Goal: Task Accomplishment & Management: Use online tool/utility

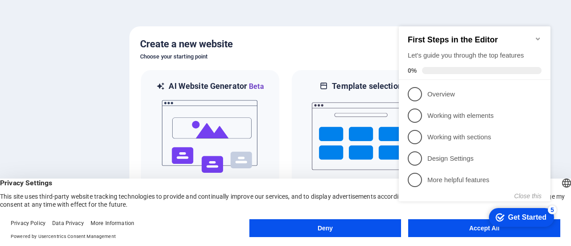
click at [449, 227] on div "checkmark Get Started 5 First Steps in the Editor Let's guide you through the t…" at bounding box center [477, 122] width 163 height 217
click at [463, 233] on button "Accept All" at bounding box center [485, 228] width 152 height 18
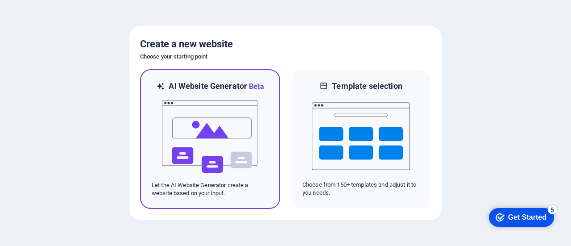
click at [228, 110] on img at bounding box center [210, 136] width 98 height 89
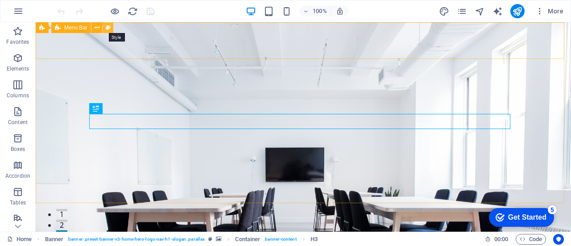
click at [109, 28] on icon at bounding box center [108, 27] width 5 height 9
select select "rem"
select select "preset-menu-v2-home-hero-logo-nav-h1-menu"
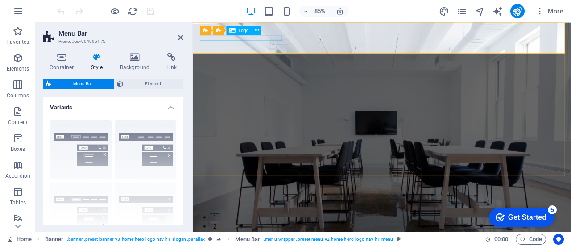
click at [242, 31] on span "Logo" at bounding box center [244, 30] width 10 height 4
click at [238, 30] on div "Logo" at bounding box center [239, 30] width 25 height 9
click at [244, 32] on span "Logo" at bounding box center [244, 30] width 10 height 4
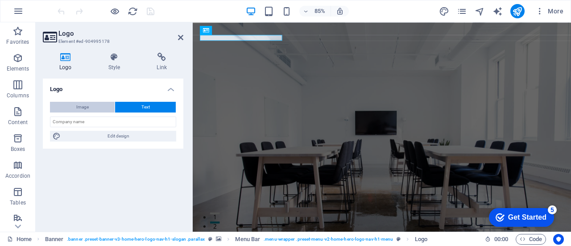
click at [88, 108] on span "Image" at bounding box center [82, 107] width 13 height 11
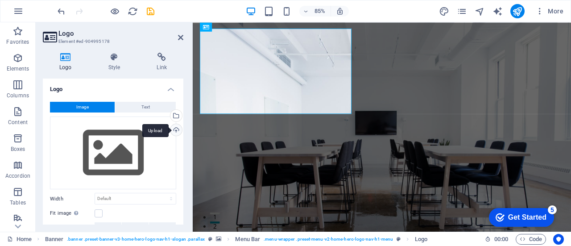
click at [178, 131] on div "Upload" at bounding box center [175, 130] width 13 height 13
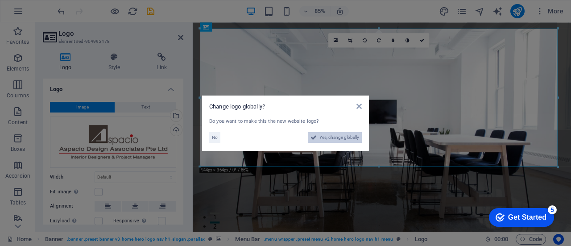
click at [335, 140] on span "Yes, change globally" at bounding box center [340, 137] width 40 height 11
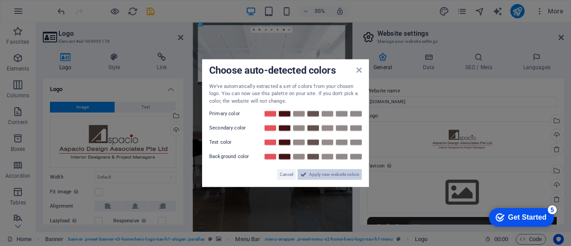
click at [344, 178] on span "Apply new website colors" at bounding box center [334, 174] width 50 height 11
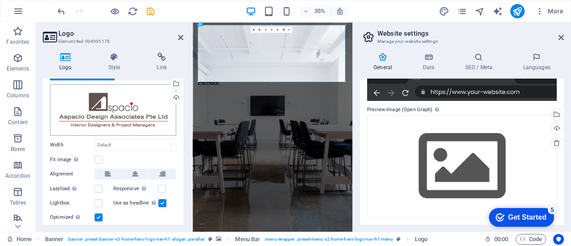
scroll to position [45, 0]
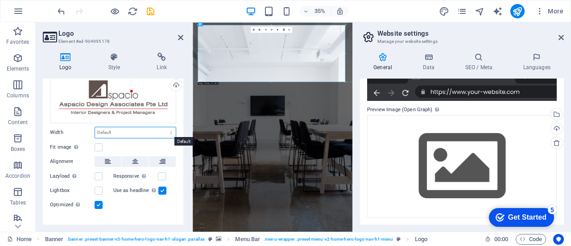
click at [155, 129] on select "Default auto px rem % em vh vw" at bounding box center [135, 132] width 81 height 11
click at [95, 127] on select "Default auto px rem % em vh vw" at bounding box center [135, 132] width 81 height 11
select select "DISABLED_OPTION_VALUE"
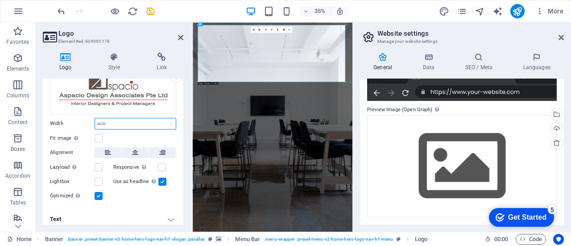
scroll to position [58, 0]
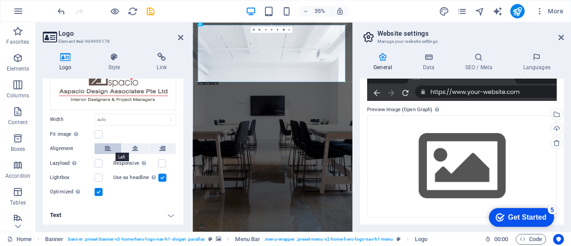
click at [110, 147] on icon at bounding box center [108, 148] width 6 height 11
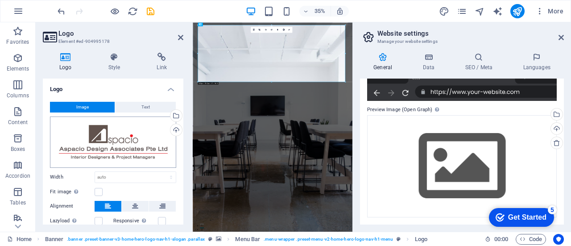
scroll to position [0, 0]
click at [114, 142] on div "Drag files here, click to choose files or select files from Files or our free s…" at bounding box center [113, 142] width 126 height 51
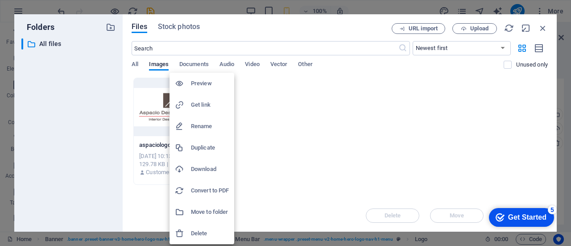
click at [334, 90] on div at bounding box center [285, 123] width 571 height 246
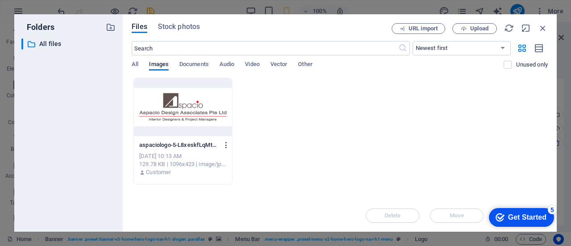
click at [228, 148] on icon "button" at bounding box center [226, 145] width 8 height 8
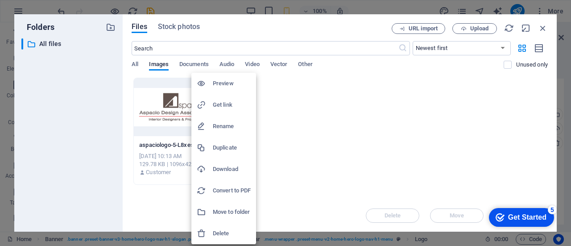
click at [226, 234] on h6 "Delete" at bounding box center [232, 233] width 38 height 11
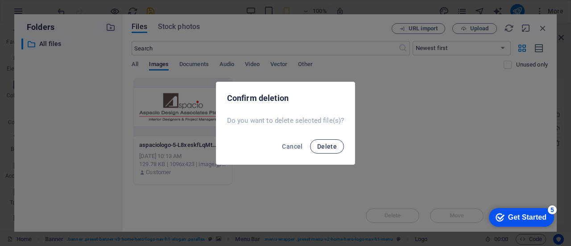
click at [325, 146] on span "Delete" at bounding box center [327, 146] width 20 height 7
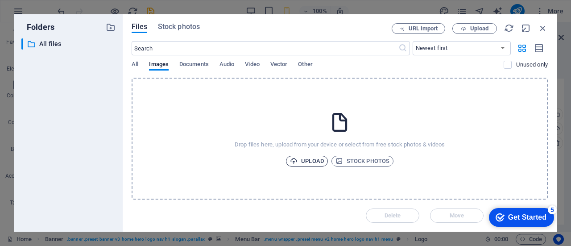
click at [311, 165] on span "Upload" at bounding box center [307, 161] width 34 height 11
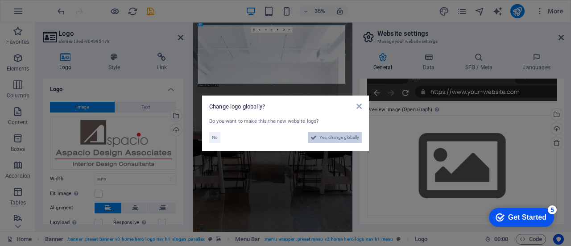
click at [337, 140] on span "Yes, change globally" at bounding box center [340, 137] width 40 height 11
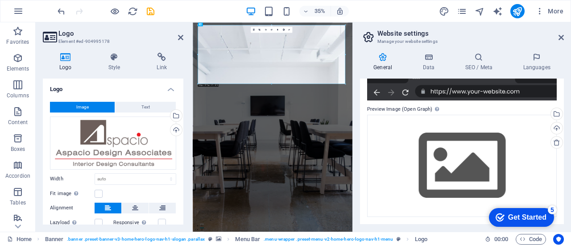
scroll to position [152, 0]
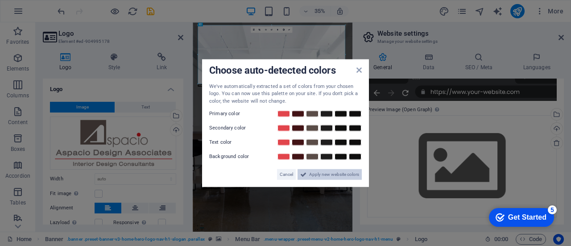
click at [335, 177] on span "Apply new website colors" at bounding box center [334, 174] width 50 height 11
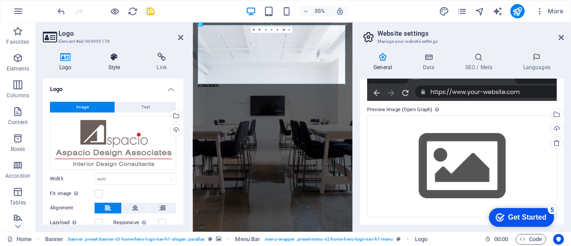
click at [116, 63] on h4 "Style" at bounding box center [116, 62] width 49 height 19
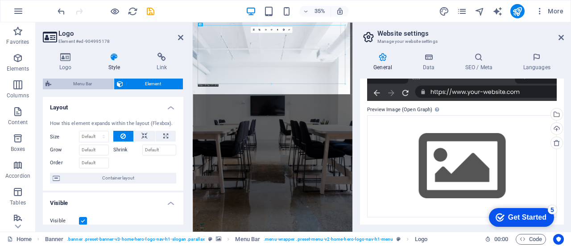
click at [73, 83] on span "Menu Bar" at bounding box center [82, 84] width 57 height 11
select select "rem"
select select "preset-menu-v2-home-hero-logo-nav-h1-menu"
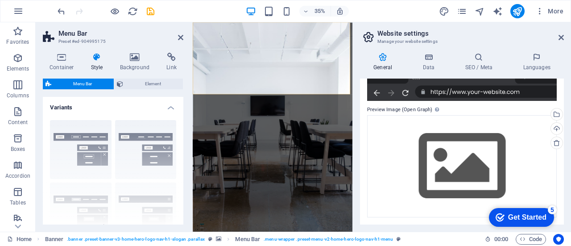
click at [148, 158] on div "Border Centered Default Fixed Loki Trigger Wide XXL" at bounding box center [113, 180] width 141 height 134
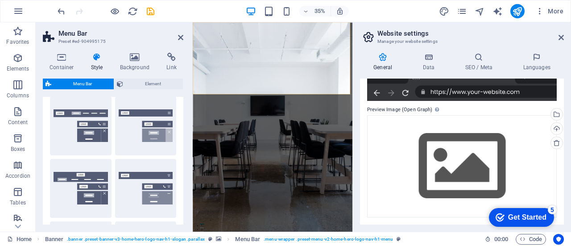
scroll to position [89, 0]
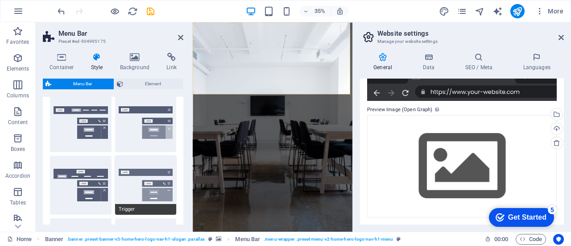
click at [135, 186] on button "Trigger" at bounding box center [146, 185] width 62 height 59
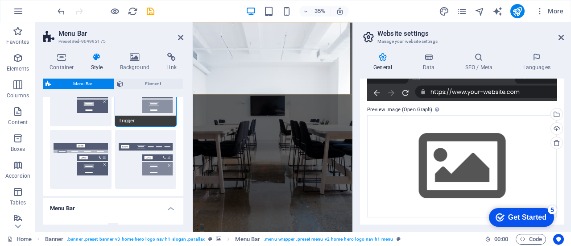
scroll to position [179, 0]
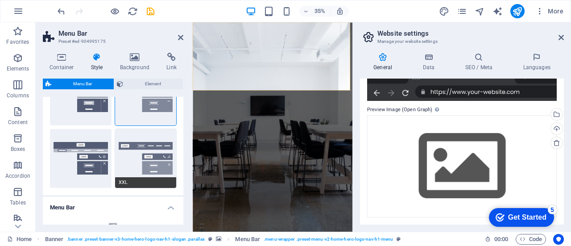
click at [125, 167] on button "XXL" at bounding box center [146, 158] width 62 height 59
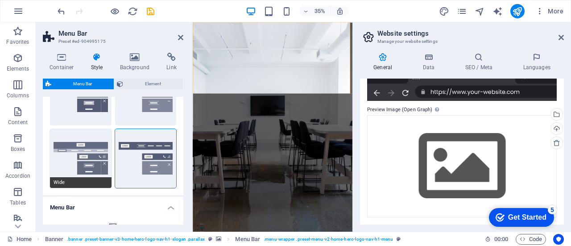
scroll to position [223, 0]
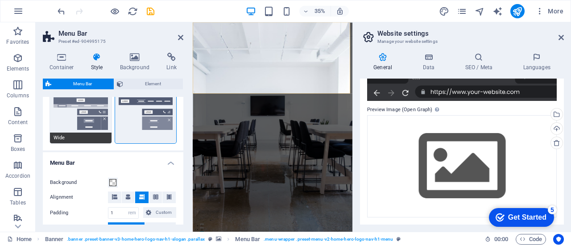
click at [69, 122] on button "Wide" at bounding box center [81, 113] width 62 height 59
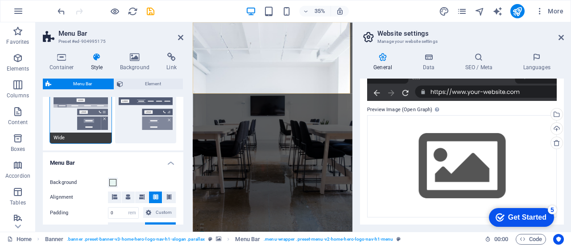
type input "0"
type input "2"
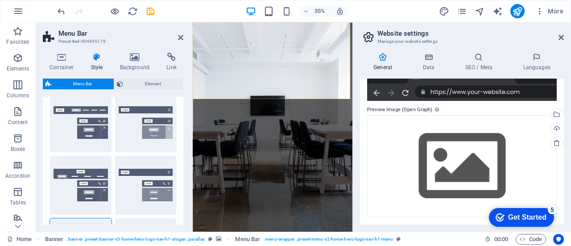
scroll to position [0, 0]
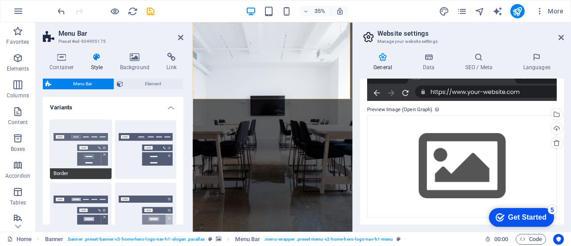
click at [55, 150] on button "Border" at bounding box center [81, 149] width 62 height 59
type input "1"
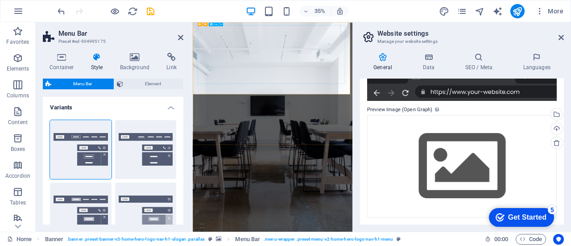
click at [181, 37] on icon at bounding box center [180, 37] width 5 height 7
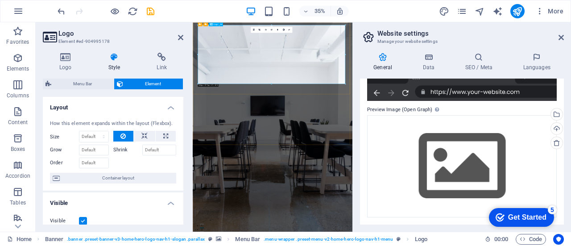
drag, startPoint x: 537, startPoint y: 105, endPoint x: 553, endPoint y: 154, distance: 52.1
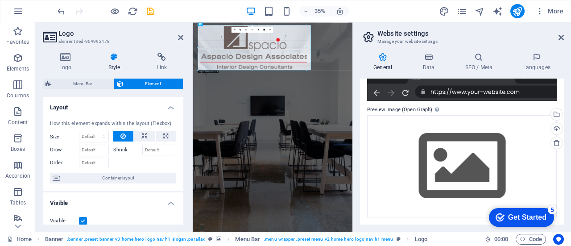
drag, startPoint x: 346, startPoint y: 83, endPoint x: 201, endPoint y: 39, distance: 151.4
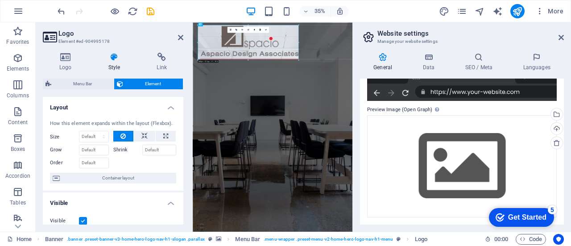
drag, startPoint x: 307, startPoint y: 67, endPoint x: 232, endPoint y: 41, distance: 79.6
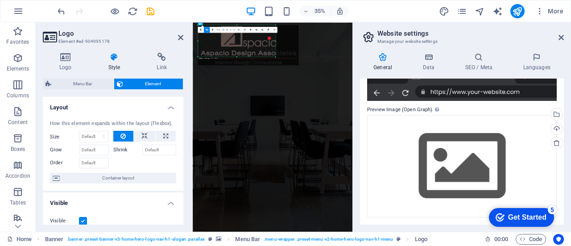
drag, startPoint x: 298, startPoint y: 65, endPoint x: 232, endPoint y: 41, distance: 69.9
click at [232, 41] on div "180 170 160 150 140 130 120 110 100 90 80 70 60 50 40 30 20 10 0 -10 -20 -30 -4…" at bounding box center [237, 41] width 78 height 32
drag, startPoint x: 275, startPoint y: 56, endPoint x: 260, endPoint y: 44, distance: 19.4
click at [260, 44] on div "180 170 160 150 140 130 120 110 100 90 80 70 60 50 40 30 20 10 0 -10 -20 -30 -4…" at bounding box center [234, 39] width 72 height 28
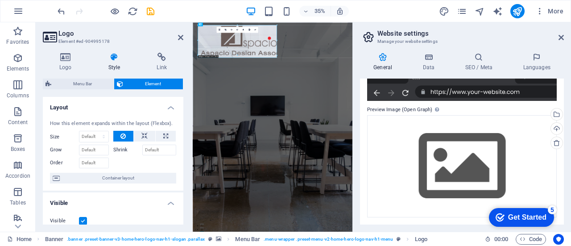
drag, startPoint x: 270, startPoint y: 53, endPoint x: 275, endPoint y: 62, distance: 10.0
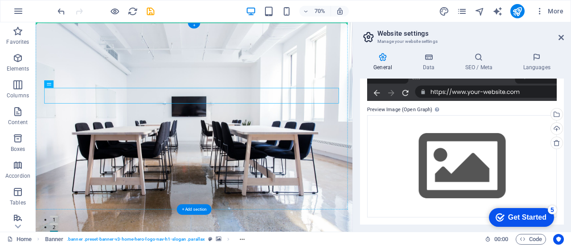
drag, startPoint x: 273, startPoint y: 116, endPoint x: 399, endPoint y: 89, distance: 128.7
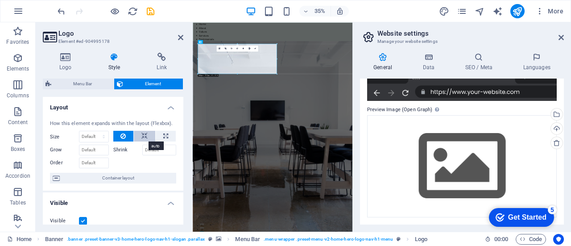
click at [142, 138] on icon at bounding box center [145, 136] width 6 height 11
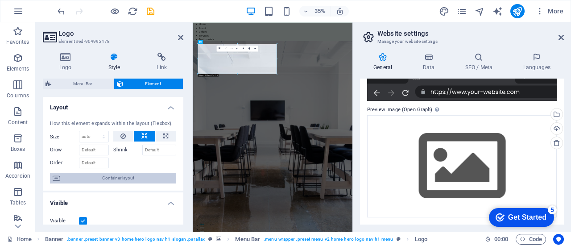
click at [122, 179] on span "Container layout" at bounding box center [118, 178] width 111 height 11
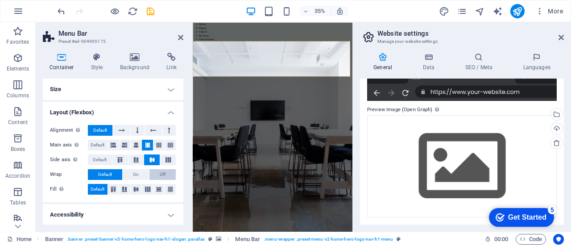
click at [160, 175] on span "Off" at bounding box center [163, 174] width 6 height 11
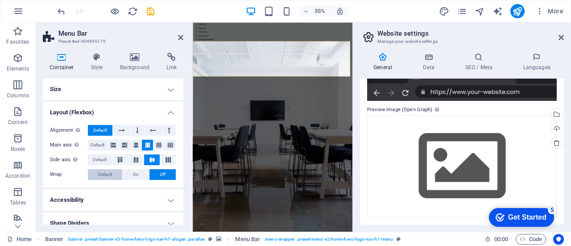
click at [109, 175] on span "Default" at bounding box center [105, 174] width 14 height 11
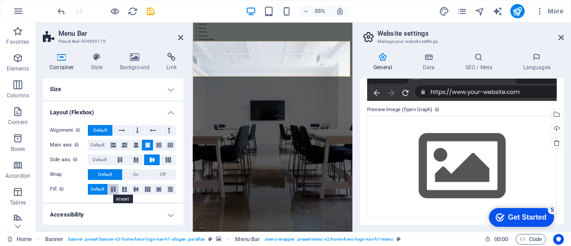
click at [114, 191] on icon at bounding box center [113, 189] width 11 height 5
click at [95, 191] on span "Default" at bounding box center [98, 189] width 14 height 11
click at [88, 65] on h4 "Style" at bounding box center [98, 62] width 29 height 19
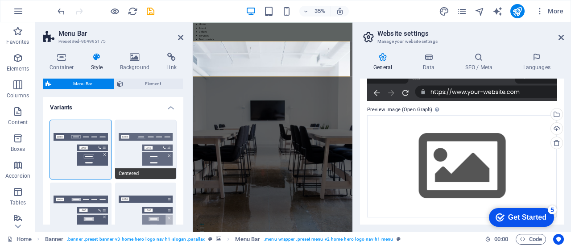
click at [129, 153] on button "Centered" at bounding box center [146, 149] width 62 height 59
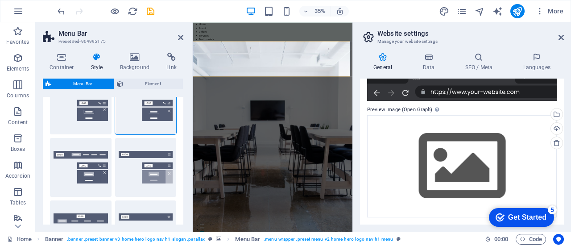
scroll to position [134, 0]
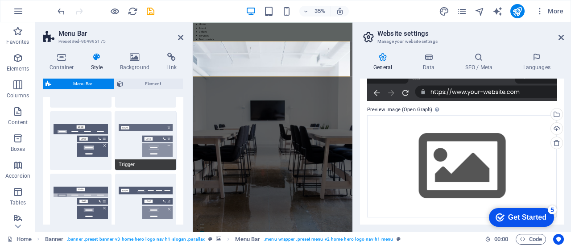
click at [142, 167] on span "Trigger" at bounding box center [146, 164] width 62 height 11
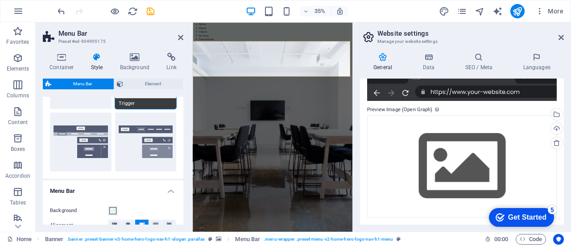
scroll to position [223, 0]
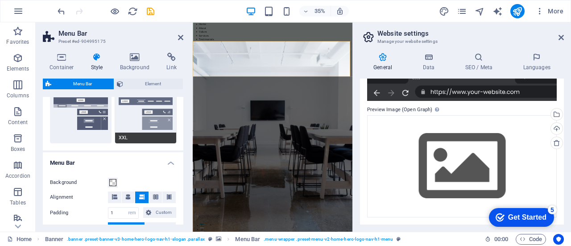
click at [131, 130] on button "XXL" at bounding box center [146, 113] width 62 height 59
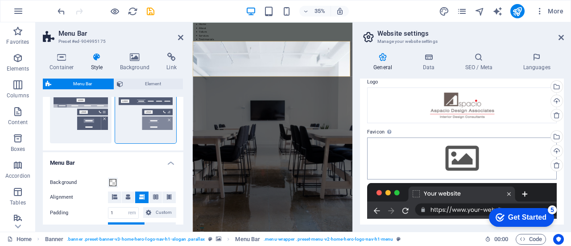
scroll to position [0, 0]
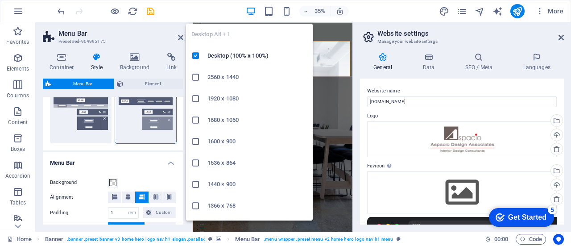
click at [0, 0] on icon "button" at bounding box center [0, 0] width 0 height 0
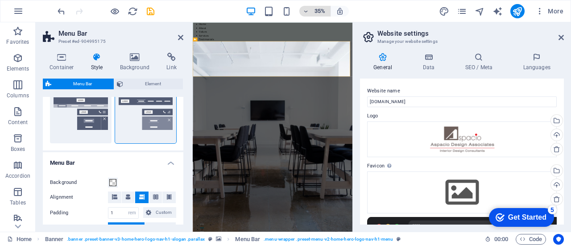
click at [323, 12] on h6 "35%" at bounding box center [320, 11] width 14 height 11
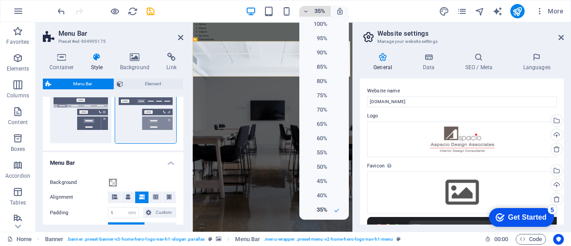
click at [323, 12] on div at bounding box center [285, 123] width 571 height 246
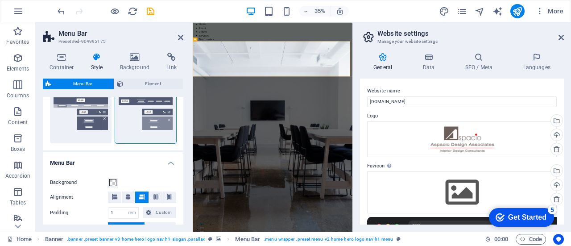
click at [382, 58] on icon at bounding box center [383, 57] width 46 height 9
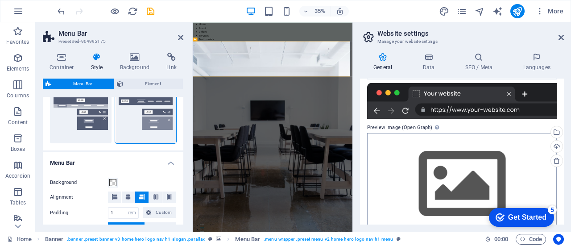
scroll to position [152, 0]
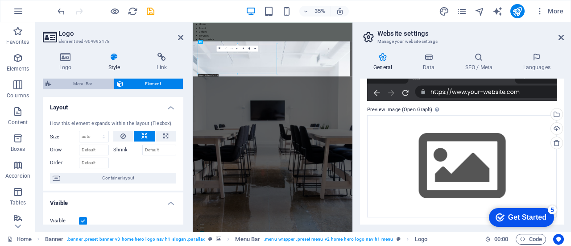
click at [73, 83] on span "Menu Bar" at bounding box center [82, 84] width 57 height 11
select select "rem"
select select "preset-menu-v2-home-hero-logo-nav-h1-menu"
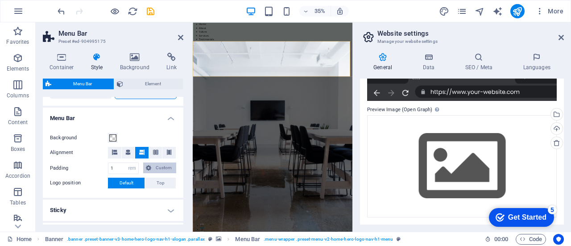
scroll to position [313, 0]
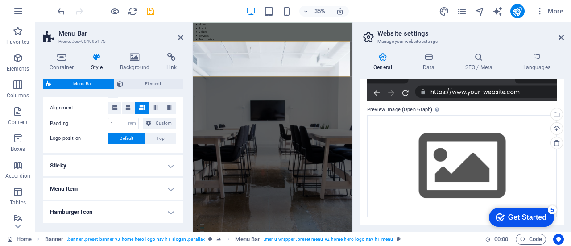
click at [172, 168] on h4 "Sticky" at bounding box center [113, 165] width 141 height 21
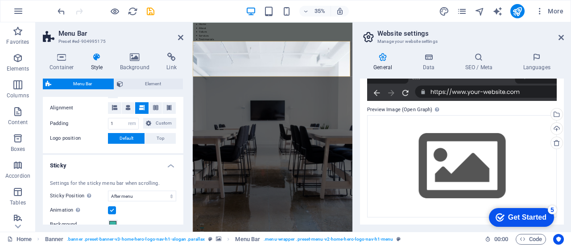
click at [172, 168] on h4 "Sticky" at bounding box center [113, 163] width 141 height 16
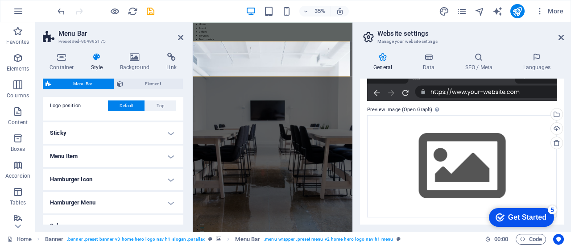
scroll to position [357, 0]
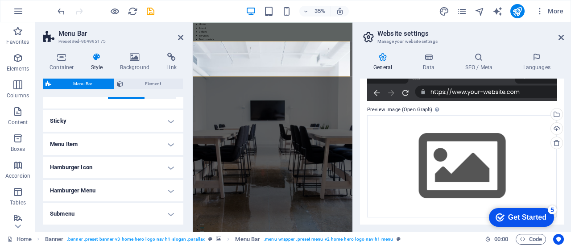
click at [172, 139] on h4 "Menu Item" at bounding box center [113, 143] width 141 height 21
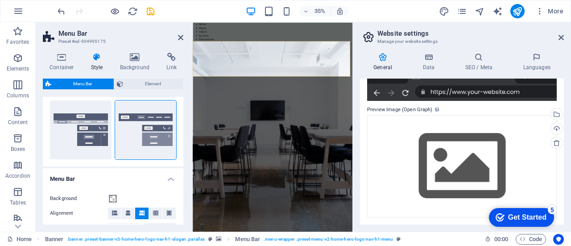
scroll to position [0, 0]
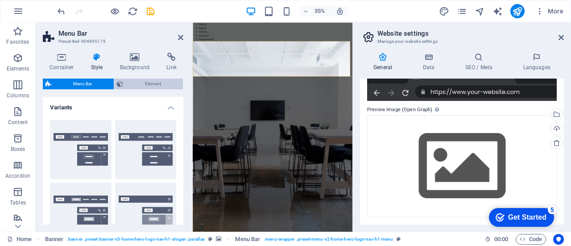
click at [164, 85] on span "Element" at bounding box center [153, 84] width 54 height 11
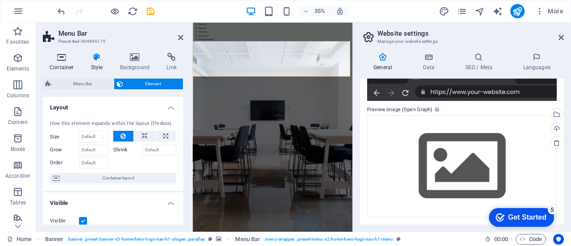
click at [57, 65] on h4 "Container" at bounding box center [64, 62] width 42 height 19
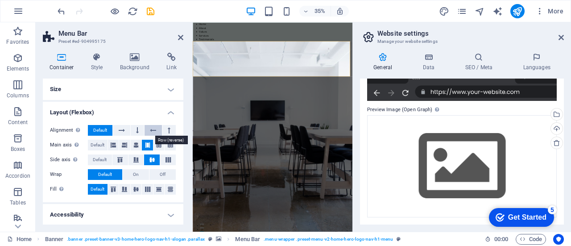
click at [151, 131] on icon at bounding box center [153, 130] width 6 height 11
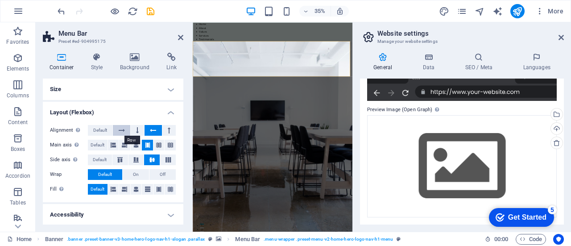
click at [129, 130] on button at bounding box center [121, 130] width 17 height 11
click at [152, 130] on icon at bounding box center [153, 130] width 6 height 11
click at [118, 129] on button at bounding box center [121, 130] width 17 height 11
click at [151, 129] on icon at bounding box center [153, 130] width 6 height 11
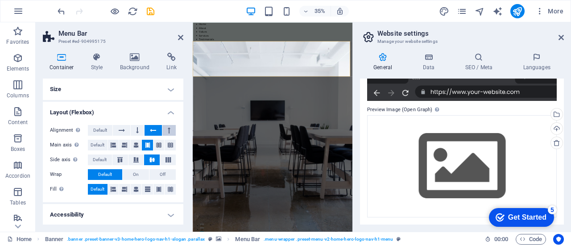
click at [164, 131] on button at bounding box center [169, 130] width 13 height 11
click at [155, 131] on icon at bounding box center [153, 130] width 6 height 11
click at [125, 146] on icon at bounding box center [124, 145] width 5 height 11
click at [112, 146] on icon at bounding box center [113, 145] width 5 height 11
click at [167, 159] on icon at bounding box center [168, 159] width 11 height 5
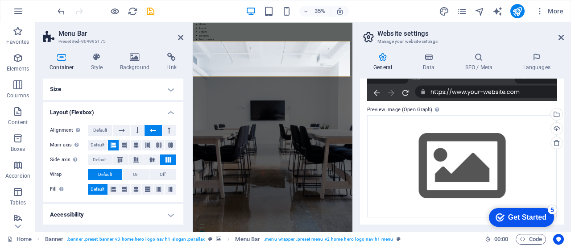
click at [115, 177] on button "Default" at bounding box center [105, 174] width 34 height 11
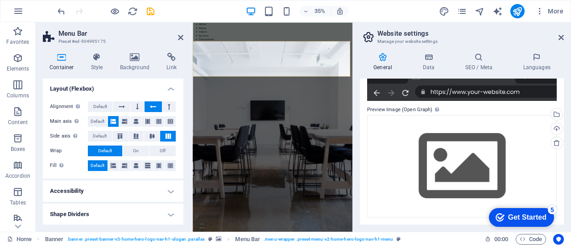
click at [158, 195] on h4 "Accessibility" at bounding box center [113, 190] width 141 height 21
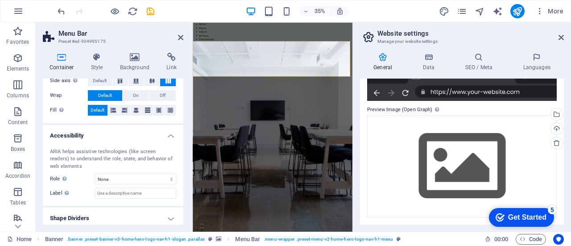
scroll to position [83, 0]
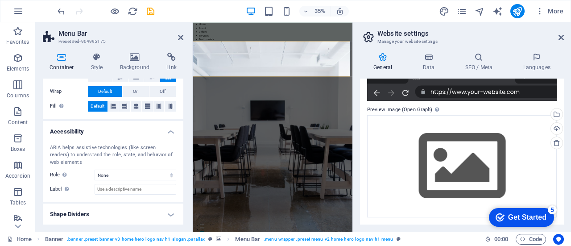
click at [151, 213] on h4 "Shape Dividers" at bounding box center [113, 214] width 141 height 21
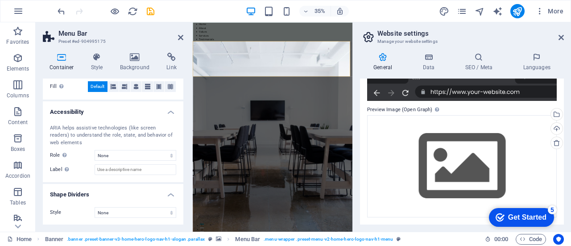
scroll to position [0, 0]
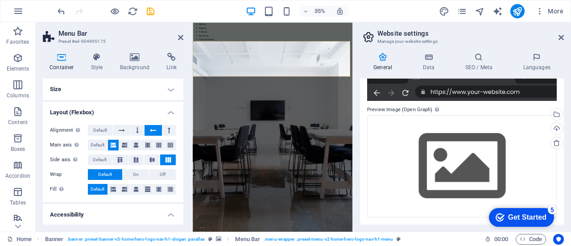
click at [171, 90] on h4 "Size" at bounding box center [113, 89] width 141 height 21
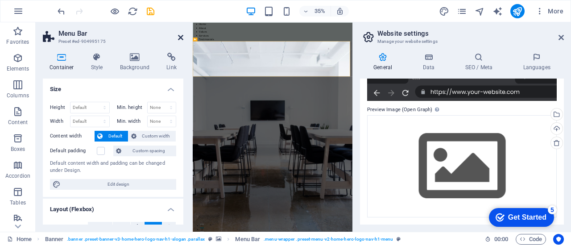
click at [182, 37] on icon at bounding box center [180, 37] width 5 height 7
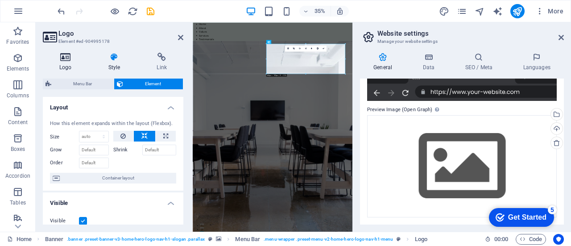
click at [65, 60] on icon at bounding box center [66, 57] width 46 height 9
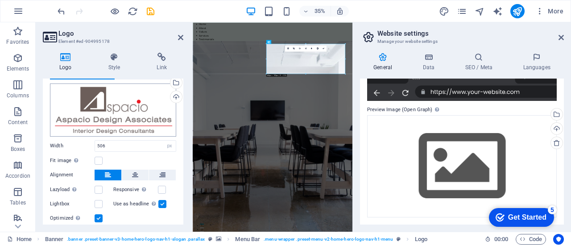
scroll to position [45, 0]
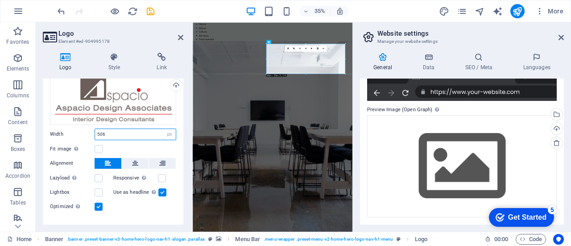
click at [106, 132] on input "506" at bounding box center [135, 134] width 81 height 11
drag, startPoint x: 98, startPoint y: 133, endPoint x: 90, endPoint y: 132, distance: 8.5
click at [90, 132] on div "Width 506 Default auto px rem % em vh vw" at bounding box center [113, 135] width 126 height 12
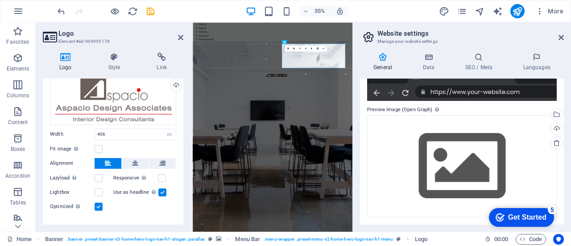
click at [345, 65] on div at bounding box center [345, 59] width 1 height 30
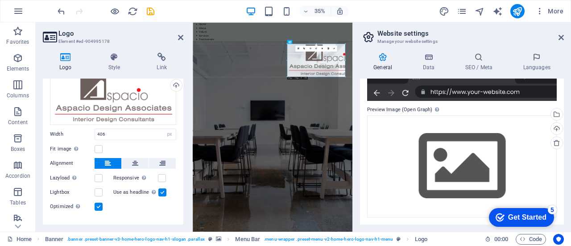
drag, startPoint x: 345, startPoint y: 73, endPoint x: 284, endPoint y: 52, distance: 64.2
type input "370"
click at [100, 191] on label at bounding box center [99, 192] width 8 height 8
click at [0, 0] on input "Lightbox" at bounding box center [0, 0] width 0 height 0
click at [100, 191] on label at bounding box center [99, 192] width 8 height 8
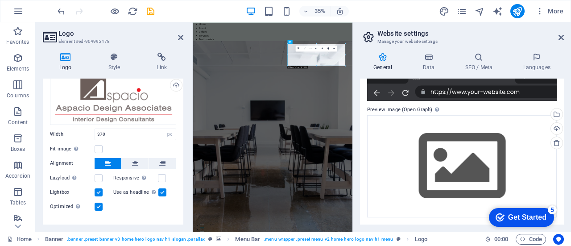
click at [0, 0] on input "Lightbox" at bounding box center [0, 0] width 0 height 0
click at [96, 149] on label at bounding box center [99, 149] width 8 height 8
click at [0, 0] on input "Fit image Automatically fit image to a fixed width and height" at bounding box center [0, 0] width 0 height 0
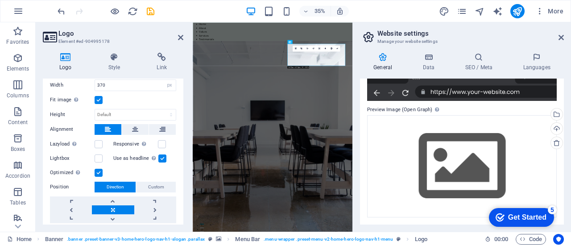
scroll to position [119, 0]
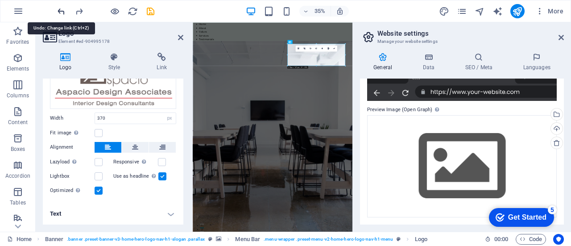
scroll to position [59, 0]
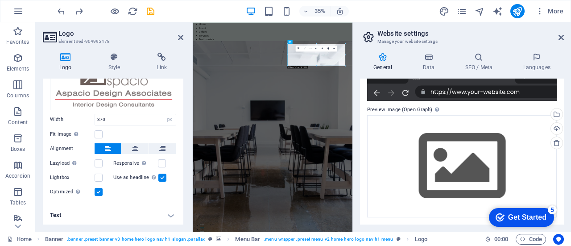
click at [184, 38] on aside "Logo Element #ed-904995178 Logo Style Link Logo Image Text Drag files here, cli…" at bounding box center [114, 126] width 157 height 209
click at [181, 39] on icon at bounding box center [180, 37] width 5 height 7
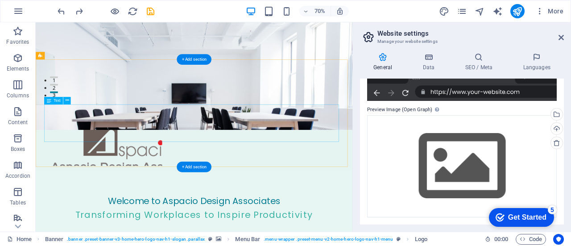
scroll to position [223, 0]
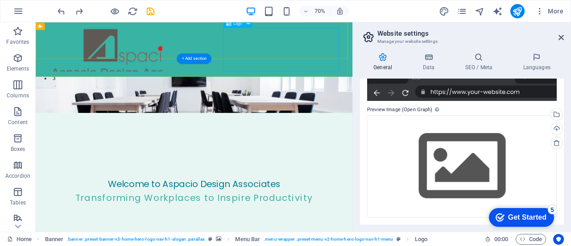
click at [363, 66] on div at bounding box center [261, 60] width 421 height 63
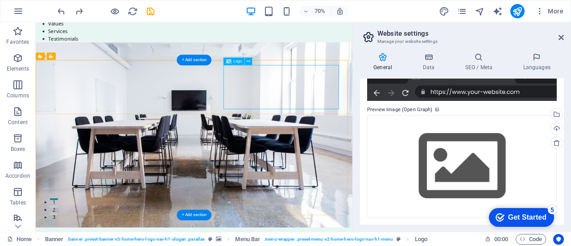
scroll to position [0, 0]
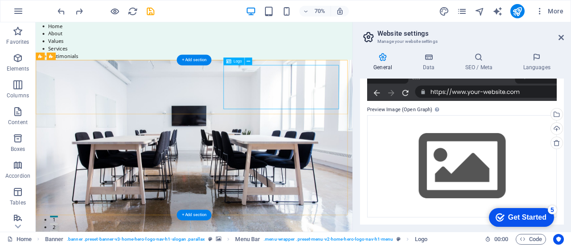
select select "px"
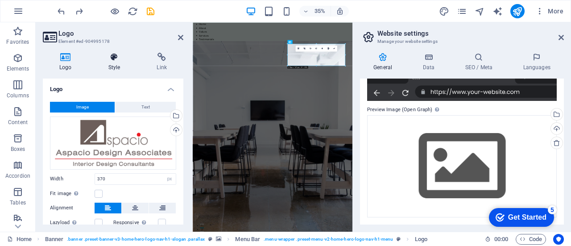
click at [112, 63] on h4 "Style" at bounding box center [116, 62] width 49 height 19
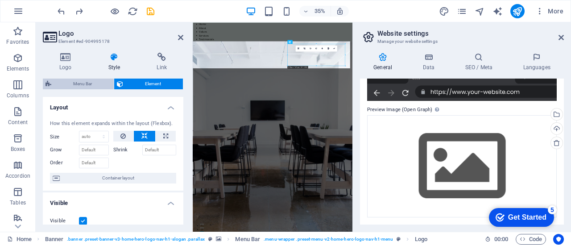
click at [94, 87] on span "Menu Bar" at bounding box center [82, 84] width 57 height 11
select select "rem"
select select "hover_border_vertical"
select select "px"
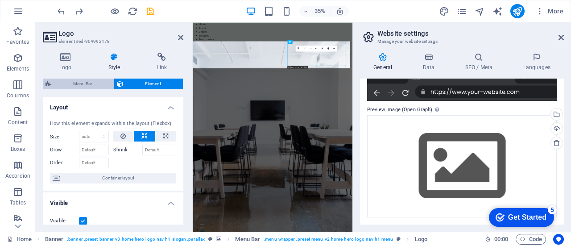
select select "rem"
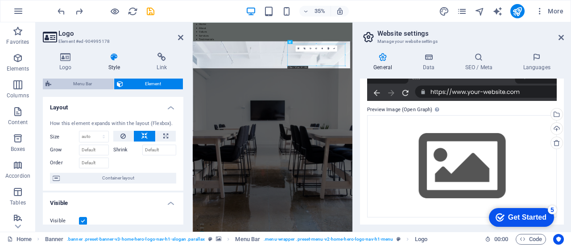
select select "rem"
select select "link-special-font"
select select "rem"
select select "700"
select select "px"
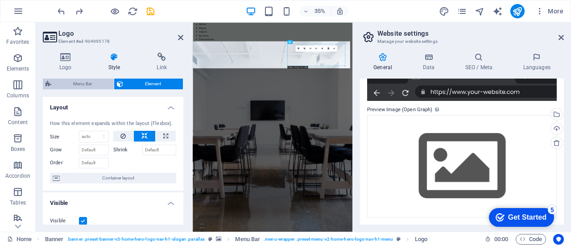
select select "preset-menu-v2-home-hero-logo-nav-h1-menu"
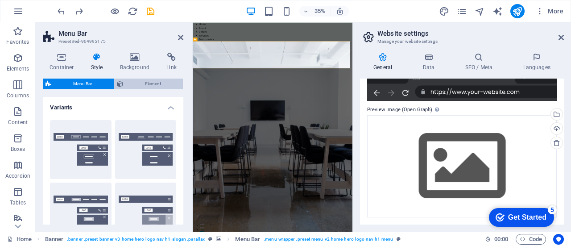
click at [154, 84] on span "Element" at bounding box center [153, 84] width 54 height 11
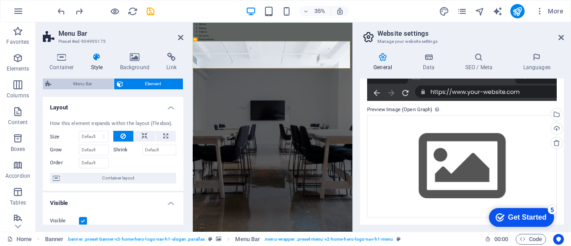
click at [64, 82] on span "Menu Bar" at bounding box center [82, 84] width 57 height 11
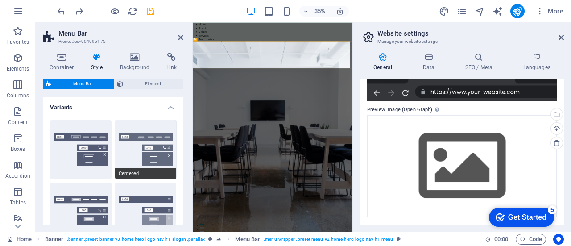
click at [133, 139] on button "Centered" at bounding box center [146, 149] width 62 height 59
select select "hover_border_bottom"
type input "1"
type input "2"
select select "DISABLED_OPTION_VALUE"
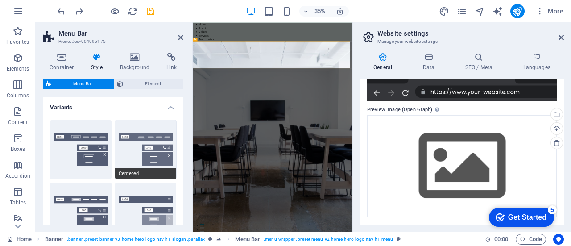
type input "0"
type input "1"
type input "0"
select select "link-special-font"
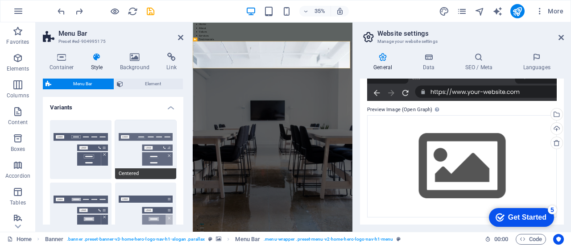
type input "1.5"
select select "rem"
select select
type input "2"
select select "200"
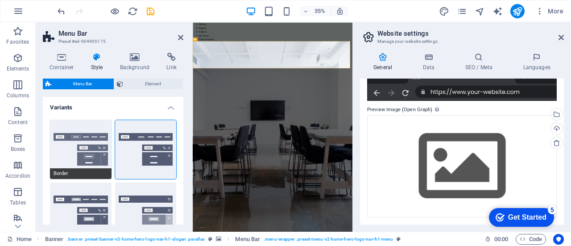
click at [80, 142] on button "Border" at bounding box center [81, 149] width 62 height 59
select select "hover_border"
type input "1"
type input "3"
type input "1"
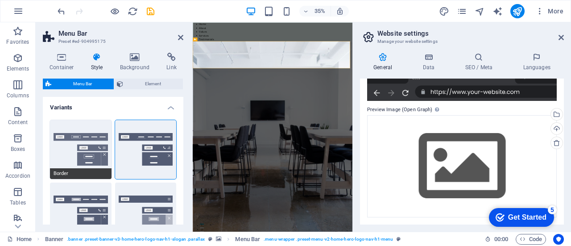
type input "1"
select select "rem"
type input "1"
select select "link-special-font"
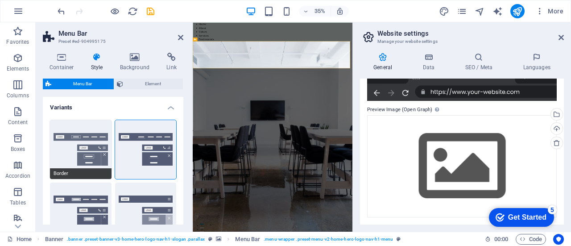
type input "1.1"
select select "rem"
select select
type input "1"
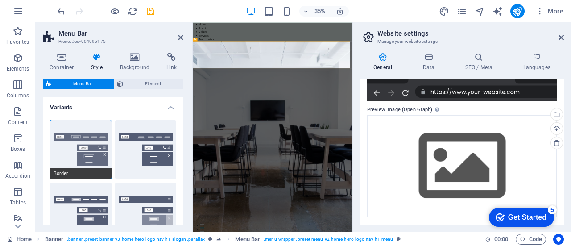
select select "200"
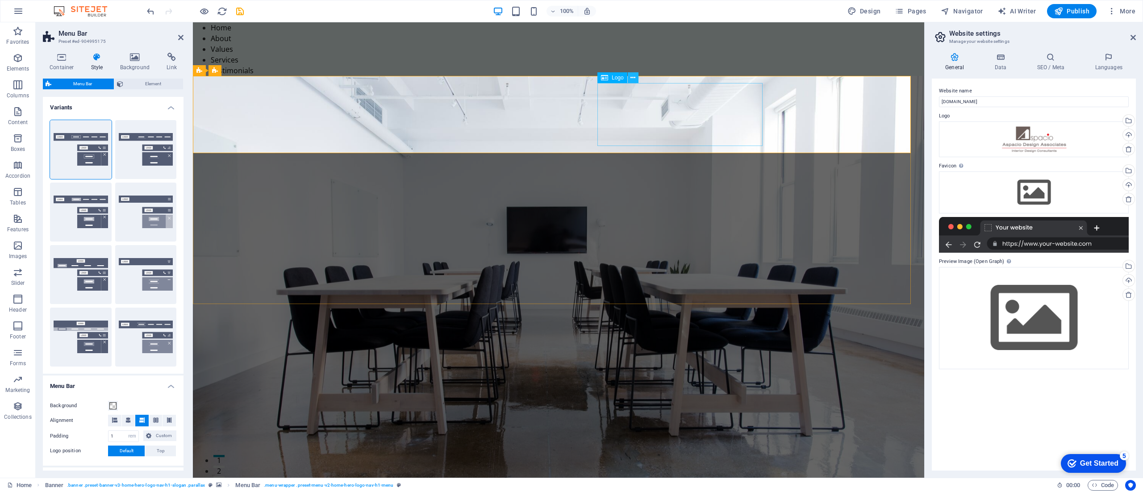
click at [571, 79] on icon at bounding box center [632, 77] width 5 height 9
click at [571, 79] on span "Logo" at bounding box center [618, 77] width 12 height 5
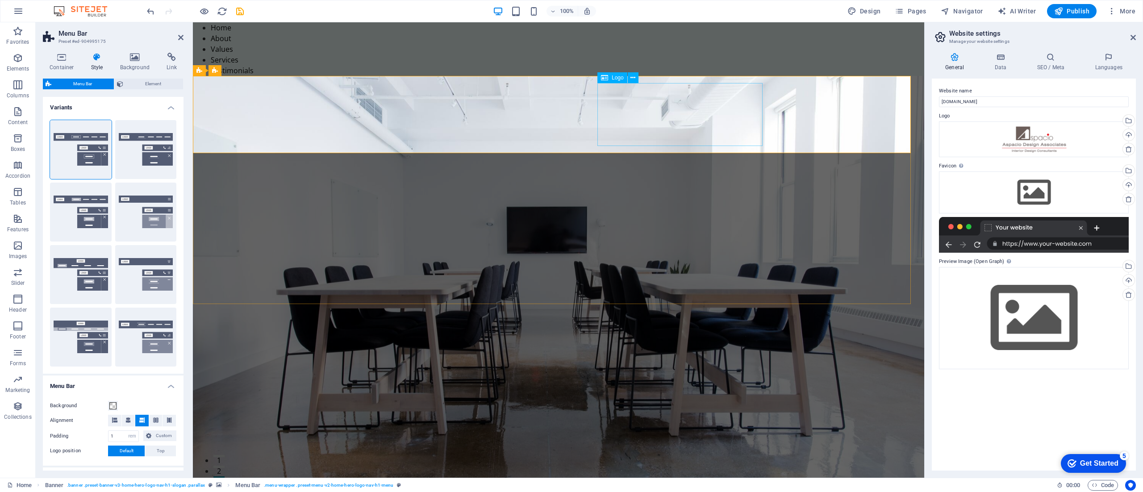
click at [571, 75] on span "Logo" at bounding box center [618, 77] width 12 height 5
click at [259, 71] on button at bounding box center [254, 70] width 11 height 11
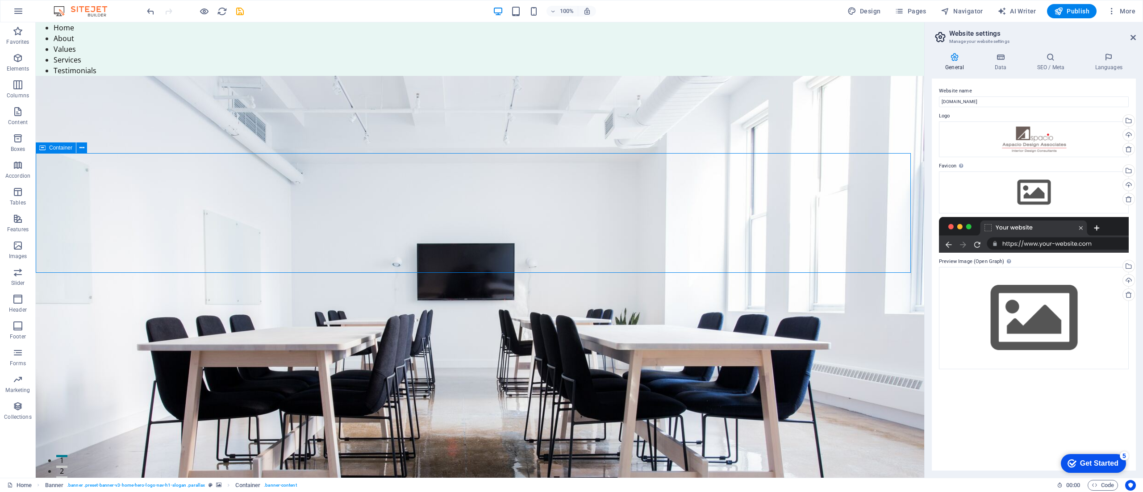
drag, startPoint x: 99, startPoint y: 153, endPoint x: 258, endPoint y: 204, distance: 167.2
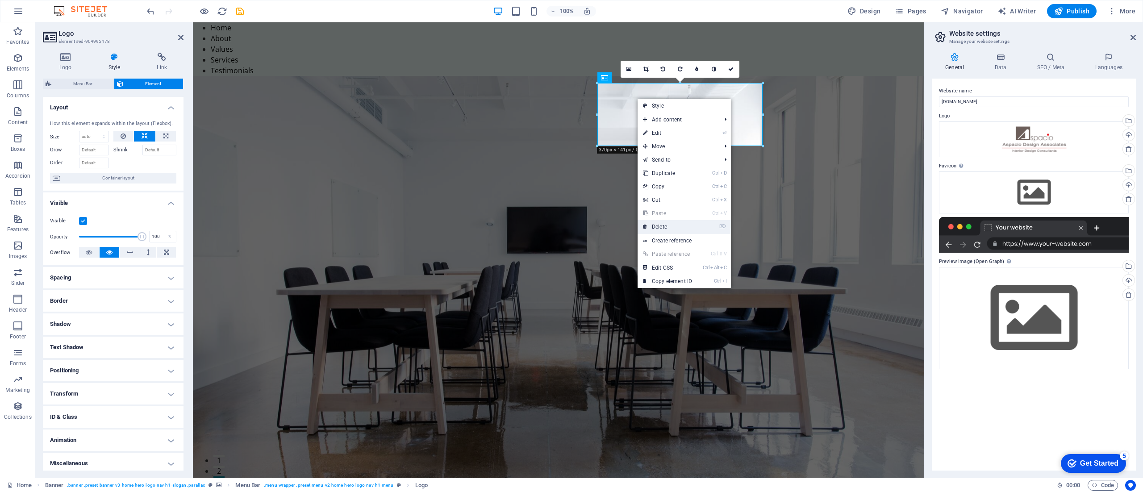
click at [571, 225] on link "⌦ Delete" at bounding box center [668, 226] width 60 height 13
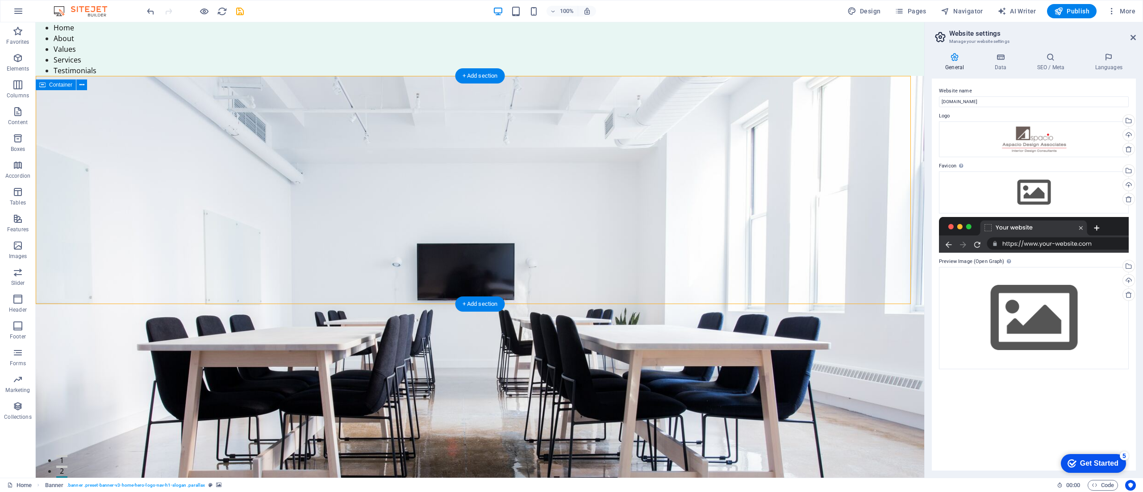
drag, startPoint x: 533, startPoint y: 92, endPoint x: 535, endPoint y: 133, distance: 41.6
click at [481, 79] on div "+ Add section" at bounding box center [480, 75] width 50 height 15
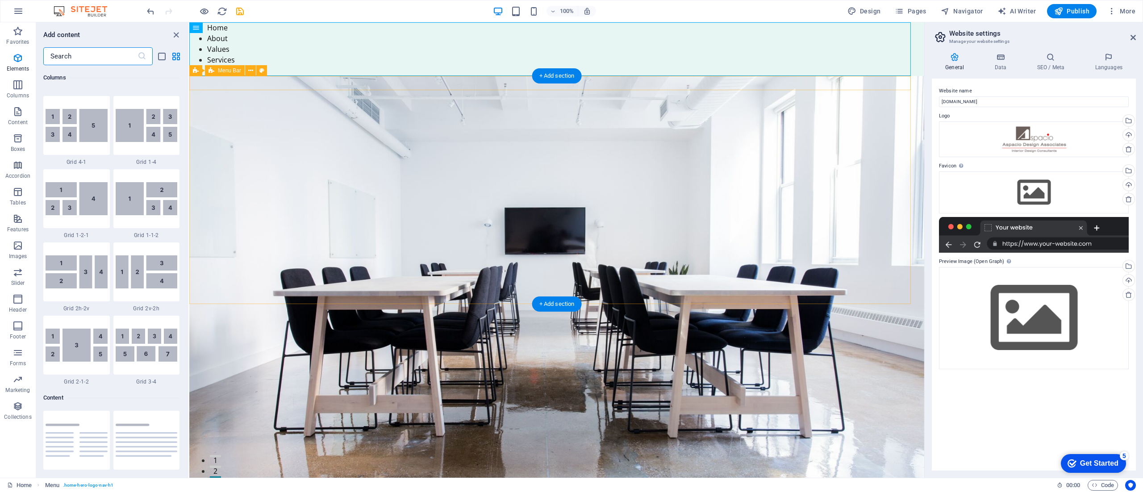
scroll to position [1562, 0]
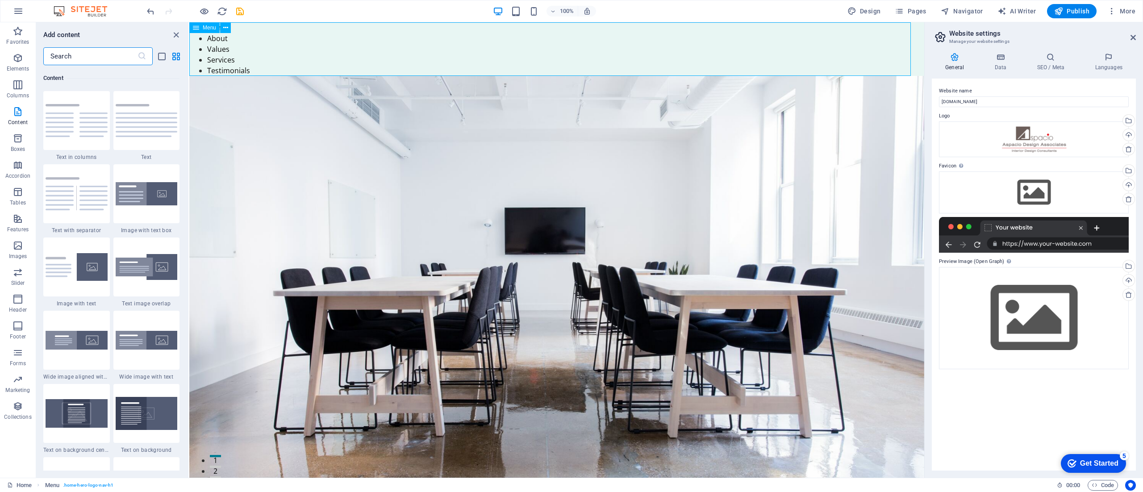
click at [214, 32] on div "Menu" at bounding box center [376, 26] width 717 height 11
click at [46, 33] on span "Menu" at bounding box center [32, 38] width 28 height 10
click at [231, 29] on div "Menu" at bounding box center [376, 26] width 717 height 11
click at [229, 43] on button at bounding box center [376, 48] width 717 height 11
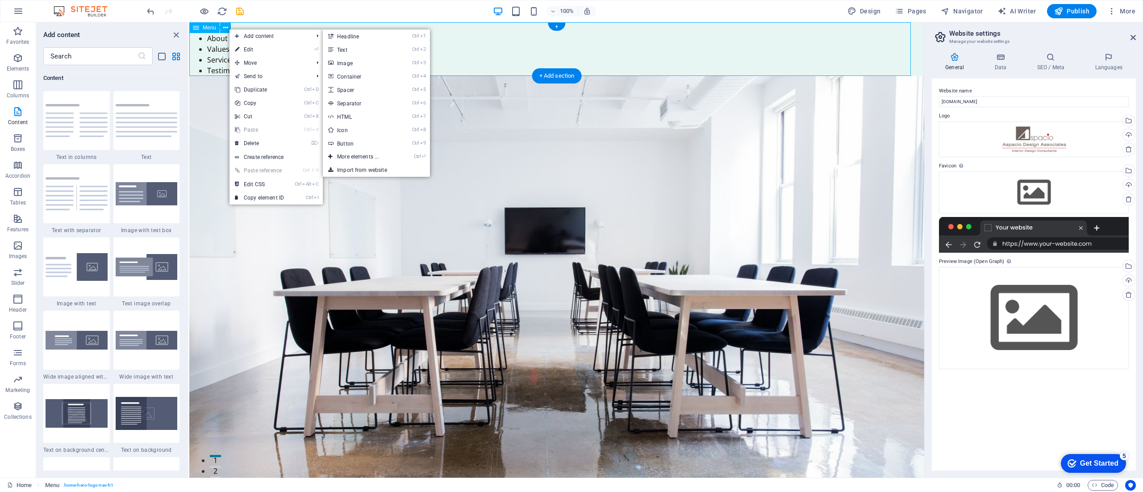
click at [508, 64] on nav "Home About Values Services Testimonials" at bounding box center [556, 49] width 735 height 54
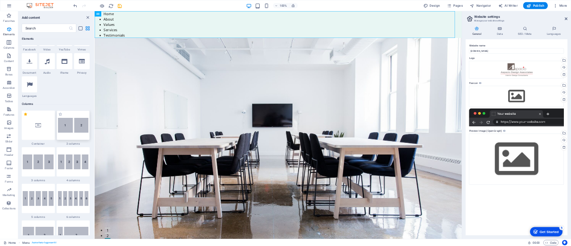
scroll to position [401, 0]
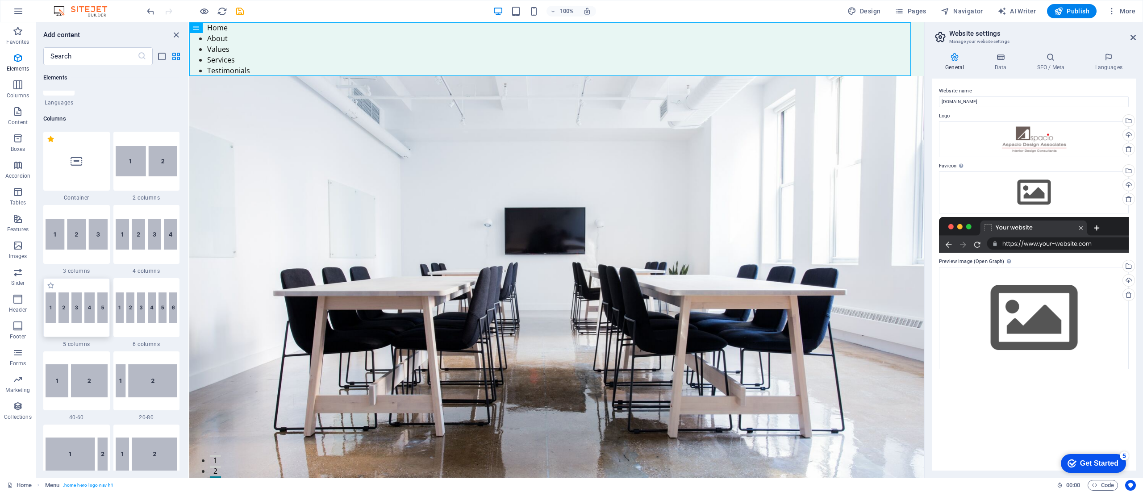
click at [88, 246] on img at bounding box center [77, 307] width 62 height 30
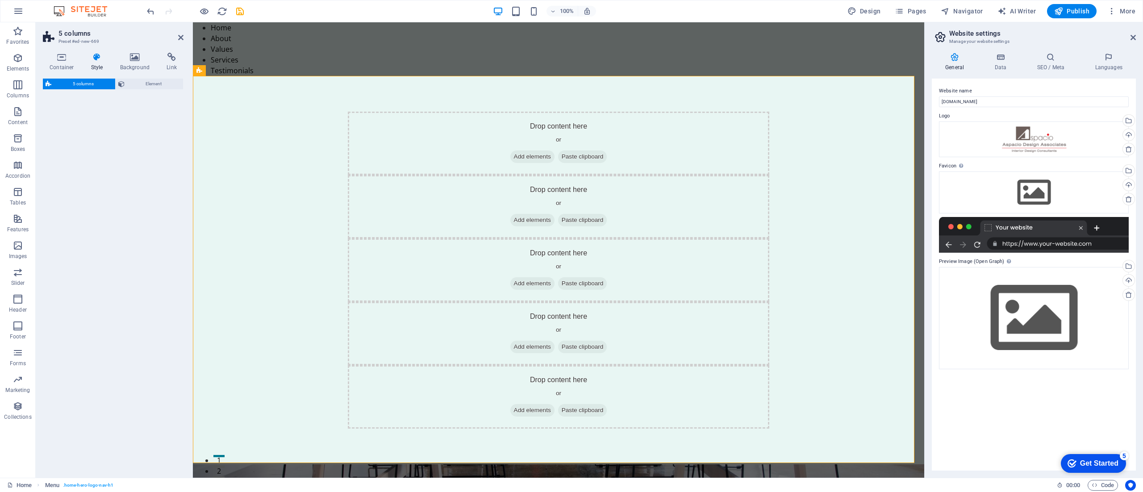
select select "rem"
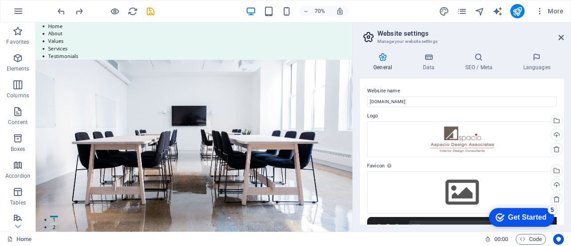
click at [511, 216] on div "Get Started" at bounding box center [528, 217] width 38 height 8
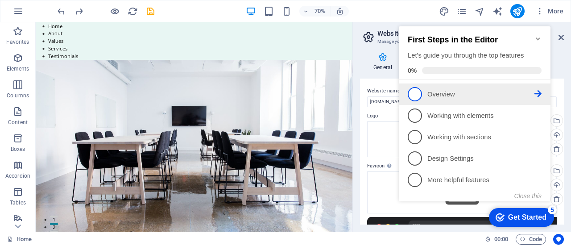
click at [430, 94] on p "Overview - incomplete" at bounding box center [481, 94] width 107 height 9
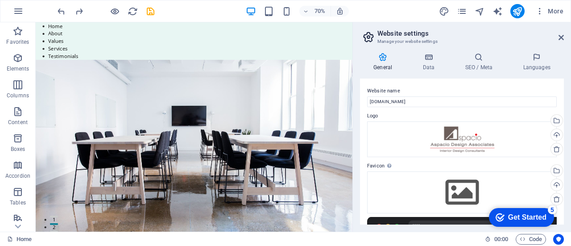
scroll to position [0, 0]
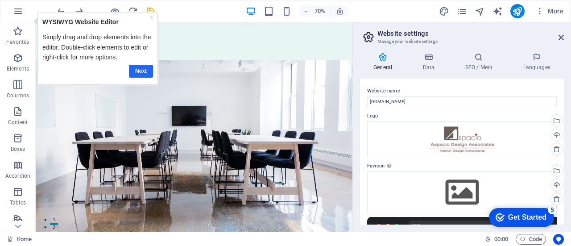
click at [142, 68] on link "Next" at bounding box center [141, 70] width 24 height 13
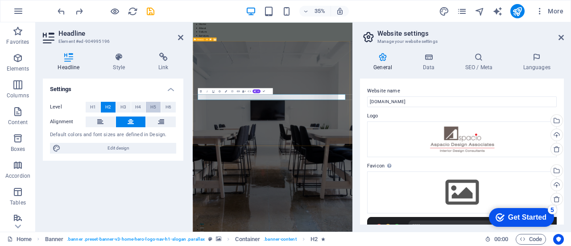
click at [154, 108] on span "H5" at bounding box center [153, 107] width 6 height 11
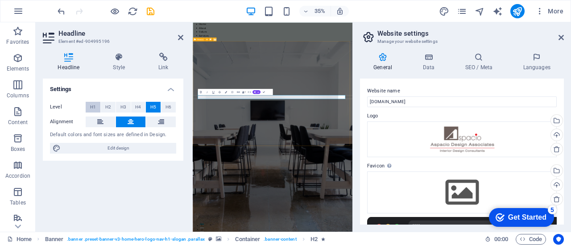
click at [92, 107] on span "H1" at bounding box center [93, 107] width 6 height 11
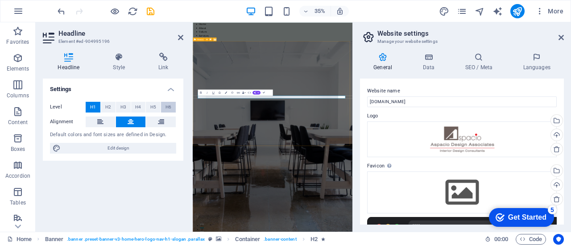
click at [169, 107] on span "H6" at bounding box center [169, 107] width 6 height 11
click at [127, 105] on button "H3" at bounding box center [123, 107] width 15 height 11
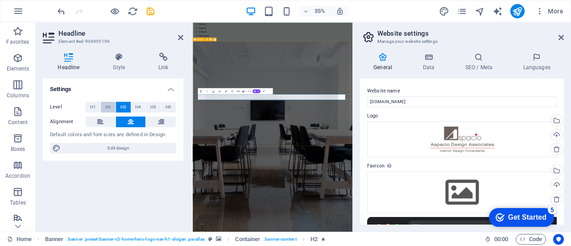
click at [107, 106] on span "H2" at bounding box center [108, 107] width 6 height 11
click at [124, 107] on span "H3" at bounding box center [124, 107] width 6 height 11
click at [118, 67] on h4 "Style" at bounding box center [121, 62] width 46 height 19
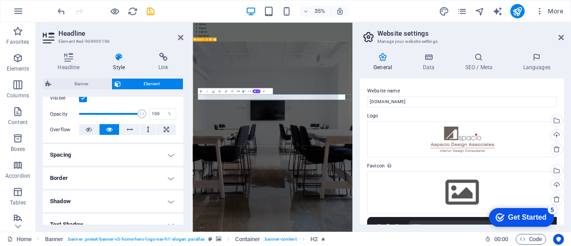
scroll to position [134, 0]
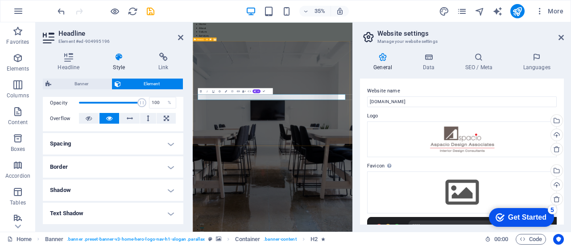
click at [104, 134] on h4 "Spacing" at bounding box center [113, 143] width 141 height 21
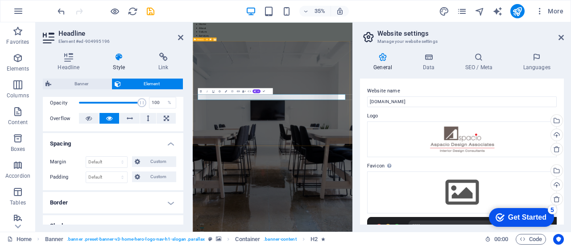
click at [104, 134] on h4 "Spacing" at bounding box center [113, 141] width 141 height 16
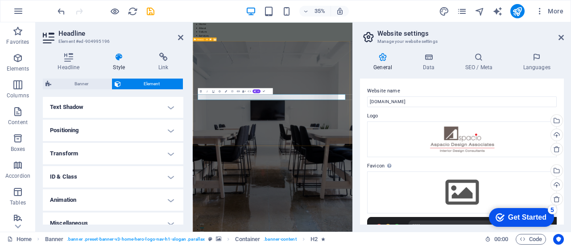
scroll to position [249, 0]
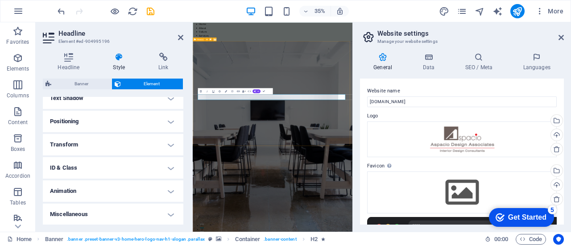
click at [115, 171] on h4 "ID & Class" at bounding box center [113, 167] width 141 height 21
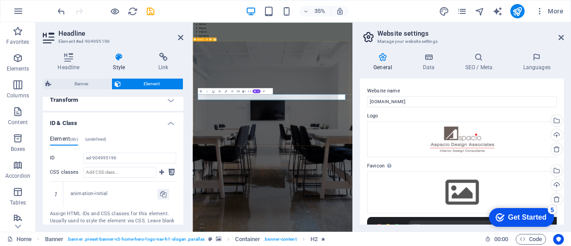
scroll to position [338, 0]
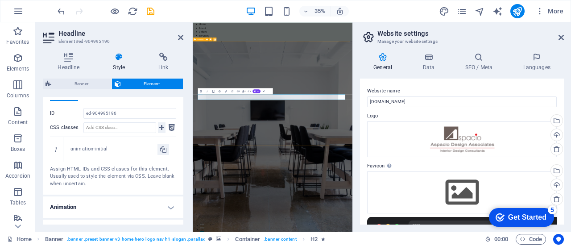
click at [160, 129] on icon at bounding box center [161, 127] width 5 height 11
drag, startPoint x: 116, startPoint y: 164, endPoint x: 113, endPoint y: 171, distance: 7.5
click at [115, 164] on div "ID ed-904995196 CSS classes 1 animation-initial Assign HTML IDs and CSS classes…" at bounding box center [113, 148] width 126 height 80
click at [113, 175] on div "Assign HTML IDs and CSS classes for this element. Usually used to style the ele…" at bounding box center [113, 177] width 126 height 22
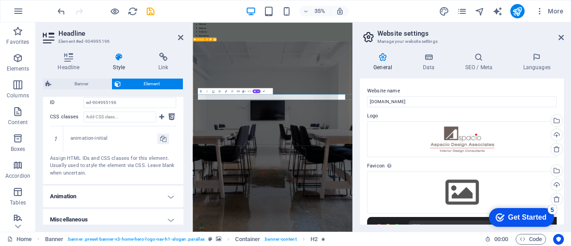
scroll to position [354, 0]
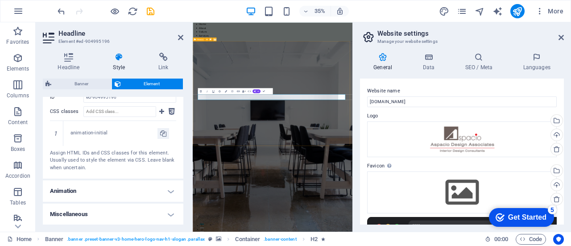
click at [84, 189] on h4 "Animation" at bounding box center [113, 190] width 141 height 21
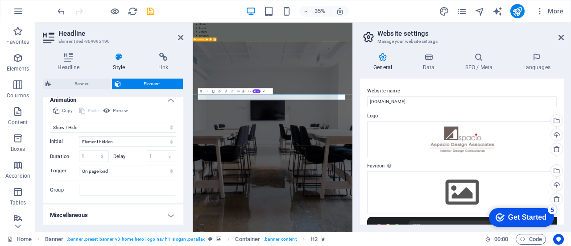
scroll to position [446, 0]
click at [94, 213] on h4 "Miscellaneous" at bounding box center [113, 214] width 141 height 21
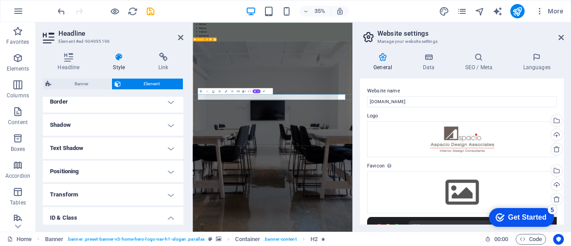
scroll to position [143, 0]
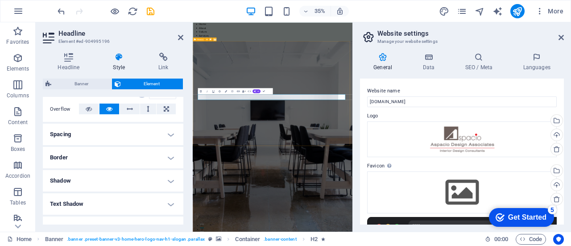
click at [66, 157] on h4 "Border" at bounding box center [113, 157] width 141 height 21
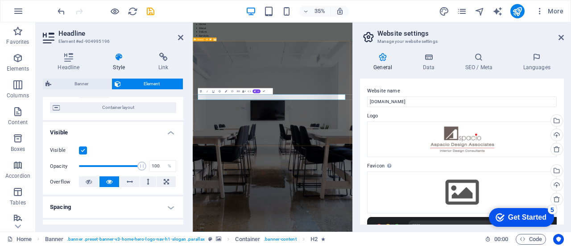
scroll to position [9, 0]
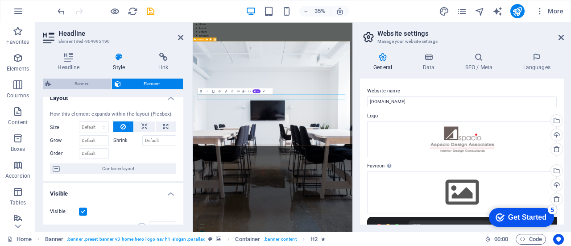
click at [77, 79] on span "Banner" at bounding box center [81, 84] width 55 height 11
select select "preset-banner-v3-home-hero-logo-nav-h1-slogan"
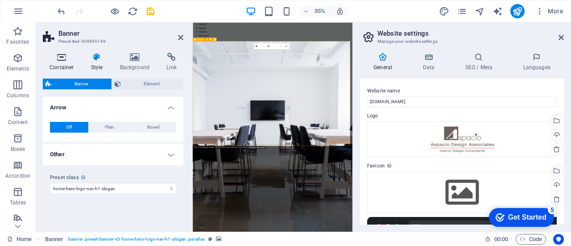
click at [56, 69] on h4 "Container" at bounding box center [64, 62] width 42 height 19
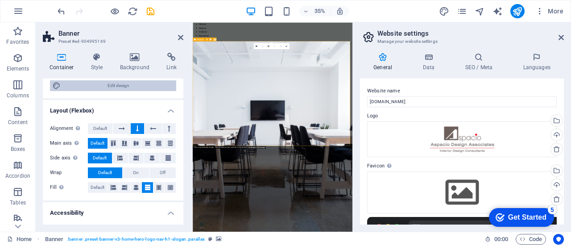
scroll to position [80, 0]
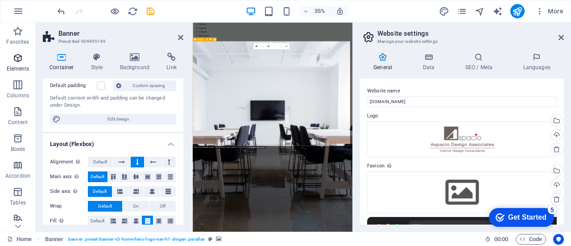
click at [16, 61] on icon "button" at bounding box center [18, 58] width 11 height 11
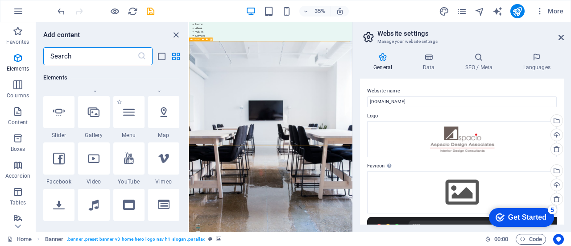
scroll to position [318, 0]
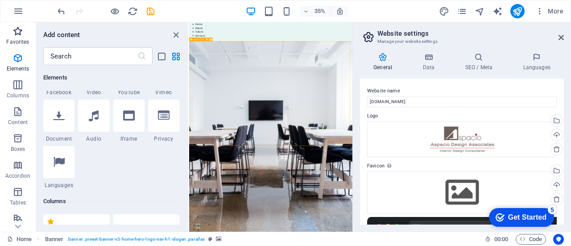
click at [17, 40] on p "Favorites" at bounding box center [17, 41] width 23 height 7
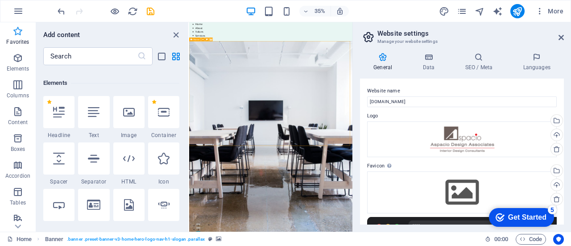
scroll to position [0, 0]
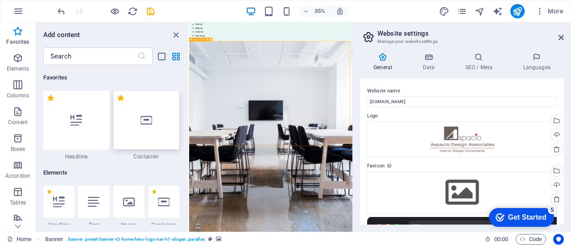
click at [161, 129] on div at bounding box center [146, 120] width 67 height 59
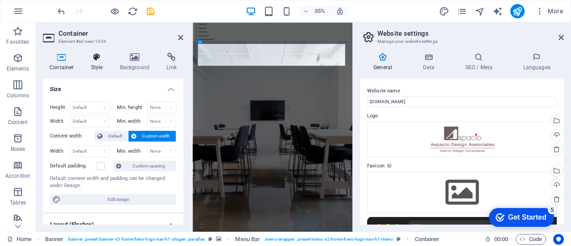
click at [98, 63] on h4 "Style" at bounding box center [98, 62] width 29 height 19
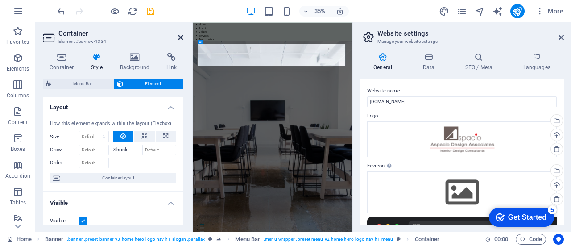
click at [179, 38] on icon at bounding box center [180, 37] width 5 height 7
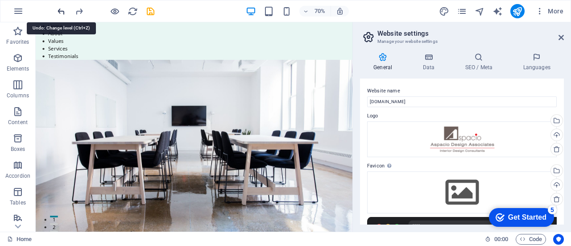
click at [562, 36] on icon at bounding box center [561, 37] width 5 height 7
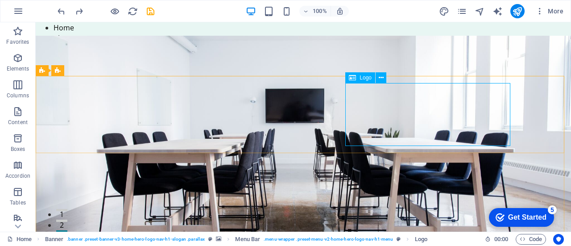
click at [388, 78] on div "Logo" at bounding box center [369, 77] width 47 height 11
click at [384, 78] on icon at bounding box center [381, 77] width 5 height 9
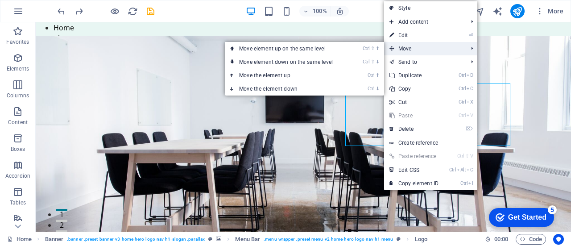
click at [417, 48] on span "Move" at bounding box center [424, 48] width 80 height 13
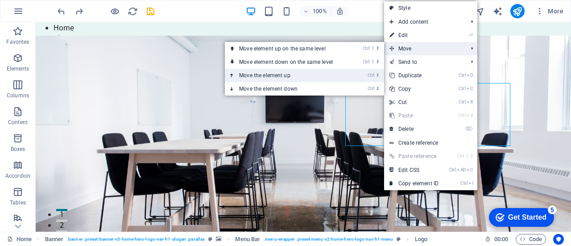
click at [296, 77] on link "Ctrl ⬆ Move the element up" at bounding box center [288, 75] width 126 height 13
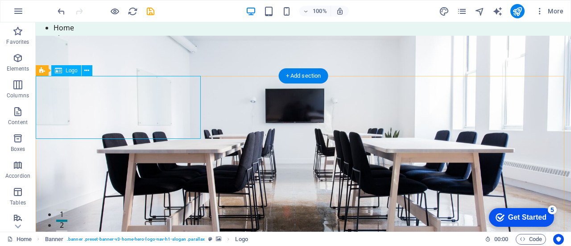
click at [72, 71] on span "Logo" at bounding box center [72, 70] width 12 height 5
click at [88, 71] on icon at bounding box center [86, 70] width 5 height 9
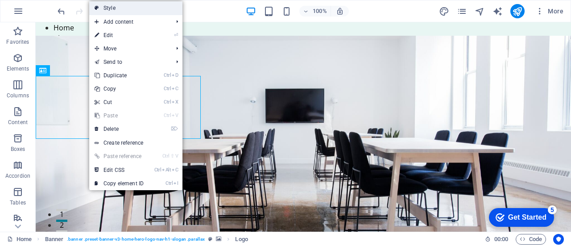
click at [129, 5] on link "Style" at bounding box center [135, 7] width 93 height 13
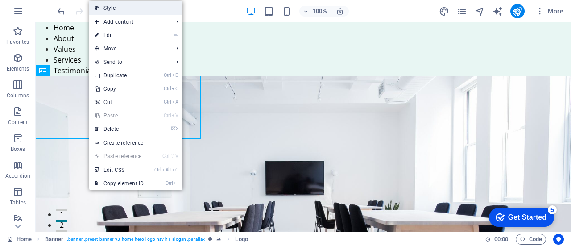
select select "preset-banner-v3-home-hero-logo-nav-h1-slogan"
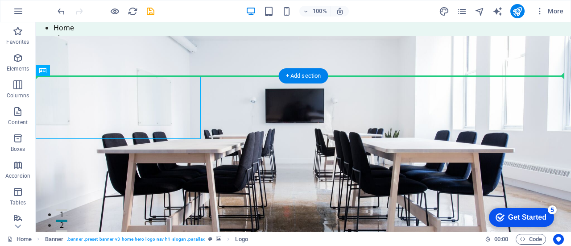
drag, startPoint x: 150, startPoint y: 103, endPoint x: 373, endPoint y: 94, distance: 223.0
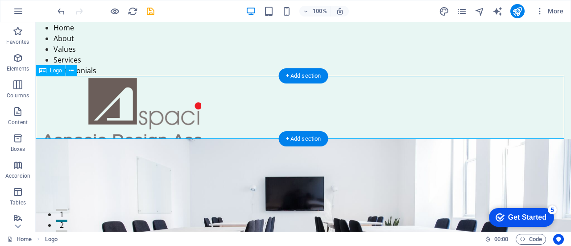
click at [167, 106] on div at bounding box center [304, 107] width 536 height 63
click at [204, 126] on div at bounding box center [304, 107] width 536 height 63
click at [170, 126] on div at bounding box center [304, 107] width 536 height 63
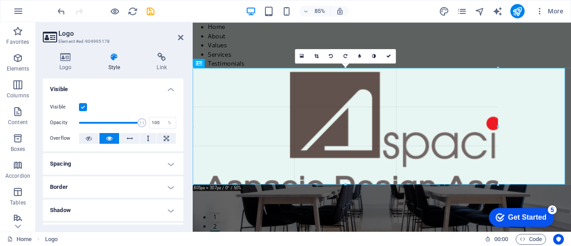
drag, startPoint x: 275, startPoint y: 121, endPoint x: 124, endPoint y: 203, distance: 172.6
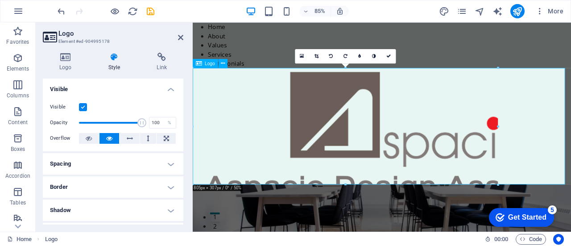
click at [338, 151] on div at bounding box center [416, 144] width 446 height 137
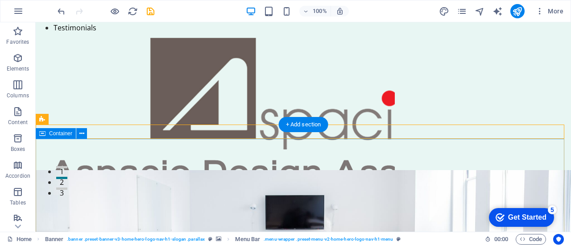
scroll to position [89, 0]
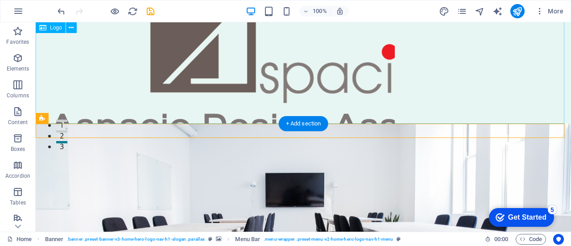
click at [279, 92] on div at bounding box center [304, 55] width 536 height 137
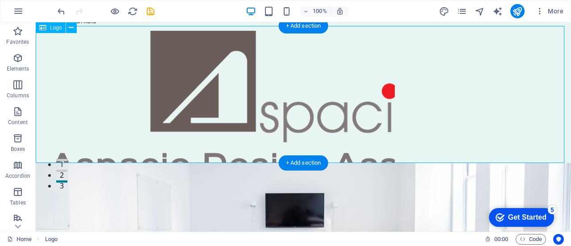
scroll to position [0, 0]
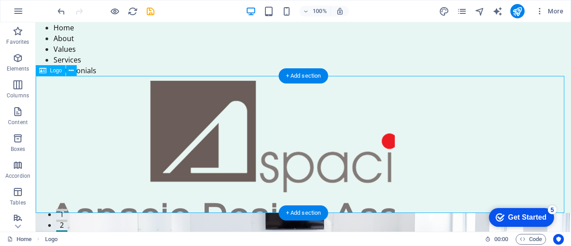
click at [295, 106] on div at bounding box center [304, 144] width 536 height 137
click at [298, 113] on div at bounding box center [304, 144] width 536 height 137
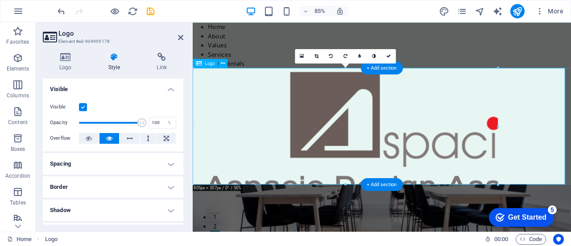
click at [462, 162] on div at bounding box center [416, 144] width 446 height 137
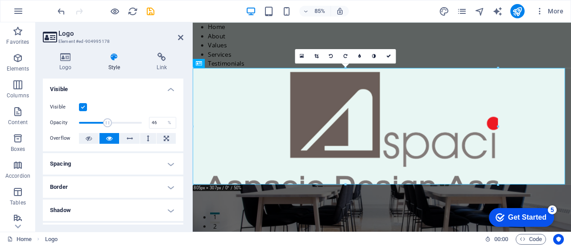
drag, startPoint x: 138, startPoint y: 121, endPoint x: 107, endPoint y: 121, distance: 31.3
click at [107, 121] on span at bounding box center [107, 122] width 9 height 9
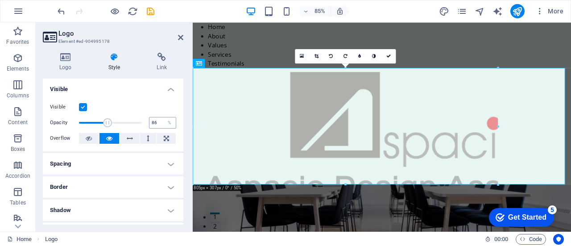
type input "100"
drag, startPoint x: 107, startPoint y: 121, endPoint x: 179, endPoint y: 124, distance: 71.5
click at [179, 124] on div "Visible Opacity 100 % Overflow" at bounding box center [113, 123] width 141 height 57
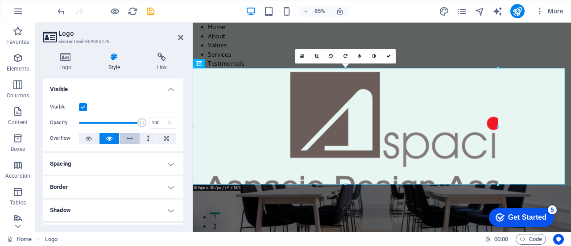
click at [127, 141] on icon at bounding box center [130, 138] width 6 height 11
click at [150, 138] on button at bounding box center [148, 138] width 17 height 11
click at [149, 138] on button at bounding box center [148, 138] width 17 height 11
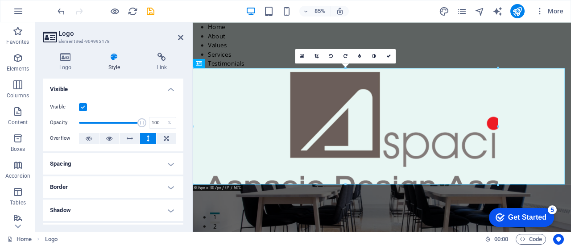
click at [149, 138] on button at bounding box center [148, 138] width 17 height 11
click at [346, 58] on icon at bounding box center [346, 56] width 4 height 4
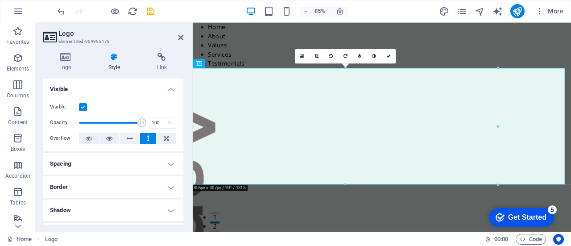
click at [346, 58] on icon at bounding box center [346, 56] width 4 height 4
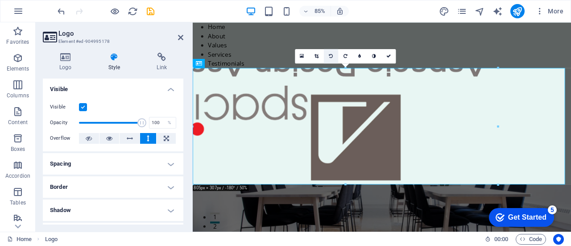
click at [331, 57] on icon at bounding box center [331, 56] width 4 height 4
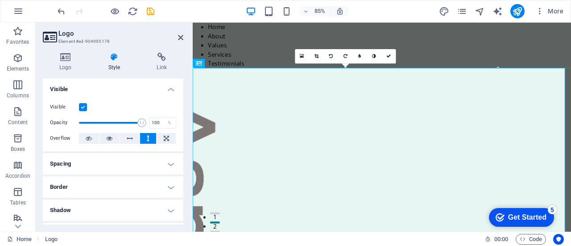
click at [331, 57] on icon at bounding box center [331, 56] width 4 height 4
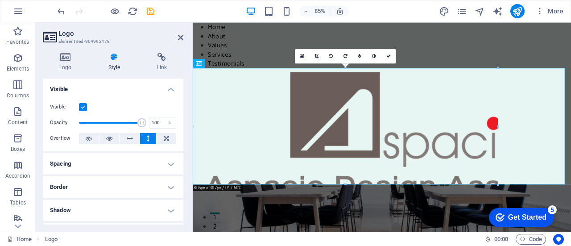
scroll to position [45, 0]
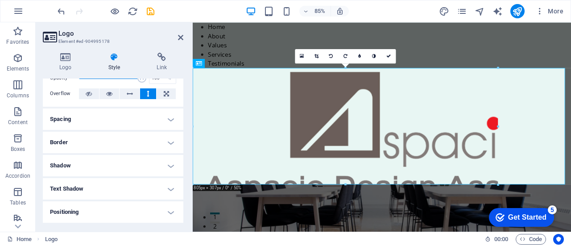
click at [114, 119] on h4 "Spacing" at bounding box center [113, 118] width 141 height 21
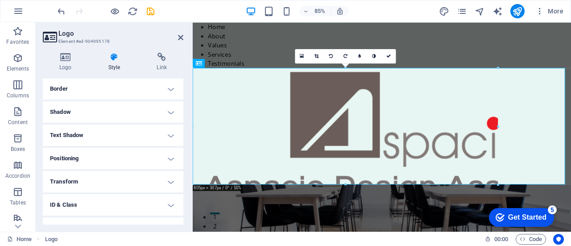
scroll to position [171, 0]
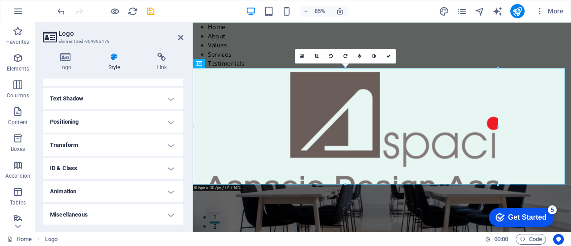
click at [114, 119] on h4 "Positioning" at bounding box center [113, 121] width 141 height 21
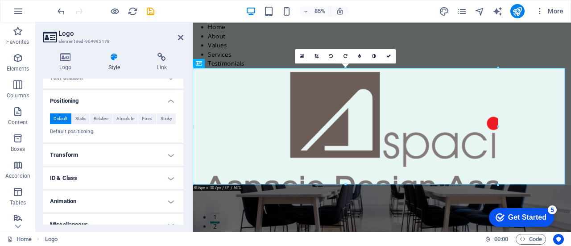
scroll to position [201, 0]
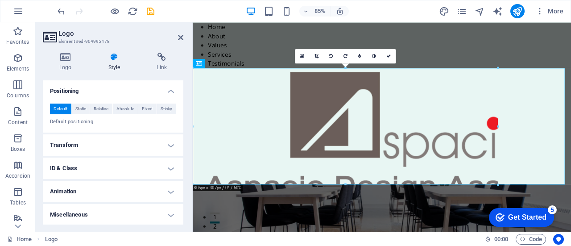
click at [107, 190] on h4 "Animation" at bounding box center [113, 191] width 141 height 21
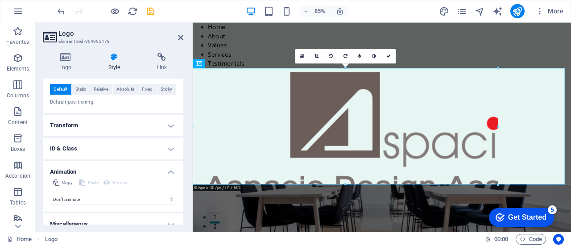
scroll to position [230, 0]
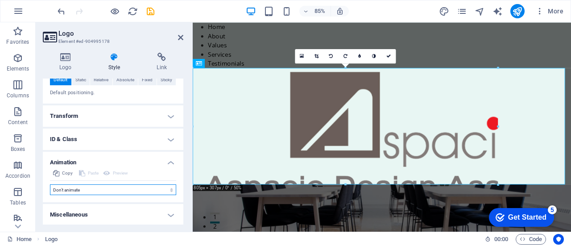
click at [107, 186] on select "Don't animate Show / Hide Slide up/down Zoom in/out Slide left to right Slide r…" at bounding box center [113, 189] width 126 height 11
click at [95, 191] on select "Don't animate Show / Hide Slide up/down Zoom in/out Slide left to right Slide r…" at bounding box center [113, 189] width 126 height 11
select select "move-right-to-left"
click at [50, 184] on select "Don't animate Show / Hide Slide up/down Zoom in/out Slide left to right Slide r…" at bounding box center [113, 189] width 126 height 11
select select "scroll"
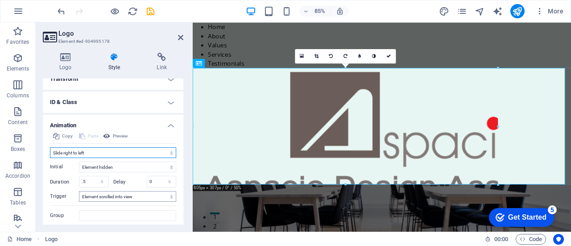
scroll to position [293, 0]
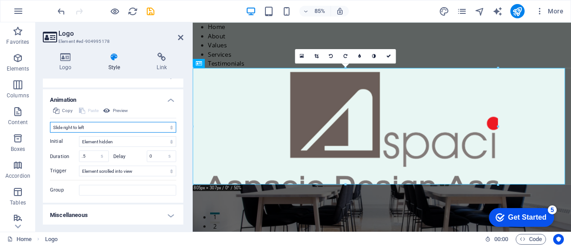
click at [95, 125] on select "Don't animate Show / Hide Slide up/down Zoom in/out Slide left to right Slide r…" at bounding box center [113, 127] width 126 height 11
select select "fade"
click at [50, 122] on select "Don't animate Show / Hide Slide up/down Zoom in/out Slide left to right Slide r…" at bounding box center [113, 127] width 126 height 11
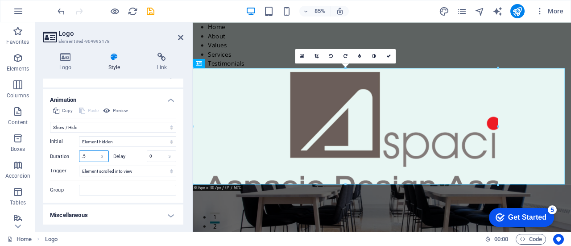
drag, startPoint x: 93, startPoint y: 156, endPoint x: 74, endPoint y: 154, distance: 18.8
click at [74, 154] on div "Duration .5 s ms" at bounding box center [79, 156] width 59 height 12
type input "3"
drag, startPoint x: 154, startPoint y: 157, endPoint x: 139, endPoint y: 155, distance: 14.4
click at [139, 155] on div "Delay 0 s ms" at bounding box center [144, 156] width 63 height 12
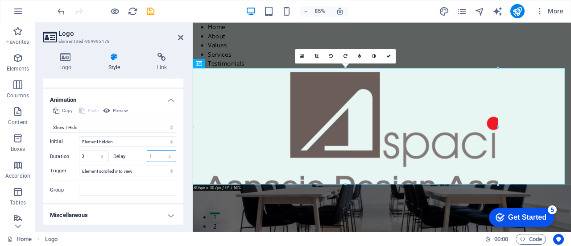
type input "1"
click at [133, 149] on div "Initial Element hidden Element shown Duration 3 s ms Delay 1 s ms Width auto px…" at bounding box center [113, 164] width 126 height 63
click at [135, 155] on label "Delay" at bounding box center [129, 156] width 33 height 5
click at [120, 168] on select "No automatic trigger On page load Element scrolled into view" at bounding box center [127, 171] width 97 height 11
select select "onload"
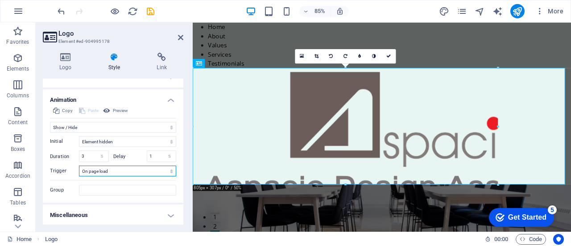
click at [79, 166] on select "No automatic trigger On page load Element scrolled into view" at bounding box center [127, 171] width 97 height 11
click at [122, 109] on span "Preview" at bounding box center [120, 110] width 15 height 11
click at [146, 217] on h4 "Miscellaneous" at bounding box center [113, 214] width 141 height 21
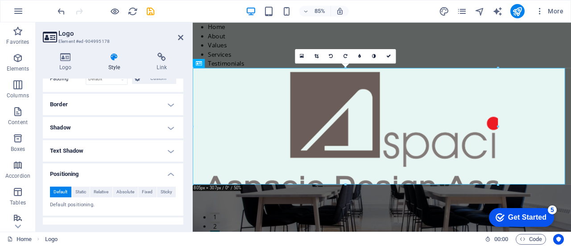
scroll to position [169, 0]
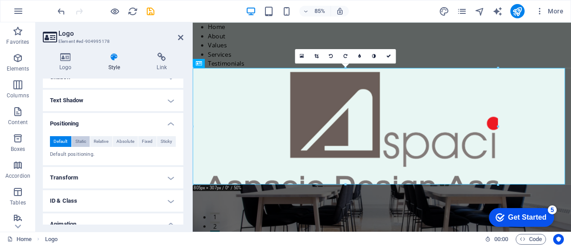
click at [84, 142] on span "Static" at bounding box center [80, 141] width 11 height 11
click at [362, 152] on div at bounding box center [416, 144] width 446 height 137
click at [228, 72] on nav "Home About Values Services Testimonials" at bounding box center [416, 49] width 446 height 54
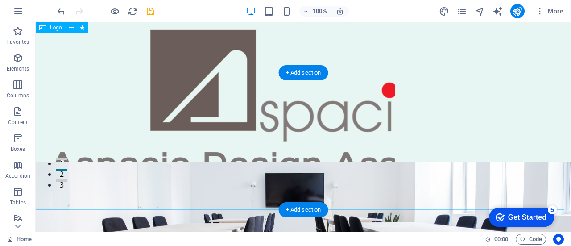
scroll to position [0, 0]
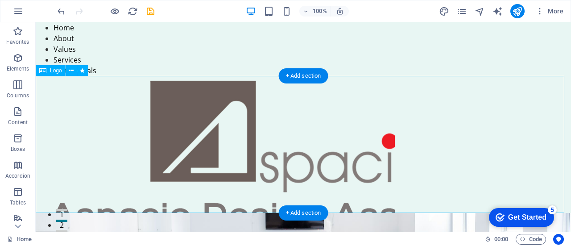
click at [244, 113] on div at bounding box center [304, 144] width 536 height 137
select select "fade"
select select "s"
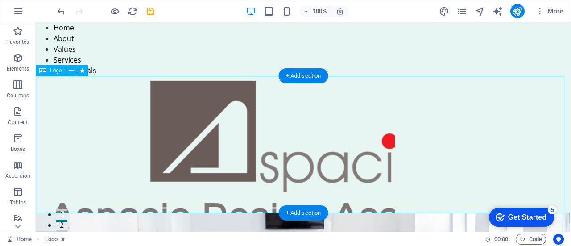
select select "s"
select select "onload"
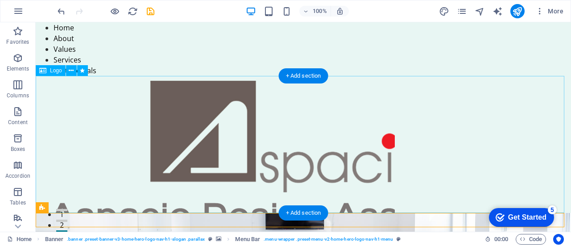
click at [230, 169] on div at bounding box center [304, 144] width 536 height 137
select select "fade"
select select "s"
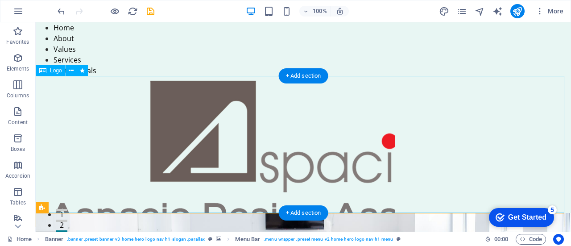
select select "onload"
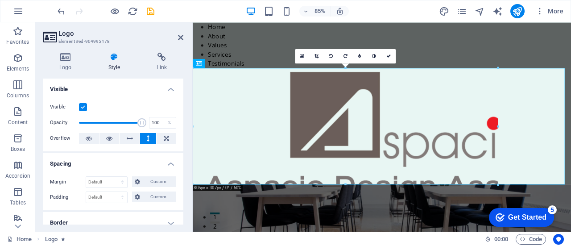
click at [113, 62] on h4 "Style" at bounding box center [116, 62] width 49 height 19
click at [58, 59] on icon at bounding box center [66, 57] width 46 height 9
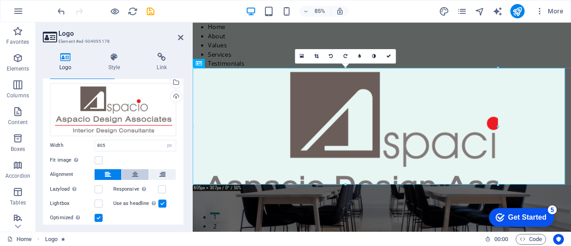
scroll to position [45, 0]
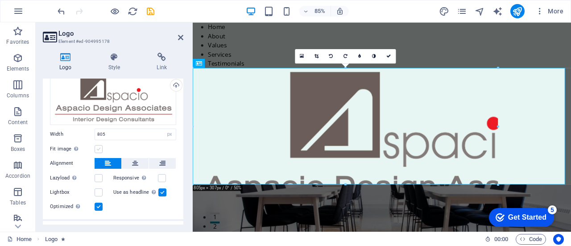
click at [100, 150] on label at bounding box center [99, 149] width 8 height 8
click at [0, 0] on input "Fit image Automatically fit image to a fixed width and height" at bounding box center [0, 0] width 0 height 0
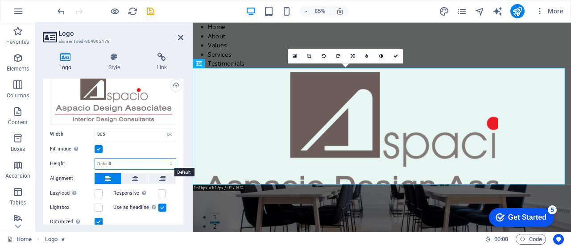
click at [121, 159] on select "Default auto px" at bounding box center [135, 163] width 81 height 11
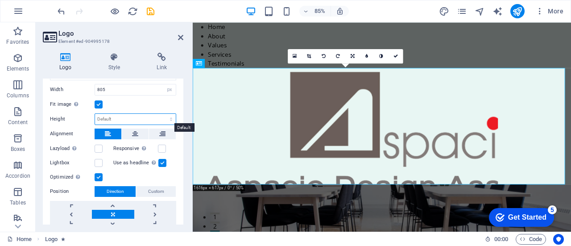
click at [131, 116] on select "Default auto px" at bounding box center [135, 119] width 81 height 11
click at [95, 114] on select "Default auto px" at bounding box center [135, 119] width 81 height 11
click at [131, 116] on select "Default auto px" at bounding box center [135, 119] width 81 height 11
click at [95, 114] on select "Default auto px" at bounding box center [135, 119] width 81 height 11
select select "DISABLED_OPTION_VALUE"
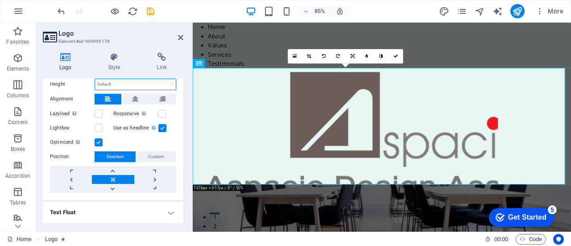
scroll to position [134, 0]
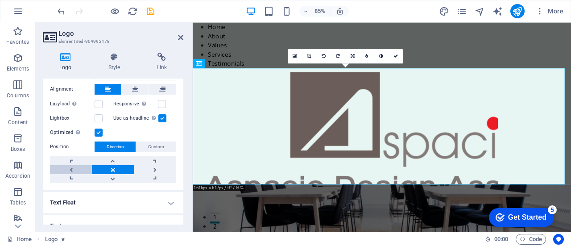
click at [74, 166] on link at bounding box center [71, 169] width 42 height 9
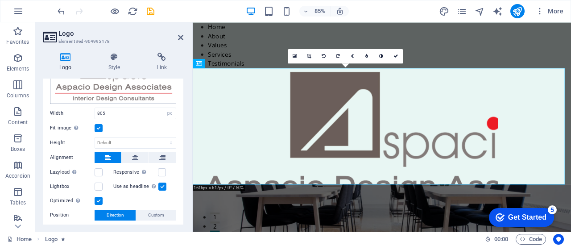
scroll to position [45, 0]
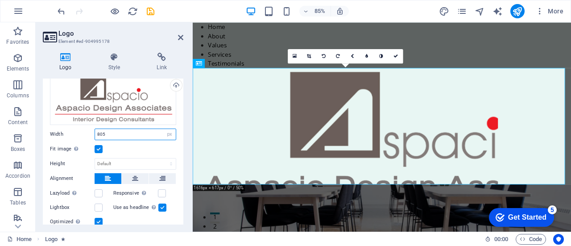
drag, startPoint x: 100, startPoint y: 133, endPoint x: 92, endPoint y: 132, distance: 8.5
click at [92, 132] on div "Width 805 Default auto px rem % em vh vw" at bounding box center [113, 135] width 126 height 12
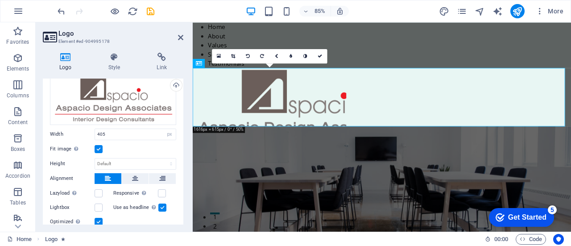
click at [133, 147] on div "Fit image Automatically fit image to a fixed width and height" at bounding box center [113, 149] width 126 height 11
click at [296, 93] on div at bounding box center [416, 110] width 446 height 69
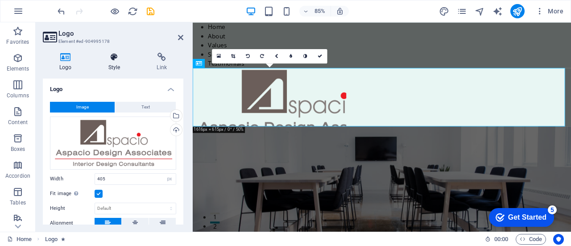
click at [122, 67] on h4 "Style" at bounding box center [116, 62] width 49 height 19
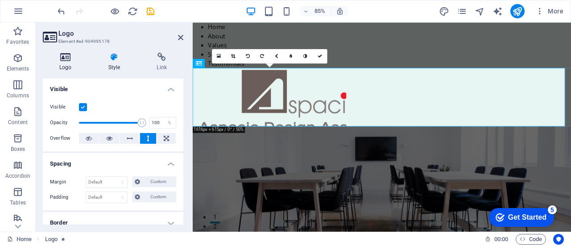
click at [73, 63] on h4 "Logo" at bounding box center [67, 62] width 49 height 19
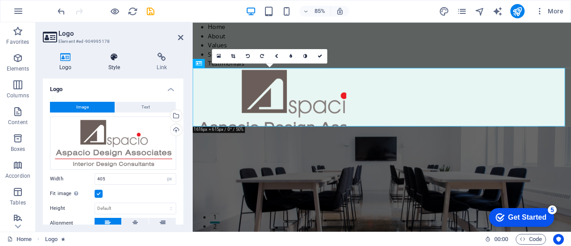
click at [114, 63] on h4 "Style" at bounding box center [116, 62] width 49 height 19
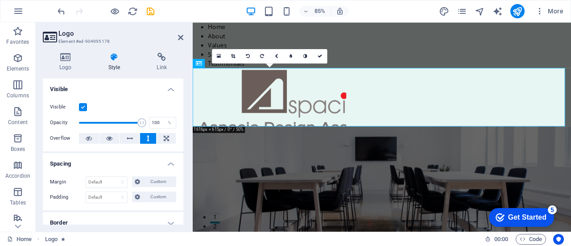
click at [114, 63] on h4 "Style" at bounding box center [116, 62] width 49 height 19
click at [165, 63] on h4 "Link" at bounding box center [161, 62] width 43 height 19
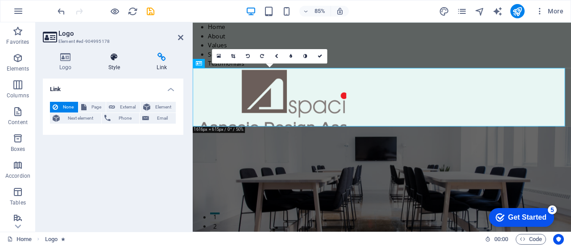
click at [123, 62] on h4 "Style" at bounding box center [116, 62] width 49 height 19
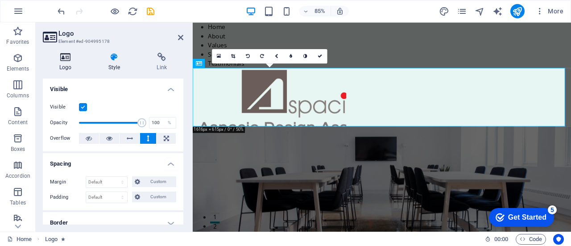
click at [67, 67] on h4 "Logo" at bounding box center [67, 62] width 49 height 19
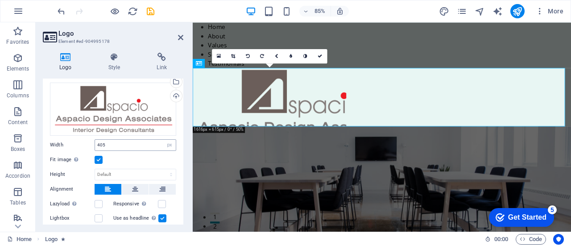
scroll to position [45, 0]
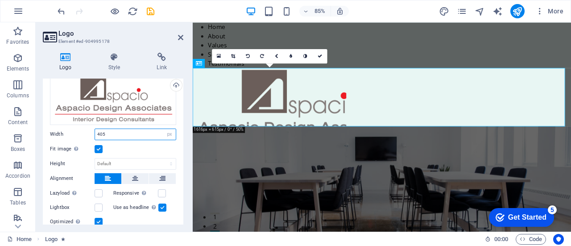
drag, startPoint x: 99, startPoint y: 131, endPoint x: 93, endPoint y: 131, distance: 6.3
click at [93, 131] on div "Width 405 Default auto px rem % em vh vw" at bounding box center [113, 135] width 126 height 12
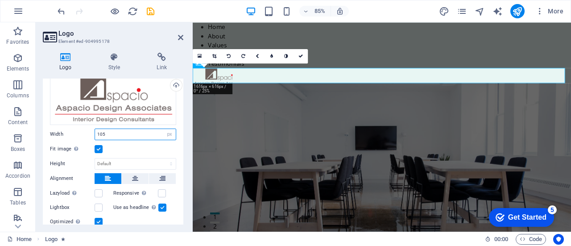
click at [99, 133] on input "105" at bounding box center [135, 134] width 81 height 11
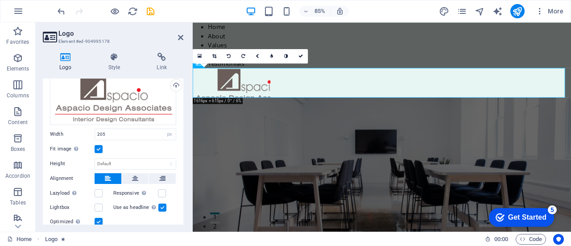
click at [134, 149] on div "Fit image Automatically fit image to a fixed width and height" at bounding box center [113, 149] width 126 height 11
click at [138, 150] on div "Fit image Automatically fit image to a fixed width and height" at bounding box center [113, 149] width 126 height 11
click at [99, 133] on input "205" at bounding box center [135, 134] width 81 height 11
type input "305"
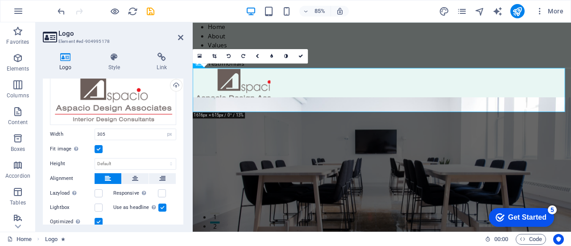
click at [125, 144] on div "Fit image Automatically fit image to a fixed width and height" at bounding box center [113, 149] width 126 height 11
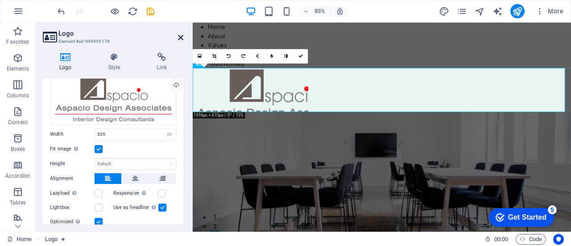
click at [181, 39] on icon at bounding box center [180, 37] width 5 height 7
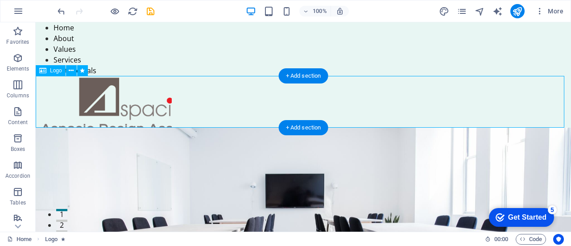
click at [121, 105] on div at bounding box center [304, 102] width 536 height 52
select select "px"
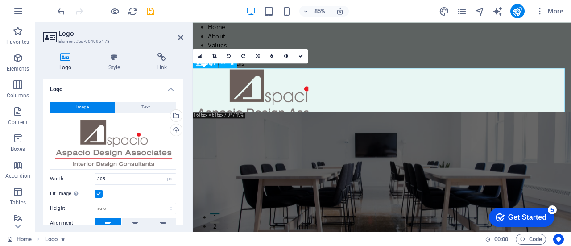
click at [268, 107] on div at bounding box center [416, 102] width 446 height 52
click at [179, 38] on icon at bounding box center [180, 37] width 5 height 7
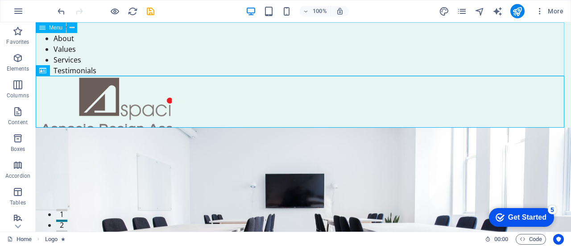
click at [46, 33] on span "Menu" at bounding box center [32, 38] width 28 height 10
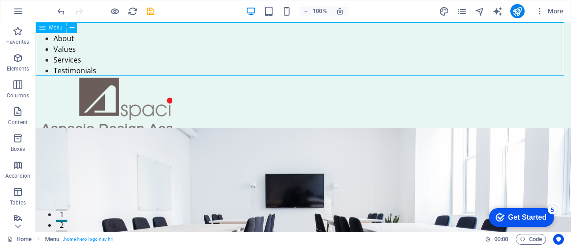
click at [46, 33] on span "Menu" at bounding box center [32, 38] width 28 height 10
click at [61, 43] on icon at bounding box center [39, 48] width 43 height 10
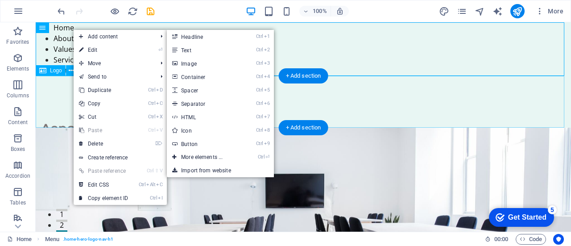
click at [322, 114] on div at bounding box center [304, 102] width 536 height 52
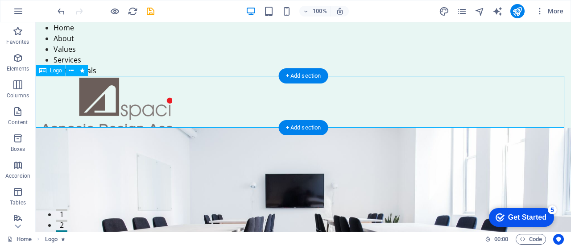
click at [125, 115] on div at bounding box center [304, 102] width 536 height 52
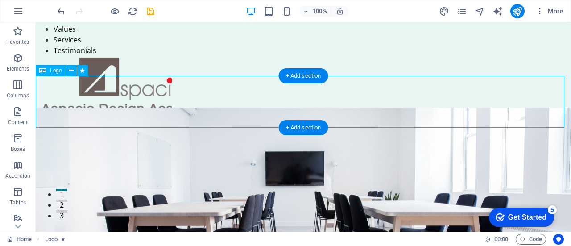
scroll to position [0, 0]
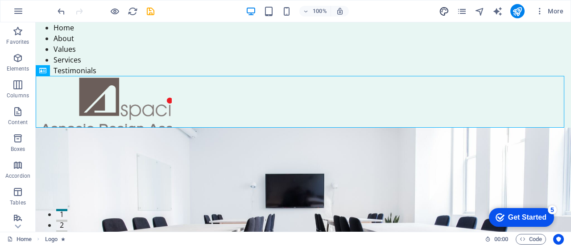
click at [448, 10] on icon "design" at bounding box center [444, 11] width 10 height 10
select select "px"
select select "200"
select select "px"
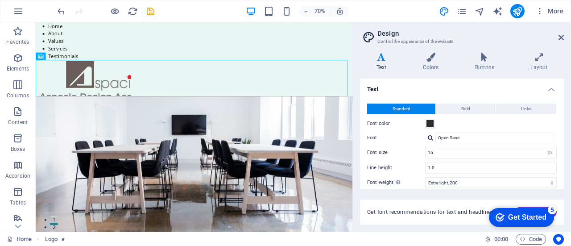
drag, startPoint x: 564, startPoint y: 92, endPoint x: 566, endPoint y: 117, distance: 25.0
click at [566, 117] on div "Variants Text Colors Buttons Layout Text Standard Bold Links Font color Font Op…" at bounding box center [462, 139] width 218 height 186
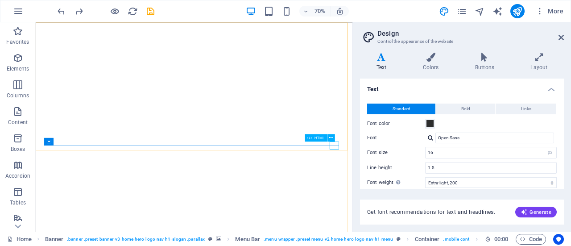
select select "px"
select select "200"
select select "px"
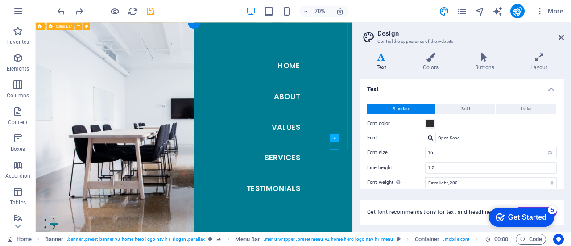
click at [356, 71] on div "Variants Text Colors Buttons Layout Text Standard Bold Links Font color Font Op…" at bounding box center [462, 139] width 218 height 186
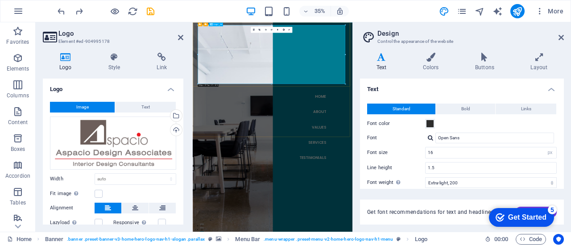
click at [359, 15] on div "35% More" at bounding box center [312, 11] width 512 height 14
click at [221, 24] on div at bounding box center [271, 24] width 147 height 1
click at [138, 109] on button "Text" at bounding box center [145, 107] width 61 height 11
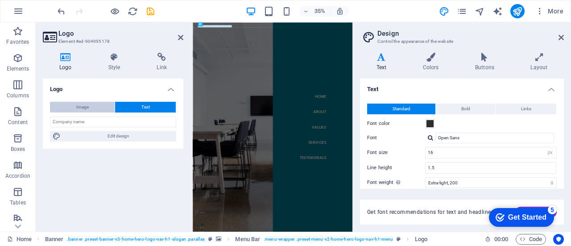
click at [83, 107] on span "Image" at bounding box center [82, 107] width 13 height 11
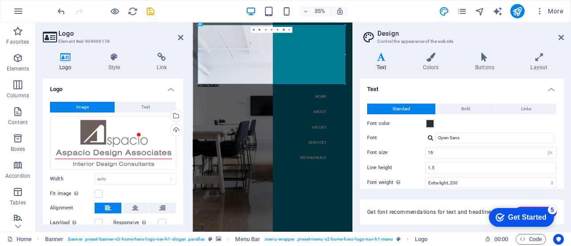
click at [67, 61] on icon at bounding box center [66, 57] width 46 height 9
click at [132, 11] on icon "reload" at bounding box center [133, 11] width 10 height 10
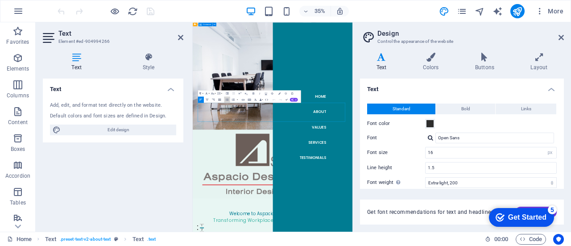
drag, startPoint x: 226, startPoint y: 100, endPoint x: 219, endPoint y: 100, distance: 6.8
click at [219, 100] on div "Paragraph Format Normal Heading 1 Heading 2 Heading 3 Heading 4 Heading 5 Headi…" at bounding box center [249, 96] width 103 height 13
click at [219, 100] on icon "button" at bounding box center [220, 100] width 4 height 4
click at [213, 100] on icon "button" at bounding box center [214, 100] width 4 height 4
click at [205, 100] on icon "button" at bounding box center [207, 100] width 4 height 4
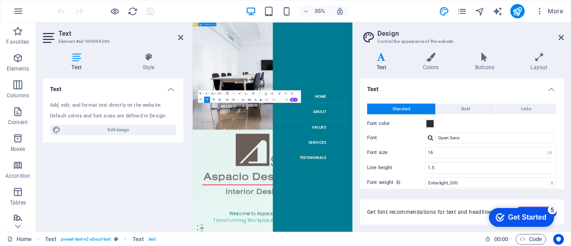
click at [213, 100] on icon "button" at bounding box center [214, 100] width 4 height 4
click at [200, 100] on icon "button" at bounding box center [201, 100] width 4 height 4
click at [321, 13] on h6 "35%" at bounding box center [320, 11] width 14 height 11
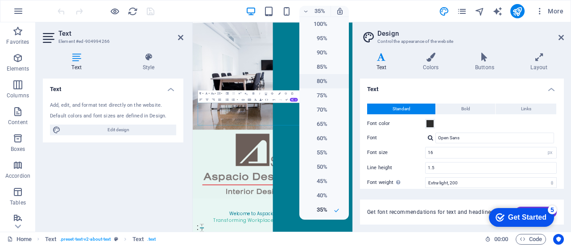
click at [324, 86] on h6 "80%" at bounding box center [316, 81] width 23 height 11
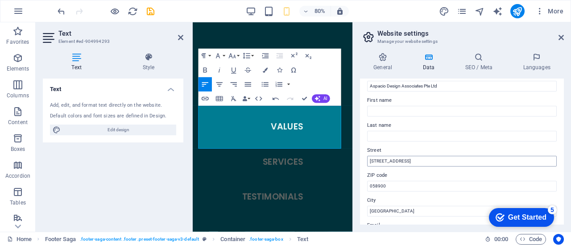
scroll to position [45, 0]
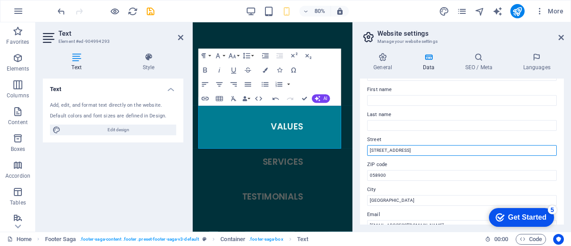
paste input "60 Albert Street, #04-01, OG Albert Complex, Singapore 189969"
drag, startPoint x: 480, startPoint y: 149, endPoint x: 504, endPoint y: 149, distance: 23.7
click at [504, 149] on input "60 Albert Street, #04-01, OG Albert Complex, Singapore 189969" at bounding box center [462, 150] width 190 height 11
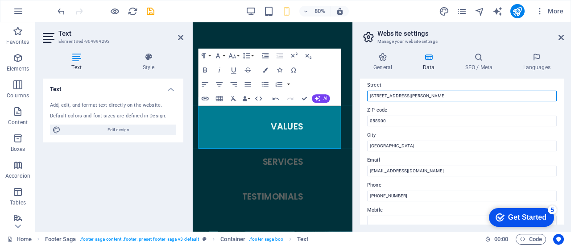
scroll to position [89, 0]
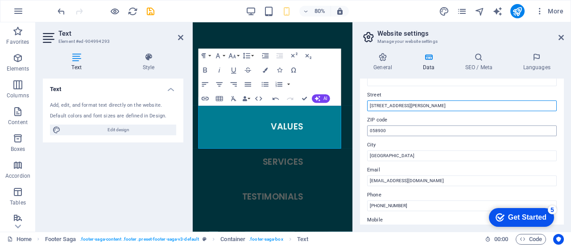
type input "60 Albert Street, #04-01, OG Albert Complex, Singapore"
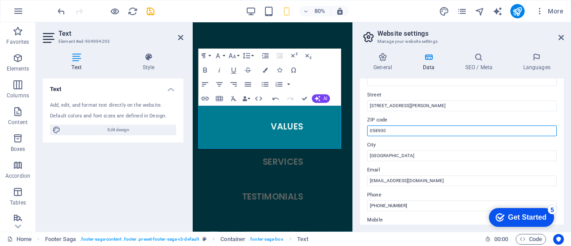
paste input "189969"
type input "189969"
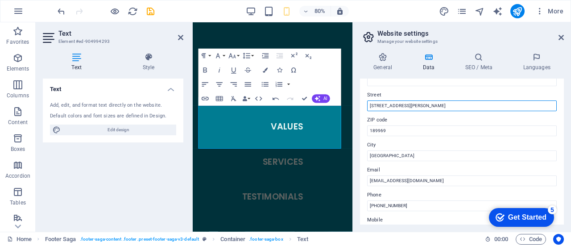
drag, startPoint x: 486, startPoint y: 104, endPoint x: 459, endPoint y: 104, distance: 26.3
click at [459, 104] on input "60 Albert Street, #04-01, OG Albert Complex, Singapore" at bounding box center [462, 105] width 190 height 11
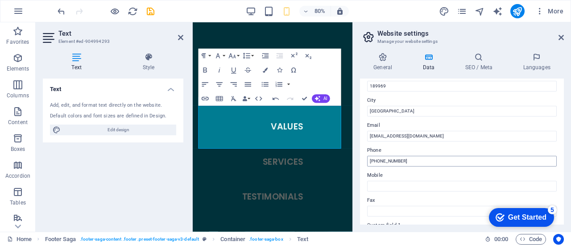
type input "60 Albert Street, #04-01, OG Albert Complex,"
drag, startPoint x: 401, startPoint y: 159, endPoint x: 378, endPoint y: 160, distance: 23.7
click at [378, 160] on input "+65 6123 4567" at bounding box center [462, 161] width 190 height 11
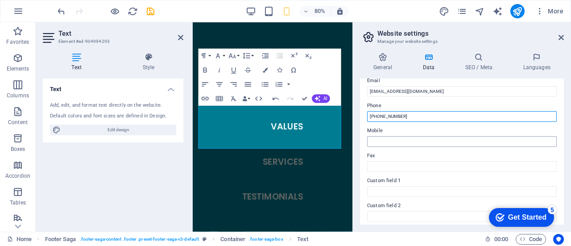
type input "[PHONE_NUMBER]"
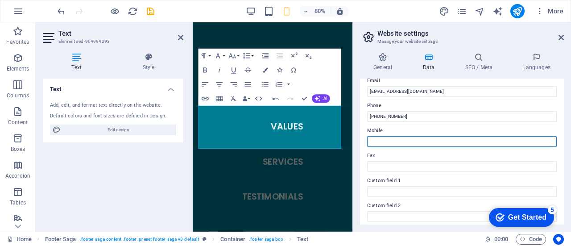
click at [405, 142] on input "Mobile" at bounding box center [462, 141] width 190 height 11
type input "9"
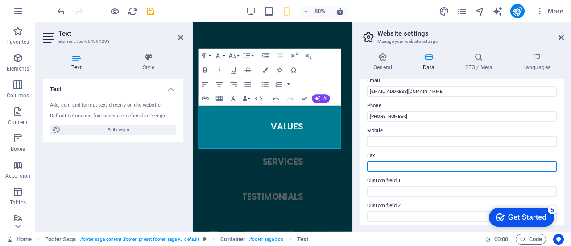
click at [394, 165] on input "Fax" at bounding box center [462, 166] width 190 height 11
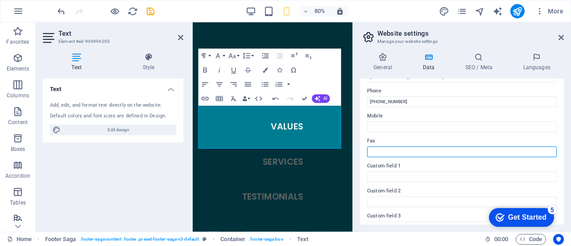
scroll to position [104, 0]
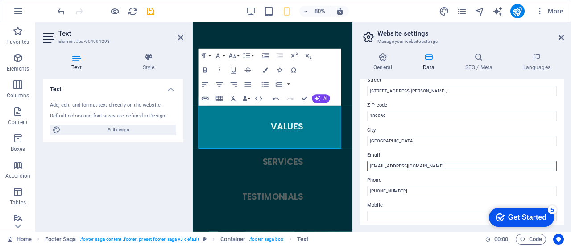
drag, startPoint x: 377, startPoint y: 166, endPoint x: 362, endPoint y: 165, distance: 15.2
click at [362, 165] on div "Contact data for this website. This can be used everywhere on the website and w…" at bounding box center [462, 152] width 204 height 146
drag, startPoint x: 399, startPoint y: 166, endPoint x: 461, endPoint y: 171, distance: 62.3
click at [454, 165] on input "mail@aspaciodesign.com" at bounding box center [462, 166] width 190 height 11
type input "[EMAIL_ADDRESS][DOMAIN_NAME]"
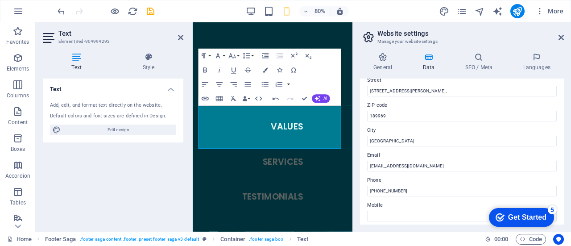
click at [429, 150] on label "Email" at bounding box center [462, 155] width 190 height 11
click at [429, 161] on input "[EMAIL_ADDRESS][DOMAIN_NAME]" at bounding box center [462, 166] width 190 height 11
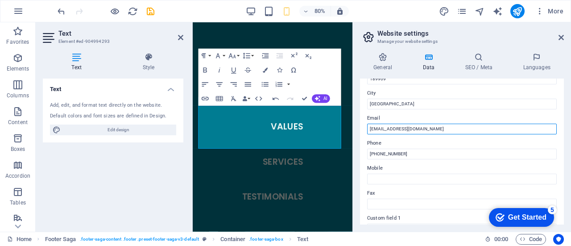
scroll to position [149, 0]
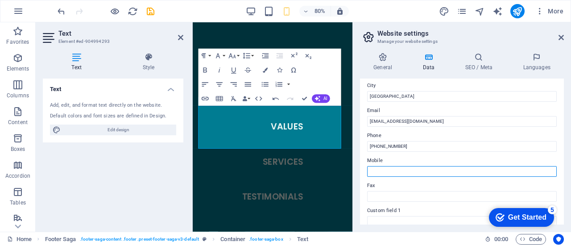
click at [392, 172] on input "Mobile" at bounding box center [462, 171] width 190 height 11
type input "+65 9782 7200"
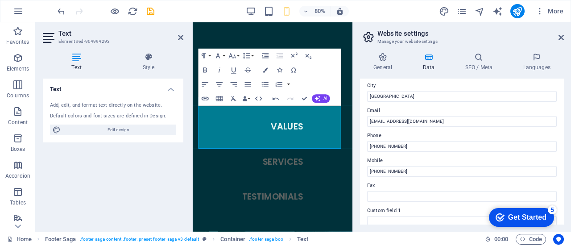
click at [378, 163] on label "Mobile" at bounding box center [462, 160] width 190 height 11
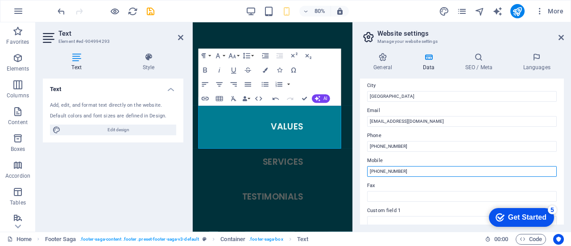
click at [378, 166] on input "+65 9782 7200" at bounding box center [462, 171] width 190 height 11
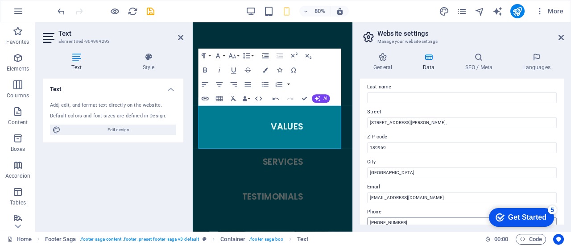
scroll to position [59, 0]
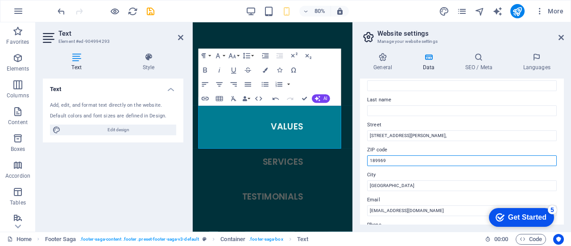
drag, startPoint x: 396, startPoint y: 158, endPoint x: 357, endPoint y: 159, distance: 39.3
click at [357, 159] on div "General Data SEO / Meta Languages Website name aspacio.com.sg Logo Drag files h…" at bounding box center [462, 139] width 218 height 186
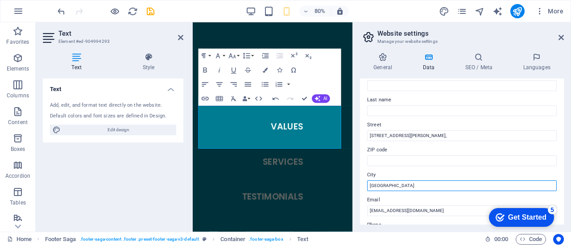
click at [409, 183] on input "Singapore" at bounding box center [462, 185] width 190 height 11
type input "[GEOGRAPHIC_DATA] 189969"
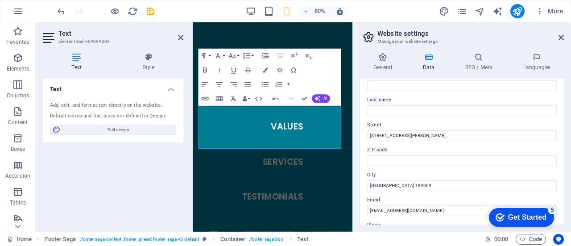
click at [404, 129] on label "Street" at bounding box center [462, 125] width 190 height 11
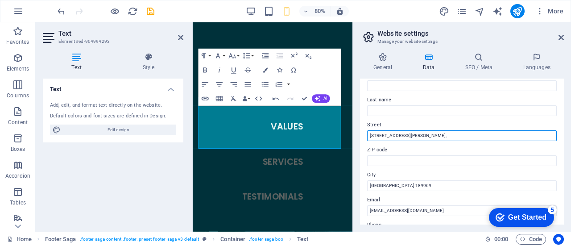
click at [404, 130] on input "60 Albert Street, #04-01, OG Albert Complex," at bounding box center [462, 135] width 190 height 11
click at [404, 136] on input "60 Albert Street, #04-01, OG Albert Complex," at bounding box center [462, 135] width 190 height 11
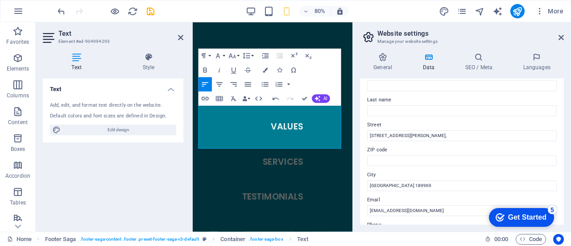
click at [450, 129] on label "Street" at bounding box center [462, 125] width 190 height 11
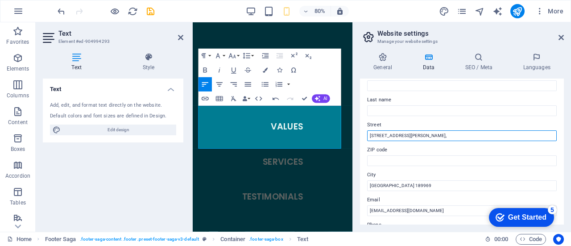
click at [450, 130] on input "60 Albert Street, #04-01, OG Albert Complex," at bounding box center [462, 135] width 190 height 11
click at [465, 134] on input "60 Albert Street, #04-01, OG Albert Complex," at bounding box center [462, 135] width 190 height 11
type input "60 Albert Street, #04-01, OG Albert Complex"
click at [401, 133] on input "60 Albert Street, #04-01, OG Albert Complex" at bounding box center [462, 135] width 190 height 11
click at [402, 136] on input "60 Albert Street, #04-01, OG Albert Complex" at bounding box center [462, 135] width 190 height 11
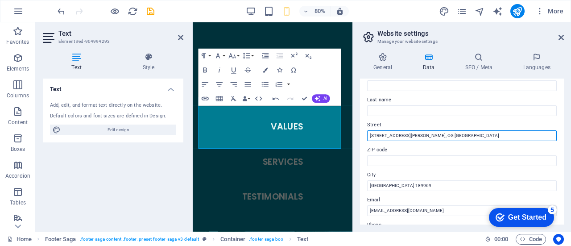
click at [402, 136] on input "60 Albert Street, #04-01, OG Albert Complex" at bounding box center [462, 135] width 190 height 11
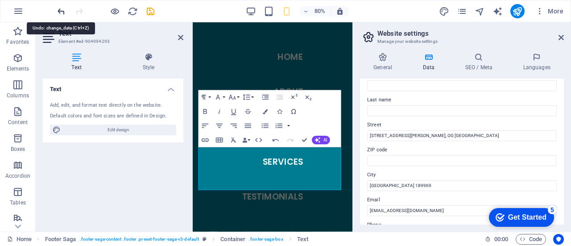
click at [61, 13] on icon "undo" at bounding box center [61, 11] width 10 height 10
click at [61, 11] on icon "undo" at bounding box center [61, 11] width 10 height 10
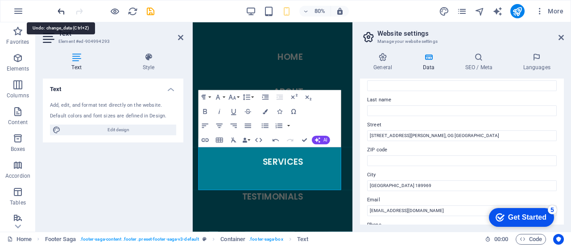
click at [61, 11] on icon "undo" at bounding box center [61, 11] width 10 height 10
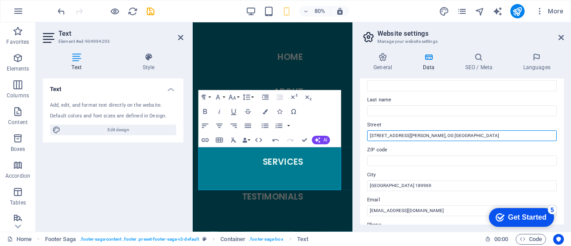
click at [443, 135] on input "60 Albert Street, #04-01, OG Albert Complex" at bounding box center [462, 135] width 190 height 11
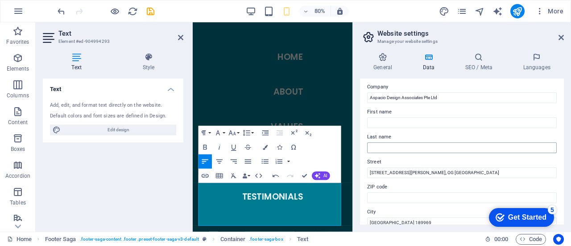
scroll to position [0, 0]
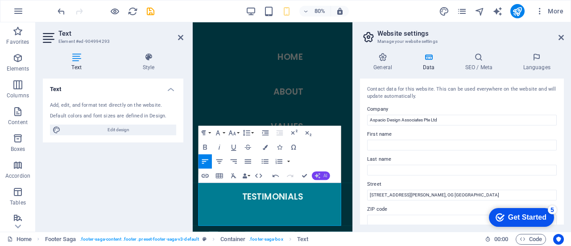
click at [321, 175] on button "AI" at bounding box center [321, 176] width 18 height 8
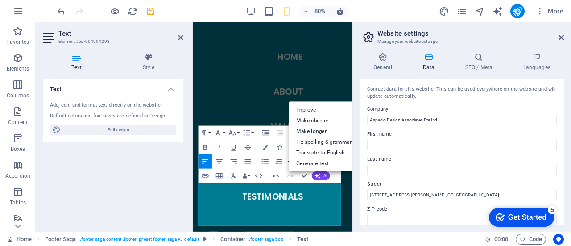
click at [357, 175] on div "General Data SEO / Meta Languages Website name aspacio.com.sg Logo Drag files h…" at bounding box center [462, 139] width 218 height 186
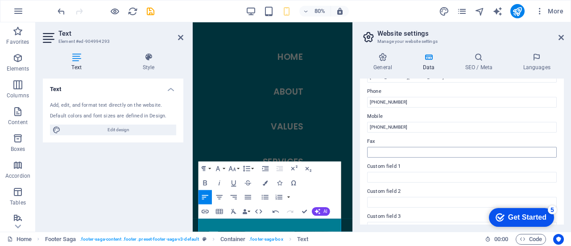
scroll to position [179, 0]
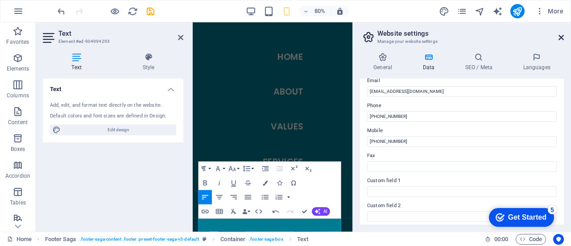
click at [560, 37] on icon at bounding box center [561, 37] width 5 height 7
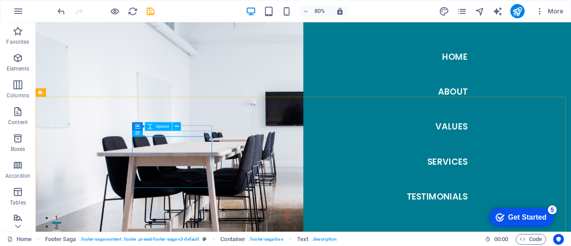
click at [182, 128] on div "Container Spacer" at bounding box center [159, 126] width 54 height 9
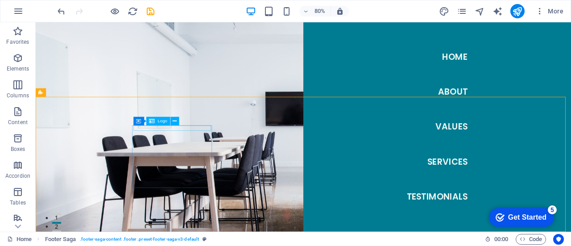
click at [146, 125] on div "Logo" at bounding box center [158, 121] width 24 height 8
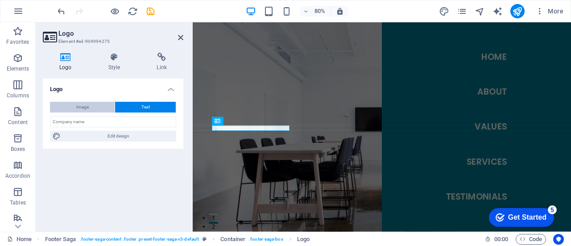
click at [88, 109] on span "Image" at bounding box center [82, 107] width 13 height 11
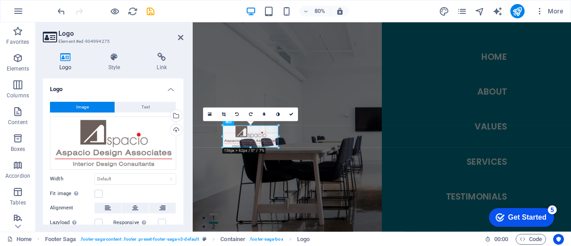
drag, startPoint x: 291, startPoint y: 158, endPoint x: 254, endPoint y: 146, distance: 38.4
type input "158"
select select "px"
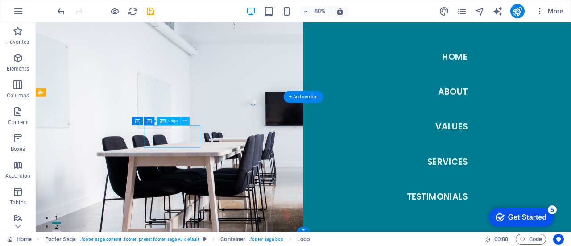
select select "px"
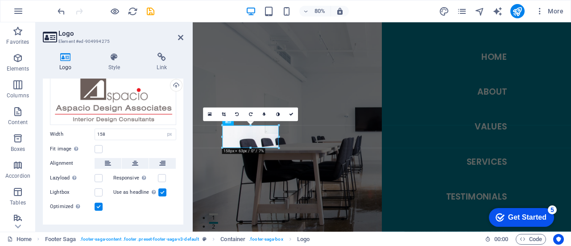
scroll to position [0, 0]
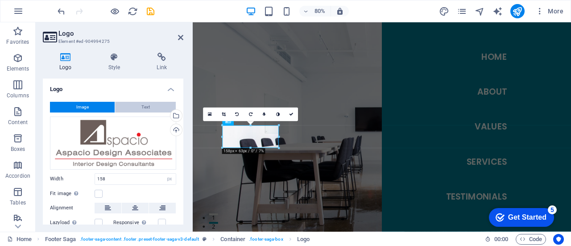
click at [142, 111] on span "Text" at bounding box center [146, 107] width 8 height 11
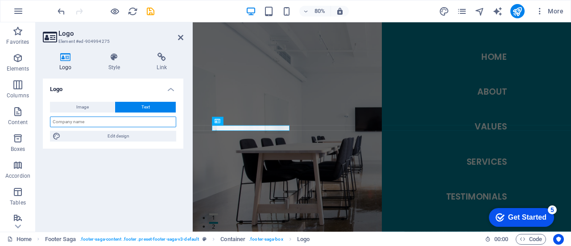
click at [92, 124] on input "text" at bounding box center [113, 122] width 126 height 11
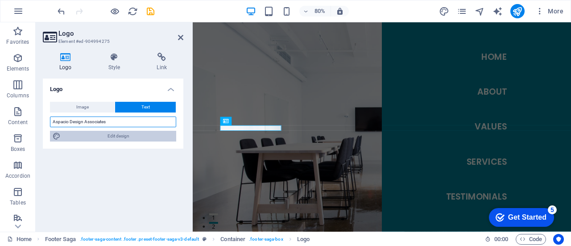
type input "Aspacio Design Associates"
click at [113, 136] on span "Edit design" at bounding box center [118, 136] width 110 height 11
select select "px"
select select "200"
select select "px"
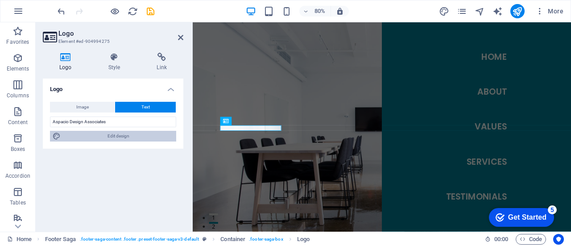
select select "rem"
select select "200"
select select "px"
select select "rem"
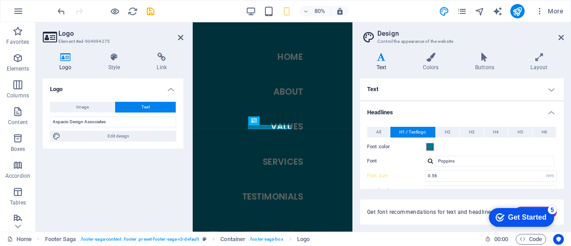
scroll to position [45, 0]
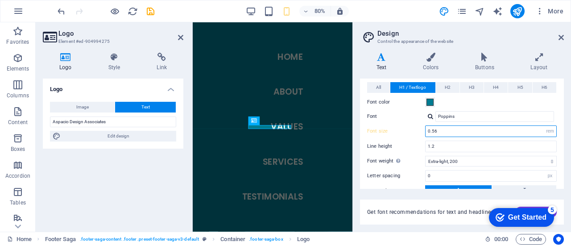
click at [450, 133] on input "0.7999" at bounding box center [491, 131] width 131 height 11
drag, startPoint x: 450, startPoint y: 130, endPoint x: 399, endPoint y: 129, distance: 50.9
click at [399, 129] on div "Font size 0.7999 rem px em %" at bounding box center [462, 131] width 190 height 12
click at [548, 131] on select "rem px em %" at bounding box center [550, 131] width 13 height 11
select select "px"
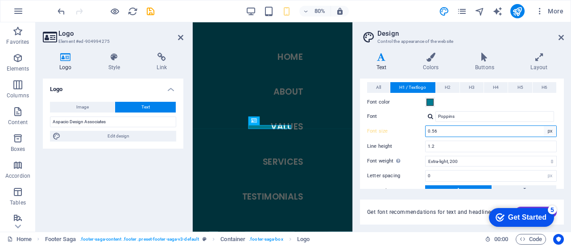
click at [544, 126] on select "rem px em %" at bounding box center [550, 131] width 13 height 11
click at [460, 131] on input "0.7999" at bounding box center [491, 131] width 131 height 11
drag, startPoint x: 461, startPoint y: 129, endPoint x: 424, endPoint y: 129, distance: 37.1
click at [424, 129] on div "Font size 0.7999 rem px em %" at bounding box center [462, 131] width 190 height 12
type input "12"
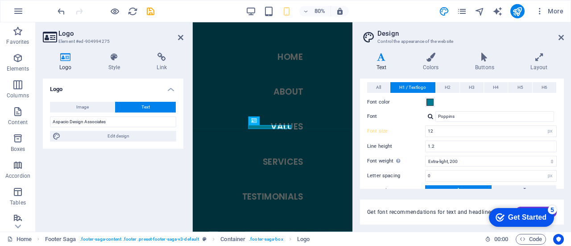
click at [394, 139] on div "All H1 / Textlogo H2 H3 H4 H5 H6 Font color Font Poppins Line height 1.2 Font w…" at bounding box center [463, 170] width 208 height 195
click at [454, 145] on input "1.2" at bounding box center [491, 146] width 131 height 11
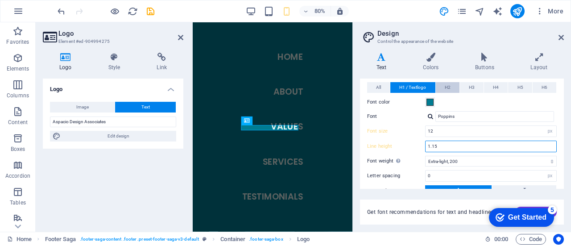
type input "1.15"
click at [450, 87] on span "H2" at bounding box center [448, 87] width 6 height 11
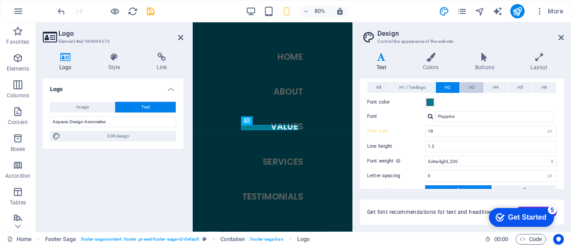
click at [474, 86] on span "H3" at bounding box center [472, 87] width 6 height 11
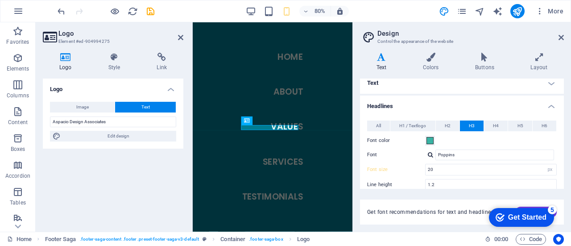
scroll to position [0, 0]
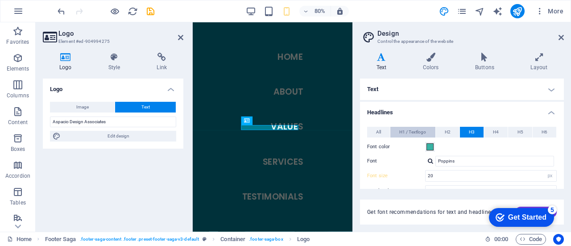
click at [396, 132] on button "H1 / Textlogo" at bounding box center [413, 132] width 45 height 11
click at [477, 132] on button "H3" at bounding box center [472, 132] width 24 height 11
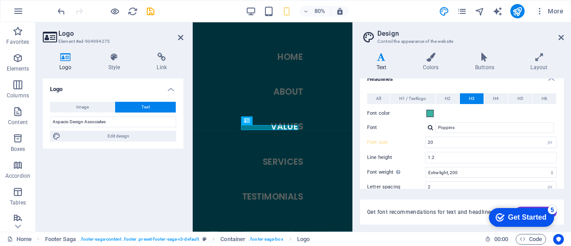
scroll to position [45, 0]
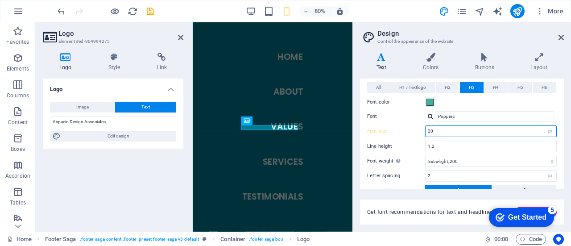
click at [482, 131] on input "28" at bounding box center [491, 131] width 131 height 11
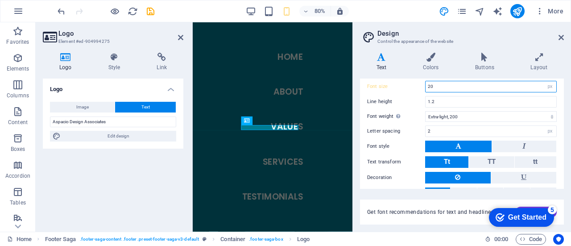
scroll to position [121, 0]
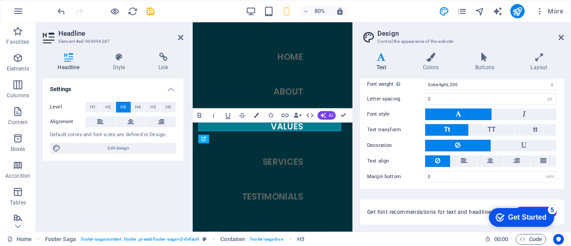
click at [375, 18] on div "80% More" at bounding box center [285, 10] width 571 height 21
click at [179, 37] on icon at bounding box center [180, 37] width 5 height 7
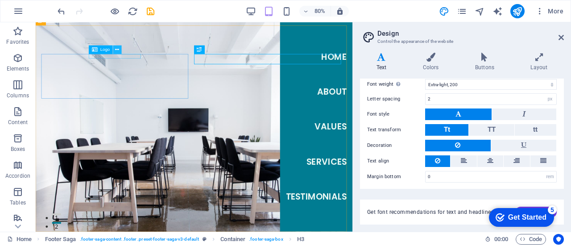
click at [121, 54] on button at bounding box center [117, 50] width 8 height 8
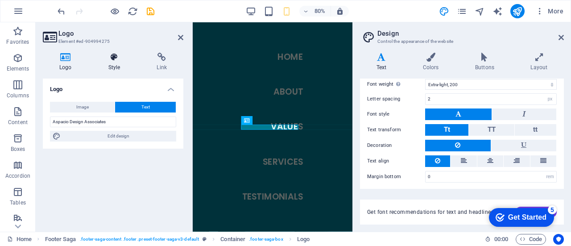
click at [115, 57] on icon at bounding box center [114, 57] width 45 height 9
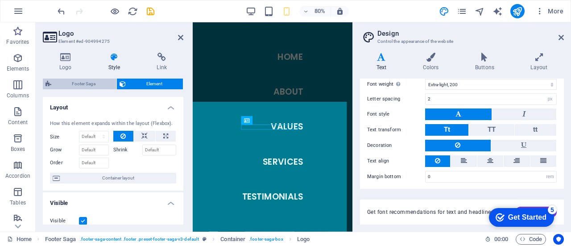
click at [95, 83] on span "Footer Saga" at bounding box center [84, 84] width 60 height 11
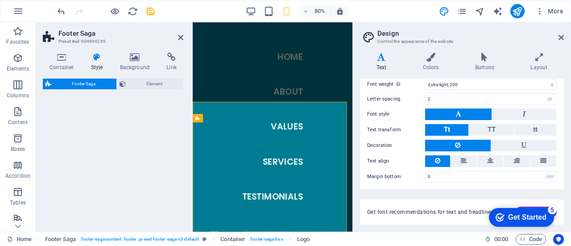
select select "rem"
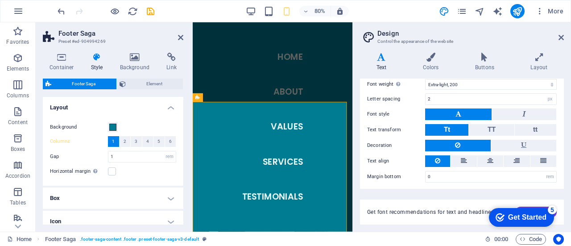
click at [99, 59] on icon at bounding box center [96, 57] width 25 height 9
click at [179, 36] on icon at bounding box center [180, 37] width 5 height 7
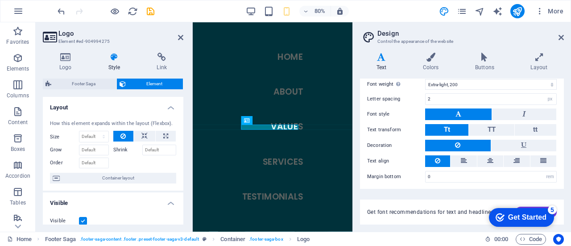
scroll to position [0, 0]
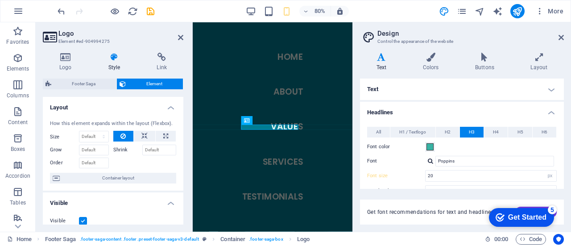
click at [472, 131] on span "H3" at bounding box center [472, 132] width 6 height 11
click at [473, 131] on span "H3" at bounding box center [472, 132] width 6 height 11
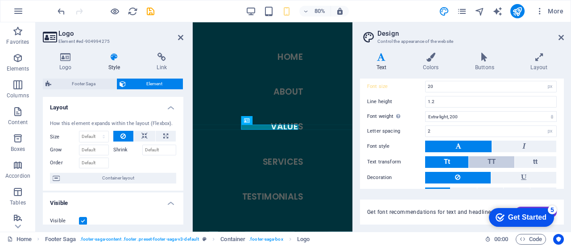
scroll to position [121, 0]
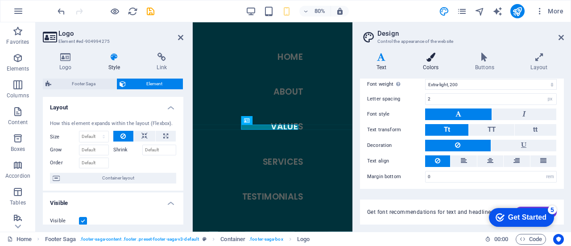
click at [439, 66] on h4 "Colors" at bounding box center [433, 62] width 52 height 19
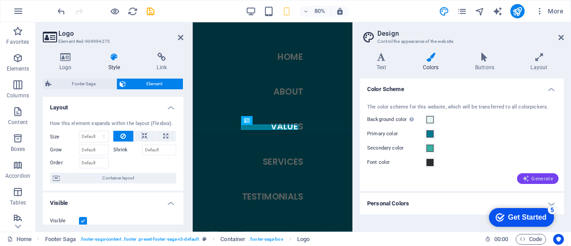
click at [534, 176] on span "Generate" at bounding box center [538, 178] width 31 height 7
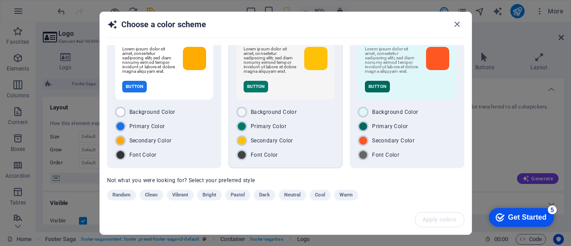
scroll to position [43, 0]
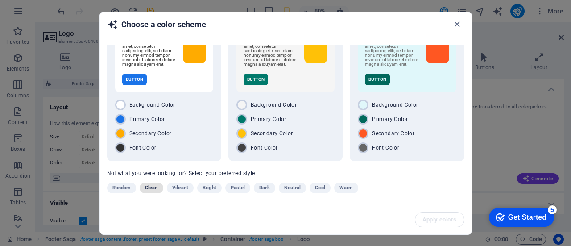
click at [146, 188] on span "Clean" at bounding box center [151, 188] width 13 height 11
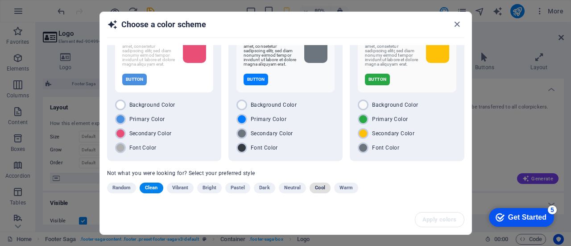
click at [326, 189] on button "Cool" at bounding box center [320, 188] width 21 height 11
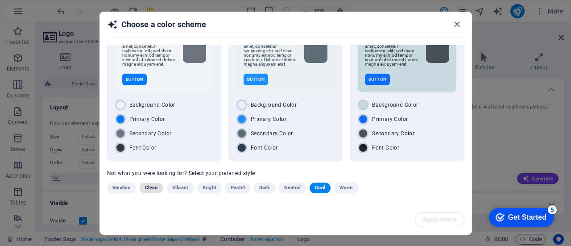
click at [153, 188] on span "Clean" at bounding box center [151, 188] width 13 height 11
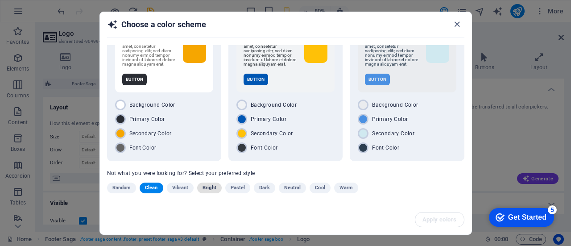
click at [211, 190] on span "Bright" at bounding box center [210, 188] width 14 height 11
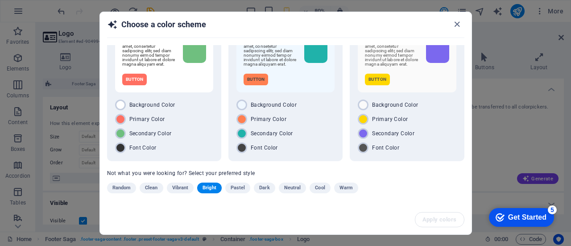
scroll to position [0, 0]
click at [317, 187] on span "Cool" at bounding box center [320, 188] width 10 height 11
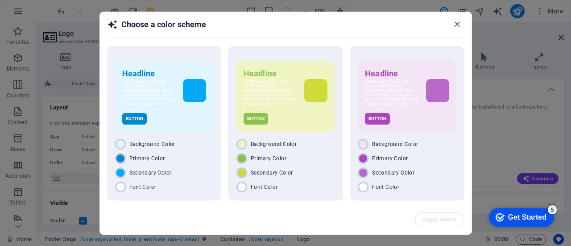
scroll to position [43, 0]
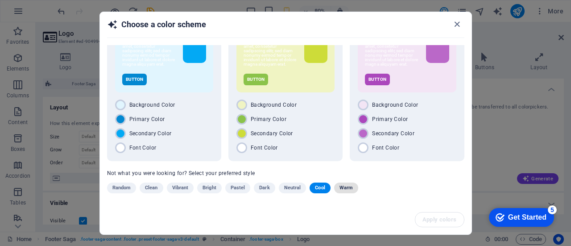
click at [349, 192] on span "Warm" at bounding box center [346, 188] width 13 height 11
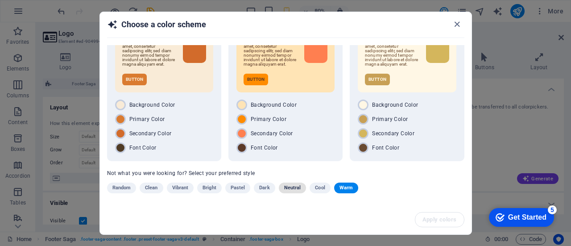
click at [291, 190] on span "Neutral" at bounding box center [292, 188] width 17 height 11
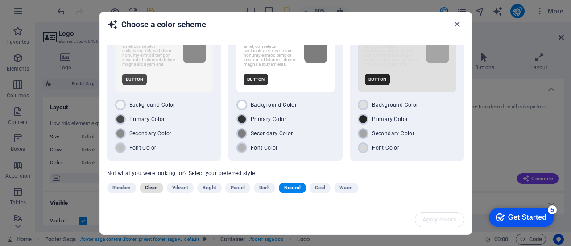
click at [153, 189] on span "Clean" at bounding box center [151, 188] width 13 height 11
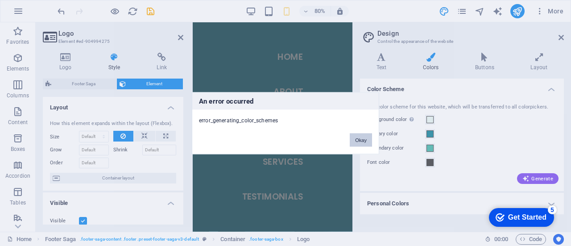
click at [369, 142] on button "Okay" at bounding box center [361, 139] width 22 height 13
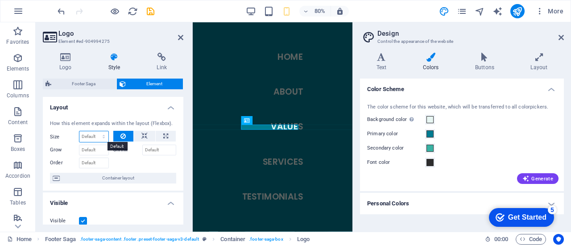
click at [91, 137] on select "Default auto px % 1/1 1/2 1/3 1/4 1/5 1/6 1/7 1/8 1/9 1/10" at bounding box center [93, 136] width 29 height 11
click at [79, 131] on select "Default auto px % 1/1 1/2 1/3 1/4 1/5 1/6 1/7 1/8 1/9 1/10" at bounding box center [93, 136] width 29 height 11
click at [92, 139] on select "Default auto px % 1/1 1/2 1/3 1/4 1/5 1/6 1/7 1/8 1/9 1/10" at bounding box center [93, 136] width 29 height 11
select select "1/10"
click at [95, 131] on select "Default auto px % 1/1 1/2 1/3 1/4 1/5 1/6 1/7 1/8 1/9 1/10" at bounding box center [93, 136] width 29 height 11
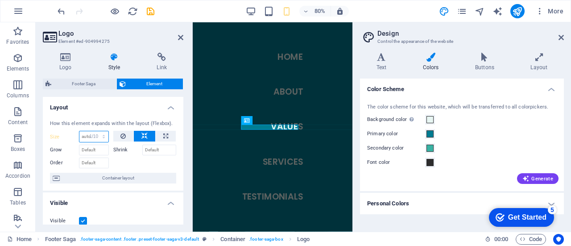
type input "10"
click at [100, 137] on select "Default auto px % 1/1 1/2 1/3 1/4 1/5 1/6 1/7 1/8 1/9 1/10" at bounding box center [102, 136] width 13 height 11
select select "px"
click at [96, 131] on select "Default auto px % 1/1 1/2 1/3 1/4 1/5 1/6 1/7 1/8 1/9 1/10" at bounding box center [102, 136] width 13 height 11
type input "16"
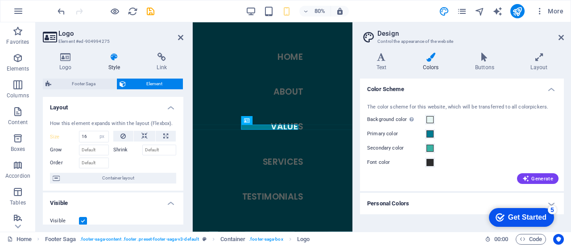
click at [134, 160] on div at bounding box center [144, 161] width 63 height 13
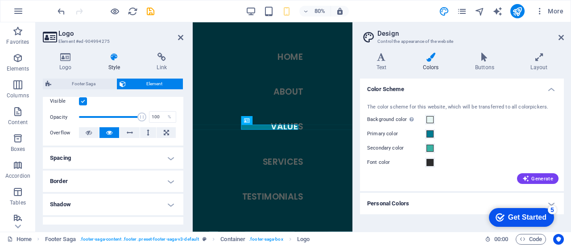
scroll to position [134, 0]
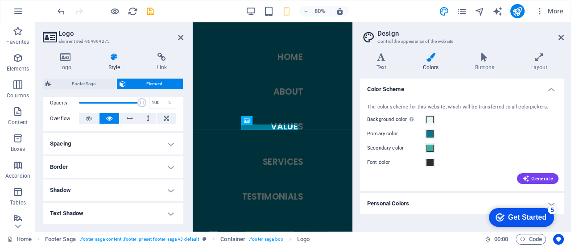
click at [106, 149] on h4 "Spacing" at bounding box center [113, 143] width 141 height 21
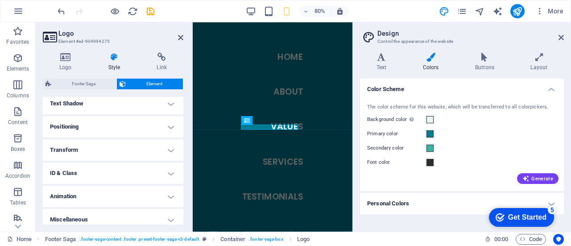
scroll to position [284, 0]
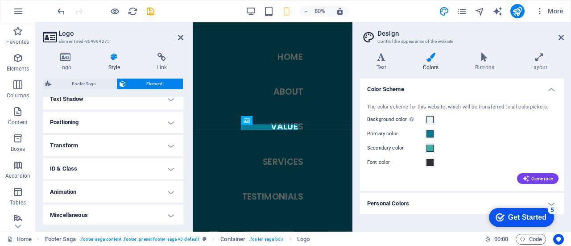
click at [95, 187] on h4 "Animation" at bounding box center [113, 191] width 141 height 21
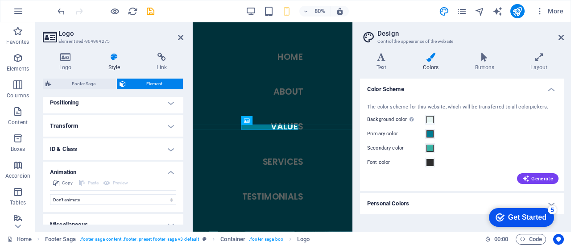
scroll to position [313, 0]
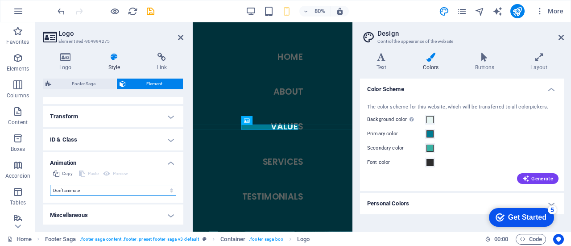
click at [99, 185] on select "Don't animate Show / Hide Slide up/down Zoom in/out Slide left to right Slide r…" at bounding box center [113, 190] width 126 height 11
click at [98, 189] on select "Don't animate Show / Hide Slide up/down Zoom in/out Slide left to right Slide r…" at bounding box center [113, 190] width 126 height 11
select select "fade"
click at [50, 185] on select "Don't animate Show / Hide Slide up/down Zoom in/out Slide left to right Slide r…" at bounding box center [113, 190] width 126 height 11
select select "scroll"
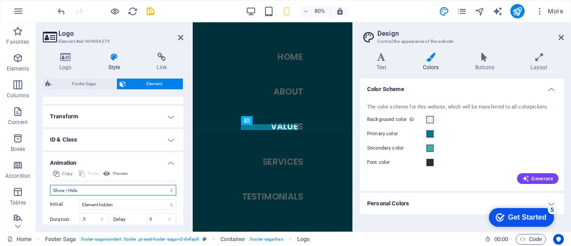
click at [98, 188] on select "Don't animate Show / Hide Slide up/down Zoom in/out Slide left to right Slide r…" at bounding box center [113, 190] width 126 height 11
click at [50, 185] on select "Don't animate Show / Hide Slide up/down Zoom in/out Slide left to right Slide r…" at bounding box center [113, 190] width 126 height 11
click at [95, 192] on select "Don't animate Show / Hide Slide up/down Zoom in/out Slide left to right Slide r…" at bounding box center [113, 190] width 126 height 11
click at [50, 185] on select "Don't animate Show / Hide Slide up/down Zoom in/out Slide left to right Slide r…" at bounding box center [113, 190] width 126 height 11
click at [91, 190] on select "Don't animate Show / Hide Slide up/down Zoom in/out Slide left to right Slide r…" at bounding box center [113, 190] width 126 height 11
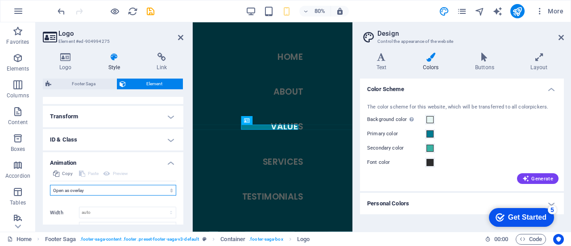
select select "none"
click at [50, 185] on select "Don't animate Show / Hide Slide up/down Zoom in/out Slide left to right Slide r…" at bounding box center [113, 190] width 126 height 11
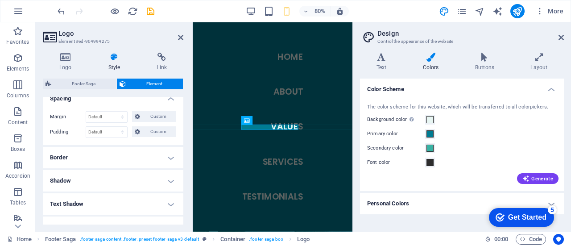
scroll to position [0, 0]
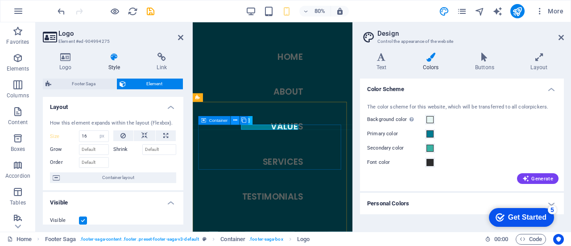
click at [234, 121] on icon at bounding box center [236, 121] width 4 height 8
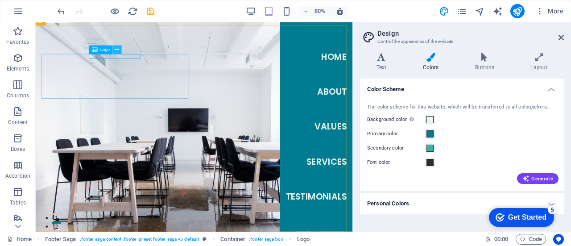
click at [119, 50] on icon at bounding box center [118, 50] width 4 height 8
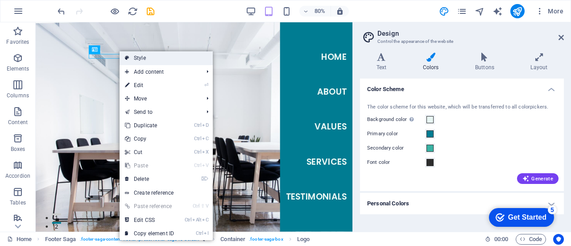
click at [134, 57] on link "Style" at bounding box center [166, 57] width 93 height 13
select select "rem"
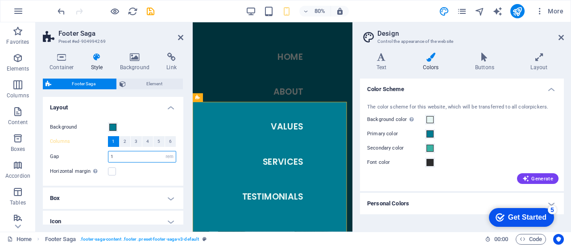
click at [121, 156] on input "1" at bounding box center [141, 156] width 67 height 11
type input "0.875"
click at [135, 198] on h4 "Box" at bounding box center [113, 198] width 141 height 21
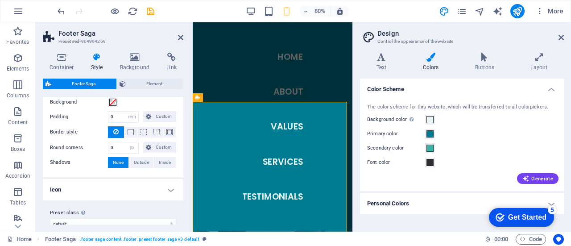
scroll to position [125, 0]
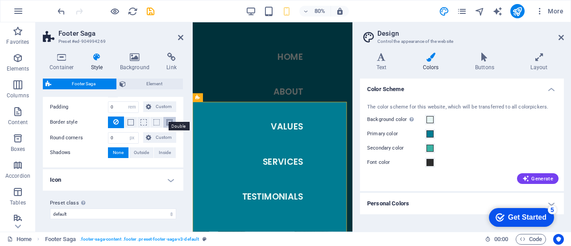
click at [167, 122] on span at bounding box center [170, 122] width 6 height 6
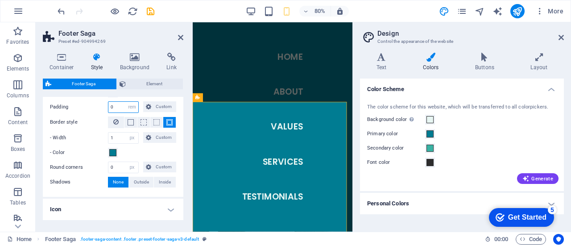
click at [124, 108] on input "0" at bounding box center [123, 107] width 30 height 11
drag, startPoint x: 117, startPoint y: 106, endPoint x: 96, endPoint y: 106, distance: 20.1
click at [96, 106] on div "Padding 0 px rem % vh vw Custom Custom" at bounding box center [113, 107] width 126 height 12
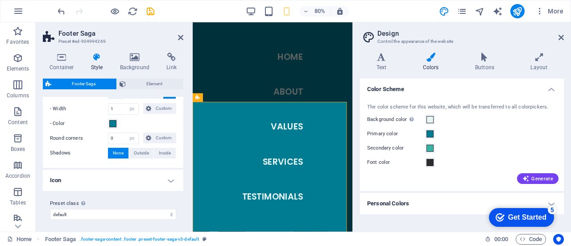
click at [126, 175] on h4 "Icon" at bounding box center [113, 180] width 141 height 21
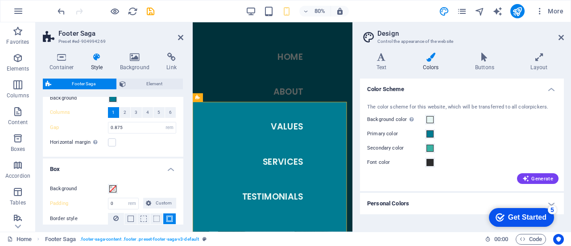
scroll to position [0, 0]
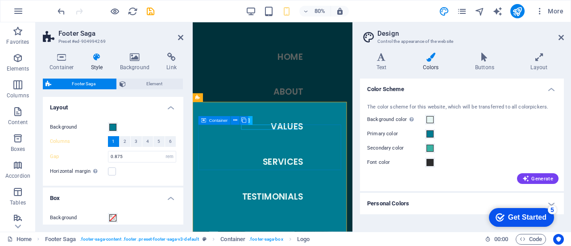
click at [205, 121] on icon at bounding box center [203, 120] width 5 height 8
click at [234, 121] on icon at bounding box center [236, 121] width 4 height 8
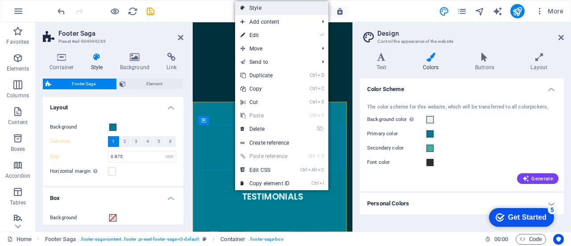
click at [269, 9] on link "Style" at bounding box center [281, 7] width 93 height 13
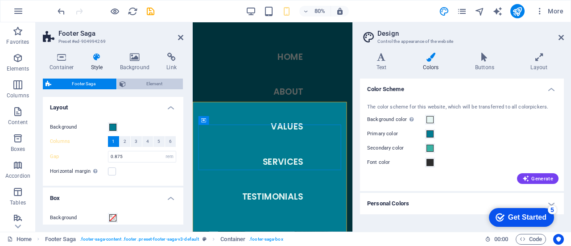
click at [122, 85] on icon at bounding box center [123, 84] width 6 height 11
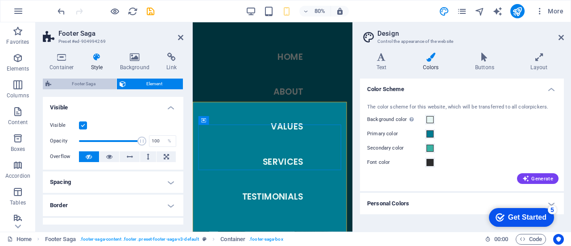
click at [83, 86] on span "Footer Saga" at bounding box center [84, 84] width 60 height 11
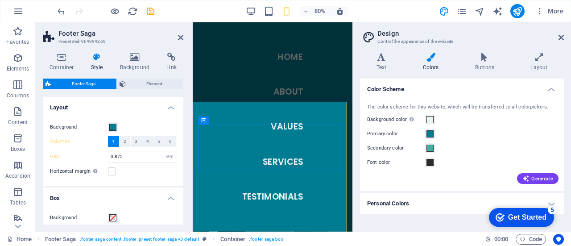
click at [98, 70] on h4 "Style" at bounding box center [98, 62] width 29 height 19
click at [98, 66] on h4 "Style" at bounding box center [98, 62] width 29 height 19
click at [480, 65] on h4 "Buttons" at bounding box center [486, 62] width 55 height 19
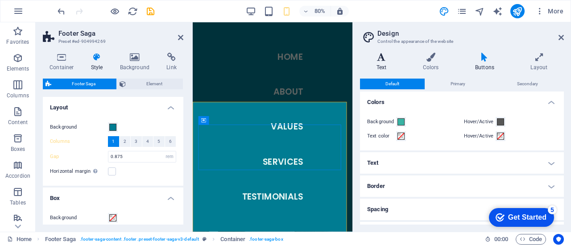
click at [385, 63] on h4 "Text" at bounding box center [383, 62] width 46 height 19
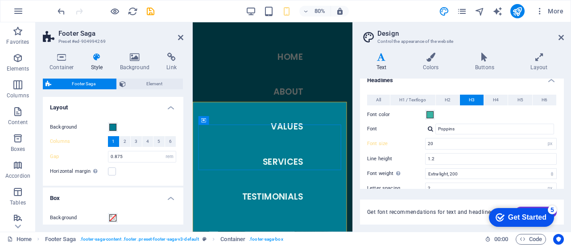
scroll to position [32, 0]
click at [461, 159] on input "1.2" at bounding box center [491, 159] width 131 height 11
drag, startPoint x: 460, startPoint y: 158, endPoint x: 405, endPoint y: 158, distance: 55.4
click at [405, 158] on div "Line height 1.2" at bounding box center [462, 159] width 190 height 12
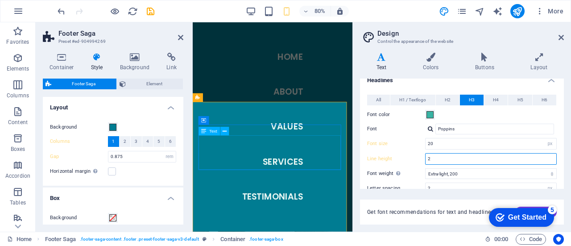
type input "2"
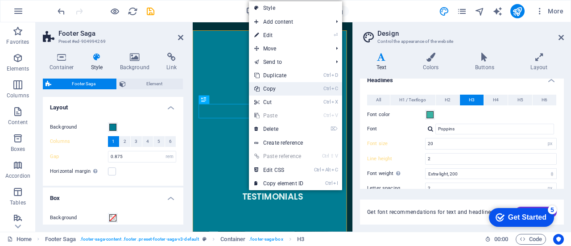
click at [280, 90] on link "Ctrl C Copy" at bounding box center [279, 88] width 60 height 13
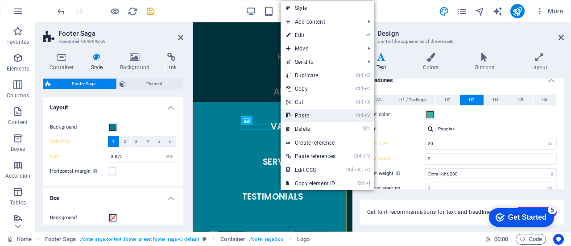
click at [309, 121] on link "Ctrl V Paste" at bounding box center [311, 115] width 60 height 13
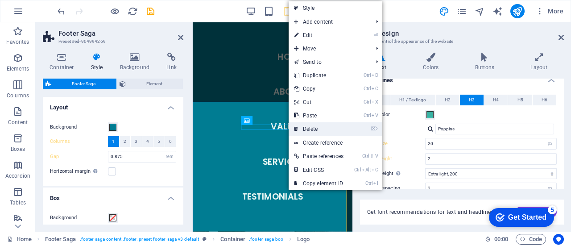
click at [315, 129] on link "⌦ Delete" at bounding box center [319, 128] width 60 height 13
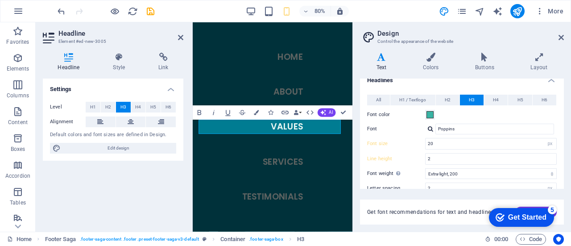
click at [163, 172] on div "Settings Level H1 H2 H3 H4 H5 H6 Alignment Default colors and font sizes are de…" at bounding box center [113, 152] width 141 height 146
click at [358, 122] on div "Variants Text Colors Buttons Layout Text Standard Bold Links Font color Font Op…" at bounding box center [462, 139] width 218 height 186
click at [160, 175] on div "Settings Level H1 H2 H3 H4 H5 H6 Alignment Default colors and font sizes are de…" at bounding box center [113, 152] width 141 height 146
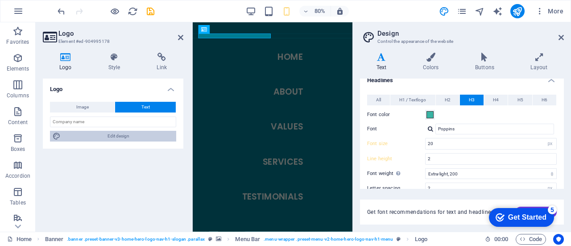
click at [125, 138] on span "Edit design" at bounding box center [118, 136] width 110 height 11
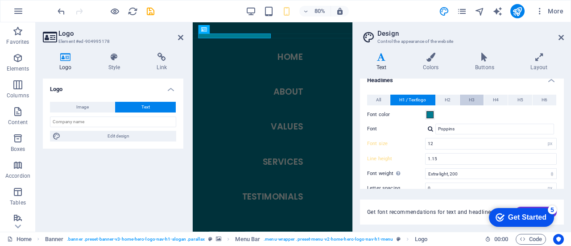
click at [477, 100] on button "H3" at bounding box center [472, 100] width 24 height 11
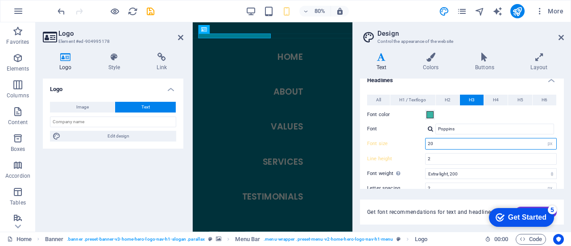
drag, startPoint x: 451, startPoint y: 145, endPoint x: 407, endPoint y: 144, distance: 44.2
click at [407, 144] on div "Font size 28 rem px em %" at bounding box center [462, 144] width 190 height 12
type input "36"
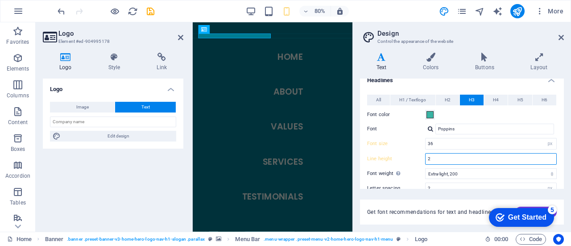
click at [464, 162] on input "2" at bounding box center [491, 159] width 131 height 11
drag, startPoint x: 455, startPoint y: 157, endPoint x: 416, endPoint y: 157, distance: 38.8
click at [416, 157] on div "Line height 2" at bounding box center [462, 159] width 190 height 12
type input "5"
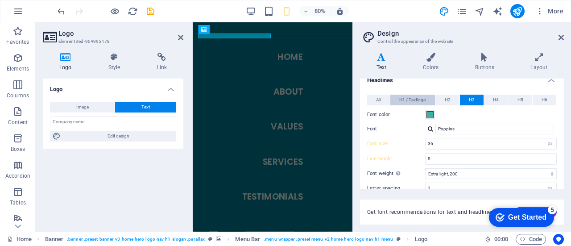
click at [417, 100] on span "H1 / Textlogo" at bounding box center [413, 100] width 27 height 11
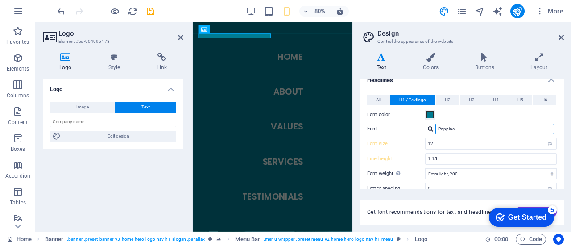
click at [460, 129] on input "Poppins" at bounding box center [495, 129] width 119 height 11
click at [431, 129] on div at bounding box center [430, 129] width 5 height 6
click at [452, 87] on div "All H1 / Textlogo H2 H3 H4 H5 H6 Font color Font Poppins Line height 1.2 Font w…" at bounding box center [463, 183] width 208 height 195
click at [379, 96] on span "All" at bounding box center [378, 100] width 5 height 11
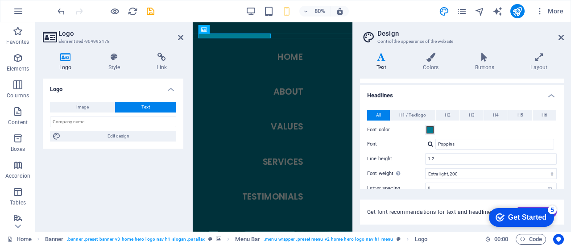
scroll to position [106, 0]
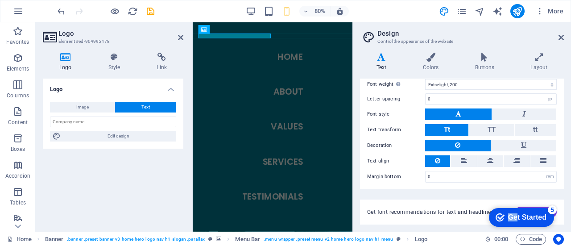
drag, startPoint x: 515, startPoint y: 216, endPoint x: 520, endPoint y: 146, distance: 70.3
click at [520, 204] on html "checkmark Get Started 5 First Steps in the Editor Let's guide you through the t…" at bounding box center [520, 217] width 76 height 27
click at [496, 66] on h4 "Buttons" at bounding box center [486, 62] width 55 height 19
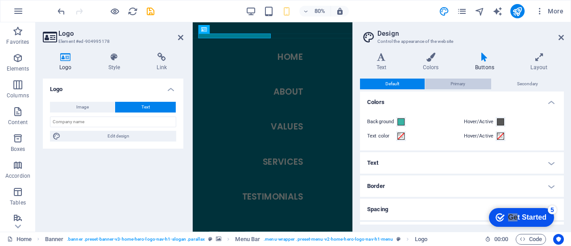
click at [461, 83] on span "Primary" at bounding box center [458, 84] width 15 height 11
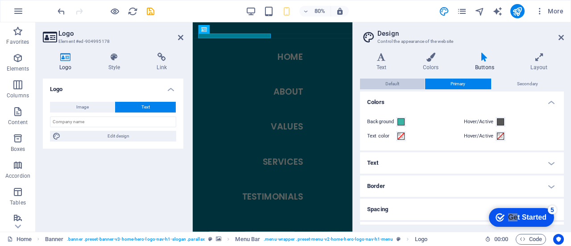
click at [389, 83] on span "Default" at bounding box center [393, 84] width 14 height 11
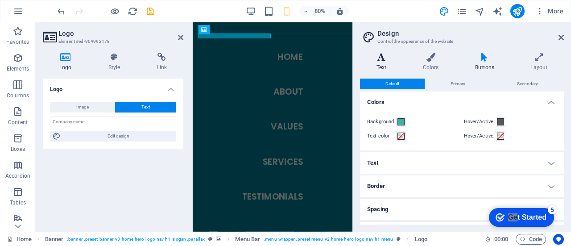
click at [381, 64] on h4 "Text" at bounding box center [383, 62] width 46 height 19
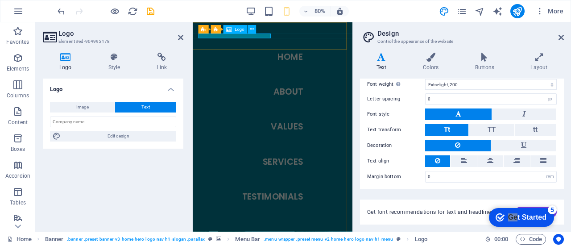
click at [234, 31] on div "Logo" at bounding box center [236, 29] width 24 height 8
click at [140, 100] on div "Image Text Drag files here, click to choose files or select files from Files or…" at bounding box center [113, 122] width 141 height 54
click at [141, 107] on button "Text" at bounding box center [145, 107] width 61 height 11
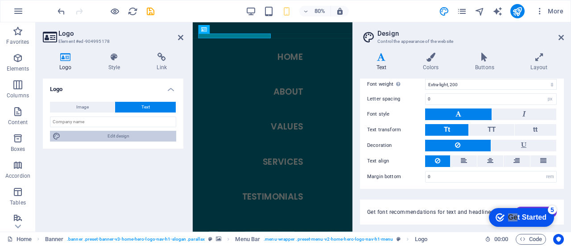
click at [120, 132] on span "Edit design" at bounding box center [118, 136] width 110 height 11
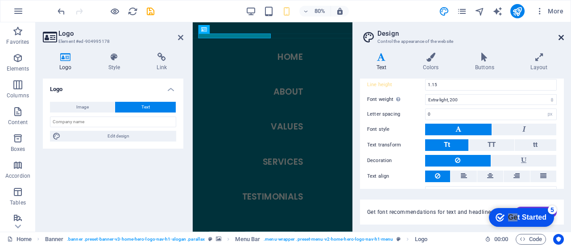
click at [559, 37] on icon at bounding box center [561, 37] width 5 height 7
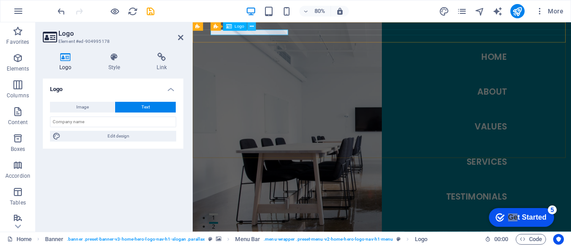
click at [253, 25] on icon at bounding box center [252, 27] width 4 height 8
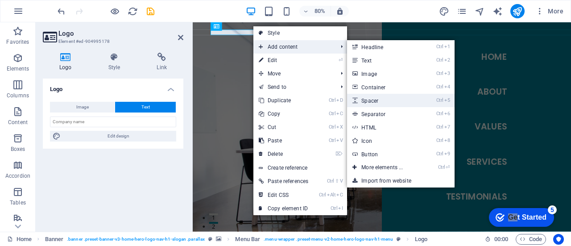
click at [386, 98] on link "Ctrl 5 Spacer" at bounding box center [384, 100] width 74 height 13
select select "px"
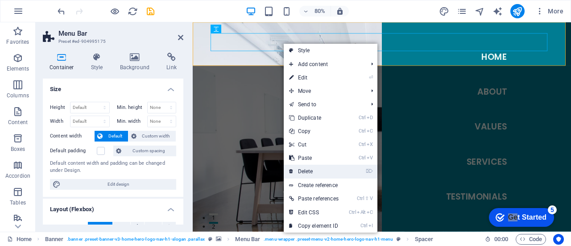
click at [312, 171] on link "⌦ Delete" at bounding box center [314, 171] width 60 height 13
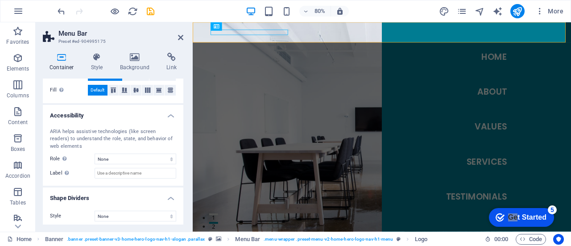
scroll to position [199, 0]
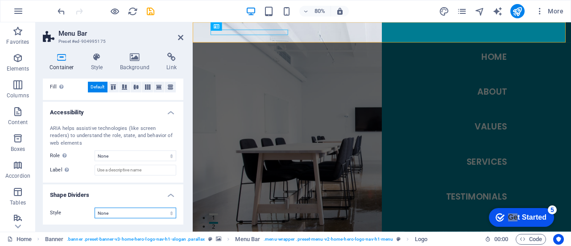
click at [139, 213] on select "None Triangle Square Diagonal Polygon 1 Polygon 2 Zigzag Multiple Zigzags Waves…" at bounding box center [136, 213] width 82 height 11
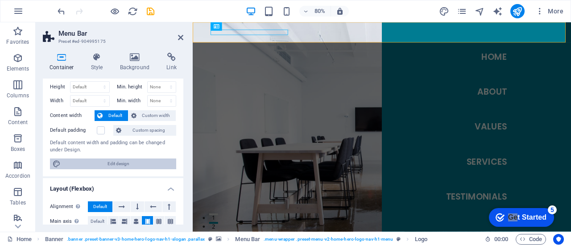
scroll to position [0, 0]
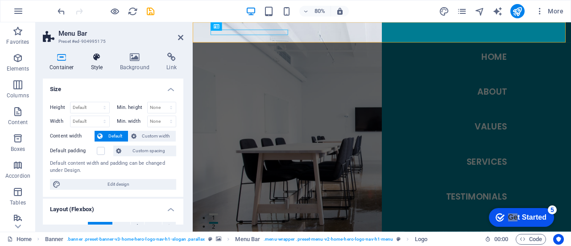
click at [104, 63] on h4 "Style" at bounding box center [98, 62] width 29 height 19
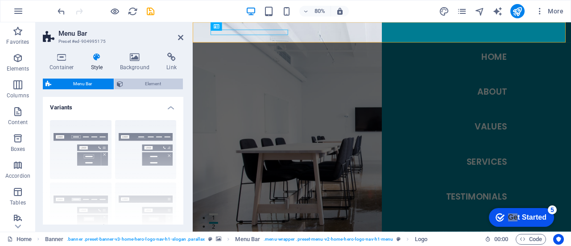
click at [146, 82] on span "Element" at bounding box center [153, 84] width 54 height 11
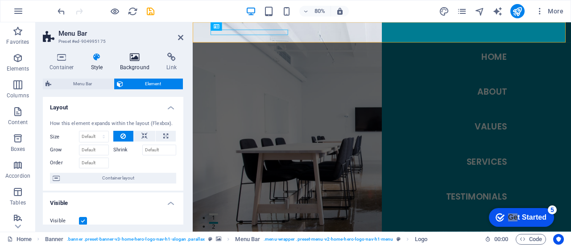
click at [146, 70] on h4 "Background" at bounding box center [136, 62] width 47 height 19
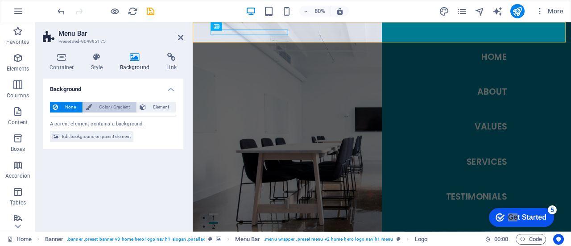
click at [110, 109] on span "Color / Gradient" at bounding box center [114, 107] width 39 height 11
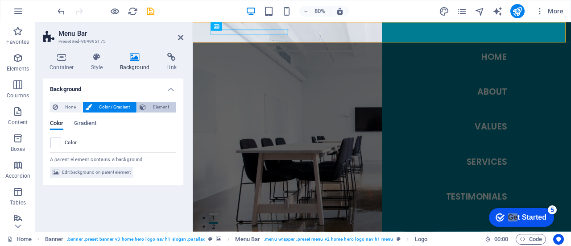
click at [156, 105] on span "Element" at bounding box center [161, 107] width 25 height 11
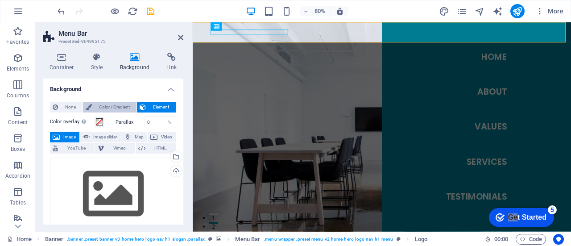
click at [117, 106] on span "Color / Gradient" at bounding box center [114, 107] width 39 height 11
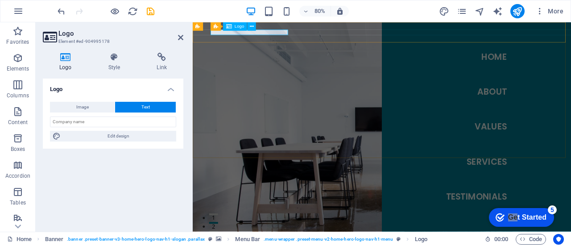
click at [235, 26] on span "Logo" at bounding box center [239, 27] width 9 height 4
click at [116, 69] on h4 "Style" at bounding box center [116, 62] width 49 height 19
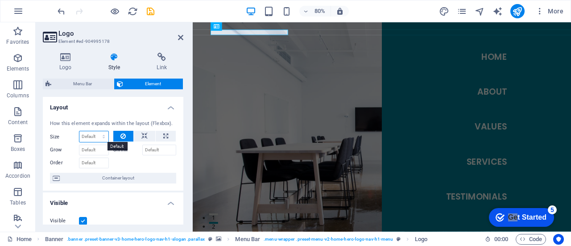
click at [94, 136] on select "Default auto px % 1/1 1/2 1/3 1/4 1/5 1/6 1/7 1/8 1/9 1/10" at bounding box center [93, 136] width 29 height 11
select select "px"
click at [95, 131] on select "Default auto px % 1/1 1/2 1/3 1/4 1/5 1/6 1/7 1/8 1/9 1/10" at bounding box center [93, 136] width 29 height 11
click at [87, 135] on input "0" at bounding box center [93, 136] width 29 height 11
drag, startPoint x: 91, startPoint y: 135, endPoint x: 73, endPoint y: 133, distance: 17.9
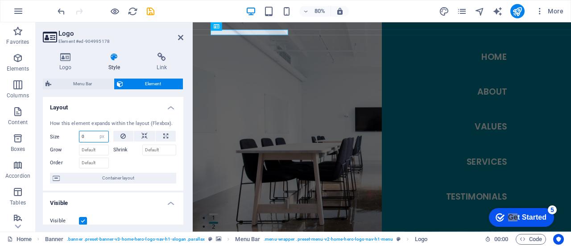
click at [73, 133] on div "Size 0 Default auto px % 1/1 1/2 1/3 1/4 1/5 1/6 1/7 1/8 1/9 1/10" at bounding box center [79, 137] width 59 height 12
click at [91, 147] on input "Grow" at bounding box center [94, 150] width 30 height 11
click at [92, 136] on input "12" at bounding box center [93, 136] width 29 height 11
drag, startPoint x: 92, startPoint y: 135, endPoint x: 77, endPoint y: 135, distance: 14.7
click at [77, 135] on div "Size 12 Default auto px % 1/1 1/2 1/3 1/4 1/5 1/6 1/7 1/8 1/9 1/10" at bounding box center [79, 137] width 59 height 12
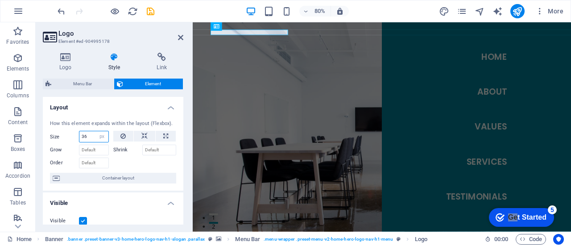
type input "36"
click at [146, 138] on icon at bounding box center [145, 136] width 6 height 11
click at [89, 139] on select "Default auto px % 1/1 1/2 1/3 1/4 1/5 1/6 1/7 1/8 1/9 1/10" at bounding box center [93, 136] width 29 height 11
select select "px"
click at [95, 131] on select "Default auto px % 1/1 1/2 1/3 1/4 1/5 1/6 1/7 1/8 1/9 1/10" at bounding box center [93, 136] width 29 height 11
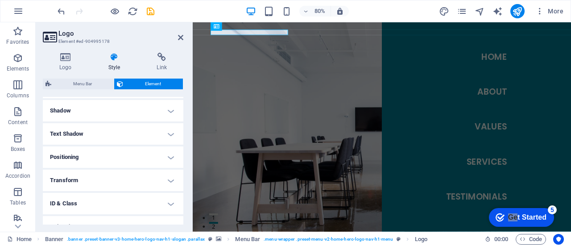
scroll to position [249, 0]
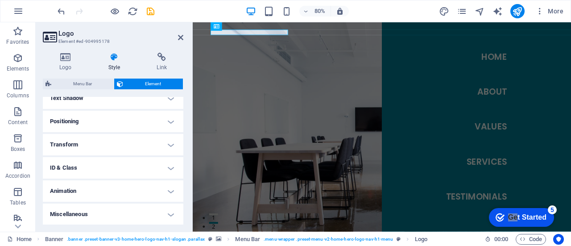
type input "16"
click at [132, 168] on h4 "ID & Class" at bounding box center [113, 167] width 141 height 21
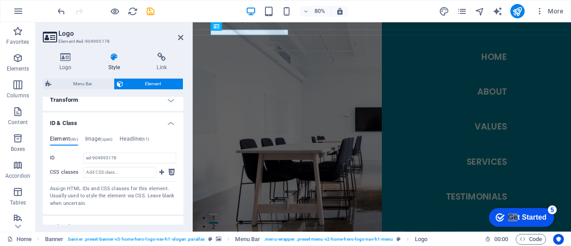
scroll to position [329, 0]
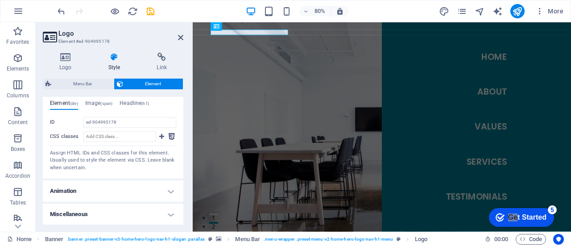
click at [114, 194] on h4 "Animation" at bounding box center [113, 190] width 141 height 21
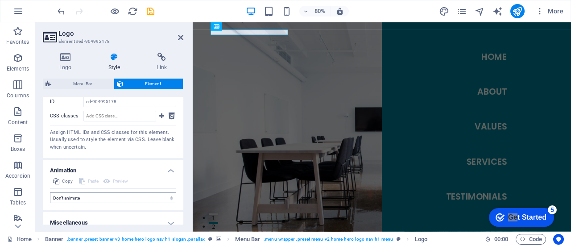
scroll to position [358, 0]
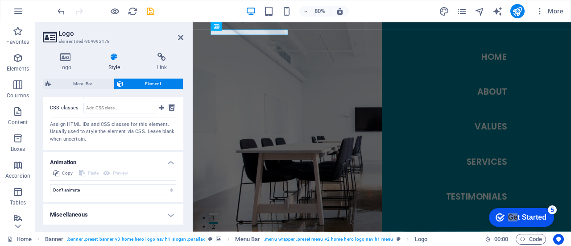
click at [120, 213] on h4 "Miscellaneous" at bounding box center [113, 214] width 141 height 21
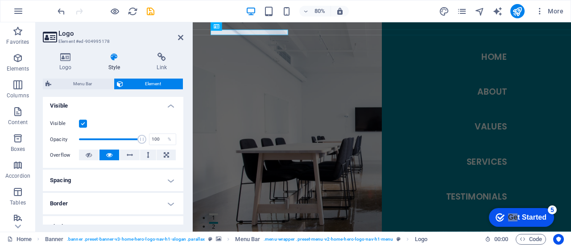
scroll to position [145, 0]
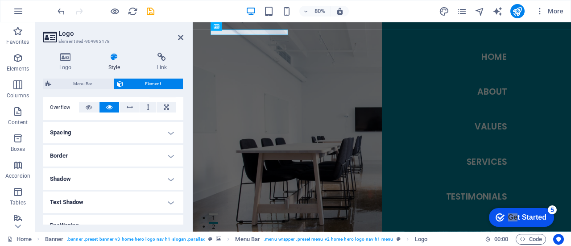
click at [81, 145] on h4 "Border" at bounding box center [113, 155] width 141 height 21
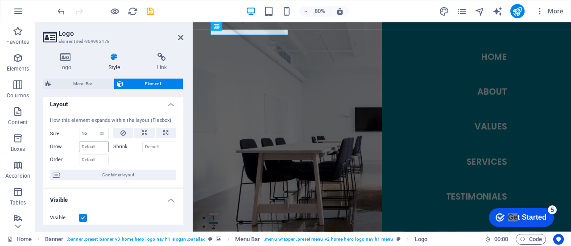
scroll to position [0, 0]
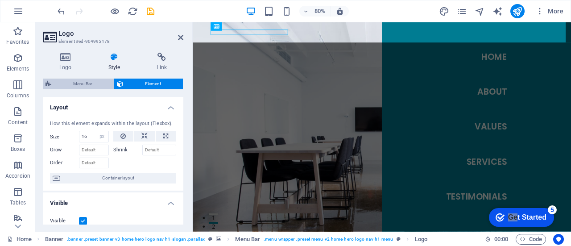
click at [81, 85] on span "Menu Bar" at bounding box center [82, 84] width 57 height 11
select select "rem"
select select "preset-menu-v2-home-hero-logo-nav-h1-menu"
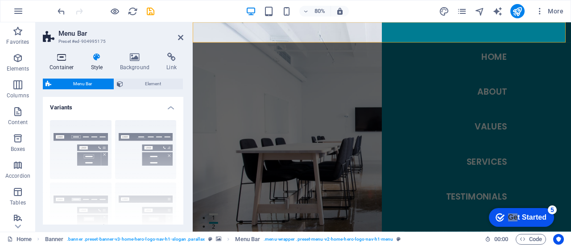
click at [58, 66] on h4 "Container" at bounding box center [64, 62] width 42 height 19
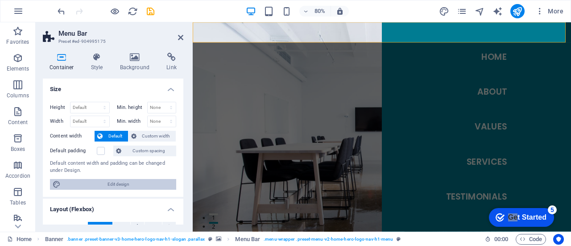
click at [99, 187] on span "Edit design" at bounding box center [118, 184] width 110 height 11
select select "rem"
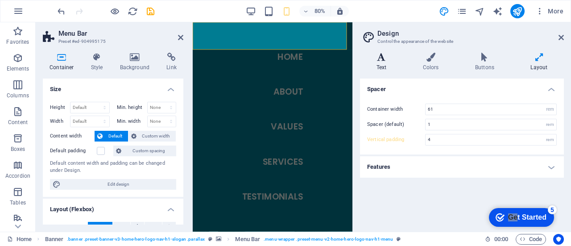
click at [384, 62] on h4 "Text" at bounding box center [383, 62] width 46 height 19
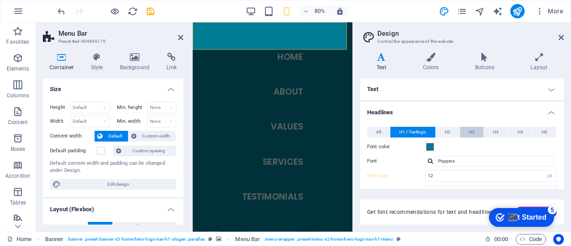
click at [469, 133] on span "H3" at bounding box center [472, 132] width 6 height 11
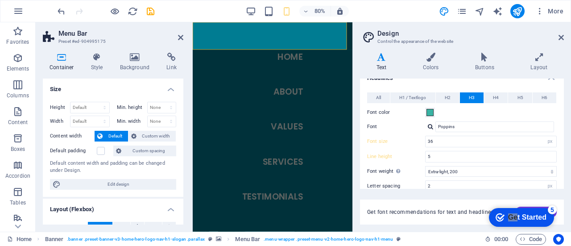
scroll to position [45, 0]
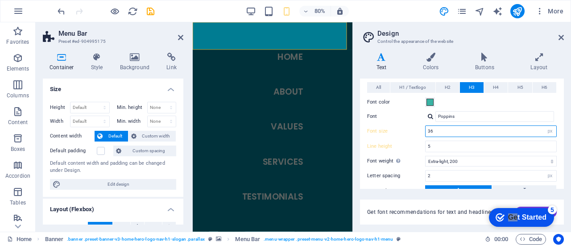
click at [455, 133] on input "28" at bounding box center [491, 131] width 131 height 11
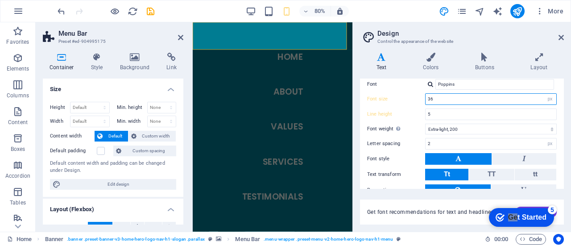
scroll to position [89, 0]
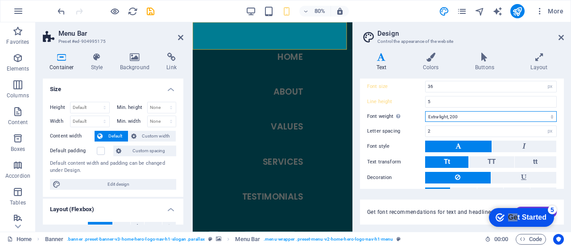
click at [463, 117] on select "Thin, 100 Extra-light, 200 Light, 300 Regular, 400 Medium, 500 Semi-bold, 600 B…" at bounding box center [491, 116] width 132 height 11
click at [425, 111] on select "Thin, 100 Extra-light, 200 Light, 300 Regular, 400 Medium, 500 Semi-bold, 600 B…" at bounding box center [491, 116] width 132 height 11
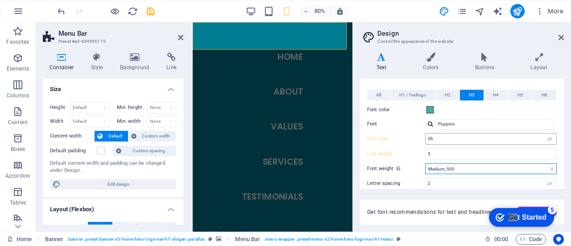
scroll to position [45, 0]
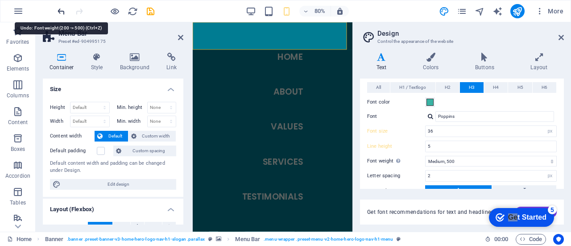
click at [58, 11] on icon "undo" at bounding box center [61, 11] width 10 height 10
click at [60, 11] on icon "undo" at bounding box center [61, 11] width 10 height 10
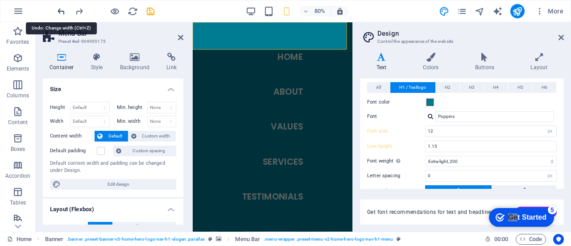
click at [60, 11] on icon "undo" at bounding box center [61, 11] width 10 height 10
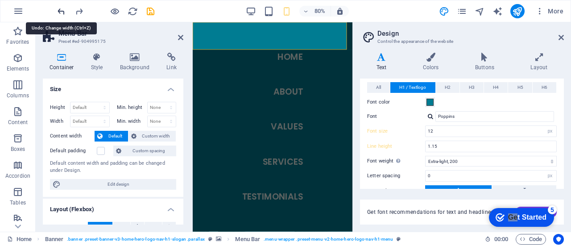
click at [60, 11] on icon "undo" at bounding box center [61, 11] width 10 height 10
click at [78, 10] on icon "redo" at bounding box center [79, 11] width 10 height 10
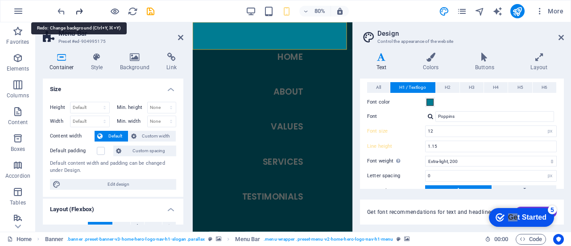
click at [78, 10] on icon "redo" at bounding box center [79, 11] width 10 height 10
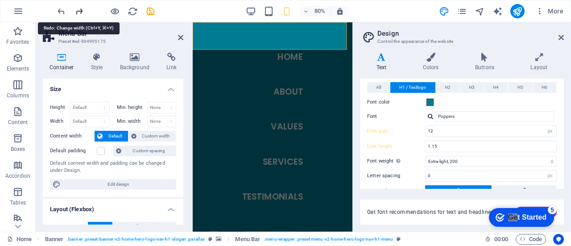
click at [78, 10] on icon "redo" at bounding box center [79, 11] width 10 height 10
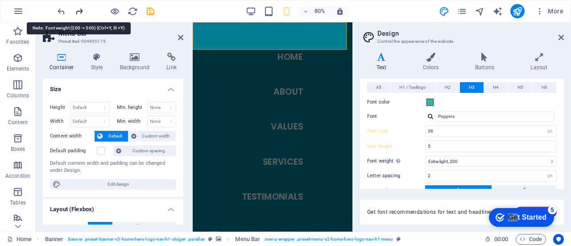
click at [78, 10] on icon "redo" at bounding box center [79, 11] width 10 height 10
select select "500"
click at [78, 10] on div at bounding box center [106, 11] width 100 height 14
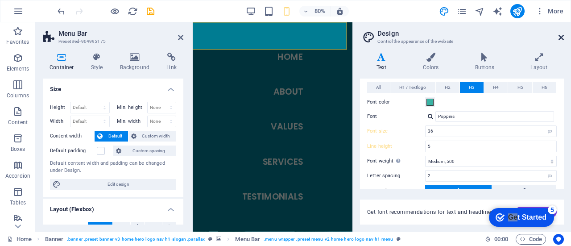
click at [563, 40] on icon at bounding box center [561, 37] width 5 height 7
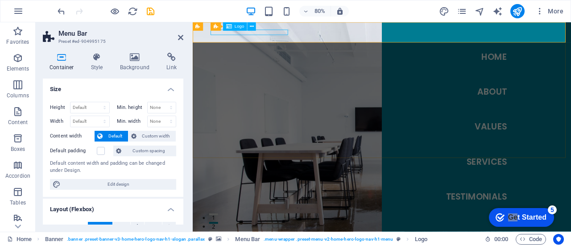
click at [235, 28] on span "Logo" at bounding box center [239, 27] width 9 height 4
click at [235, 25] on span "Logo" at bounding box center [239, 27] width 9 height 4
select select "px"
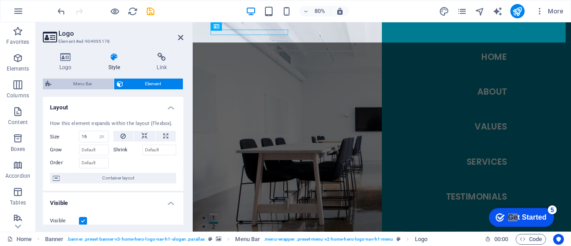
click at [72, 87] on span "Menu Bar" at bounding box center [82, 84] width 57 height 11
select select "rem"
select select "preset-menu-v2-home-hero-logo-nav-h1-menu"
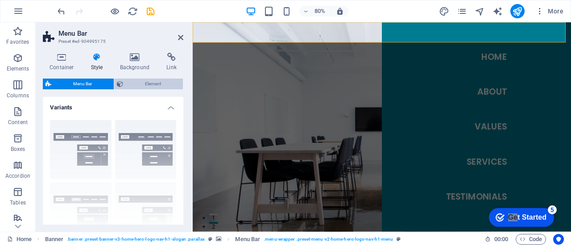
click at [138, 83] on span "Element" at bounding box center [153, 84] width 54 height 11
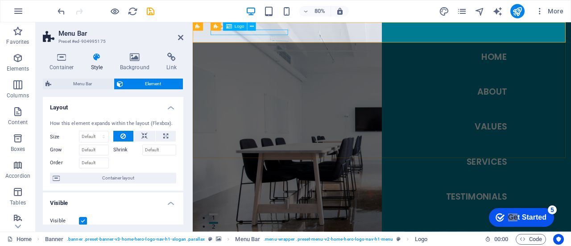
click at [238, 30] on div "Logo" at bounding box center [235, 26] width 24 height 8
click at [236, 26] on span "Logo" at bounding box center [239, 27] width 9 height 4
select select "px"
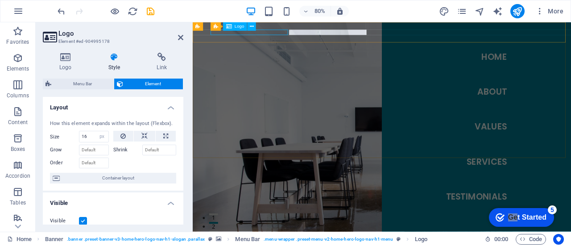
click at [236, 26] on span "Logo" at bounding box center [239, 27] width 9 height 4
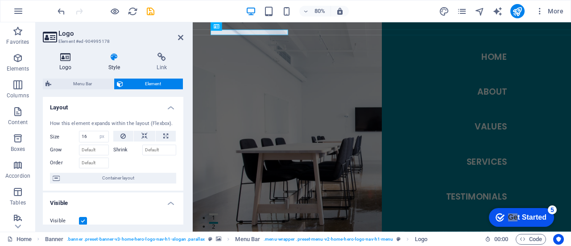
click at [66, 59] on icon at bounding box center [66, 57] width 46 height 9
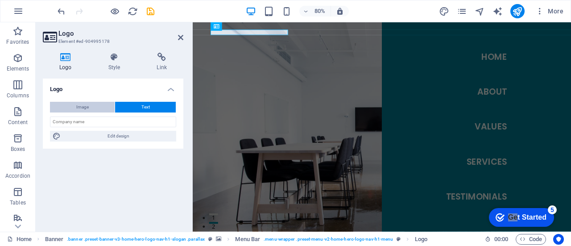
click at [87, 106] on span "Image" at bounding box center [82, 107] width 13 height 11
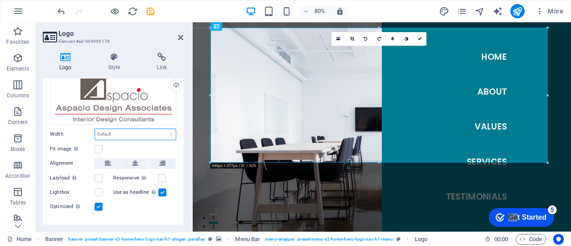
click at [120, 134] on select "Default auto px rem % em vh vw" at bounding box center [135, 134] width 81 height 11
click at [95, 129] on select "Default auto px rem % em vh vw" at bounding box center [135, 134] width 81 height 11
select select "DISABLED_OPTION_VALUE"
click at [127, 146] on div "Fit image Automatically fit image to a fixed width and height" at bounding box center [113, 149] width 126 height 11
click at [104, 149] on div "Fit image Automatically fit image to a fixed width and height" at bounding box center [113, 149] width 126 height 11
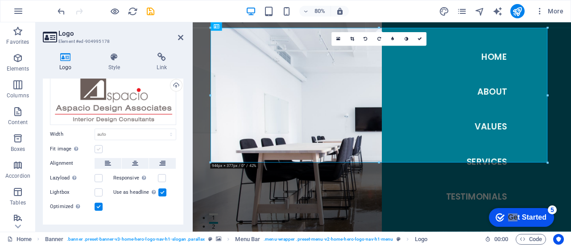
click at [100, 149] on label at bounding box center [99, 149] width 8 height 8
click at [0, 0] on input "Fit image Automatically fit image to a fixed width and height" at bounding box center [0, 0] width 0 height 0
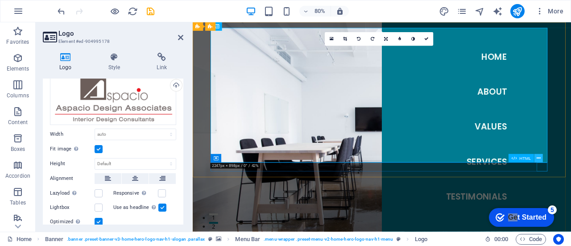
click at [542, 159] on button at bounding box center [539, 158] width 8 height 8
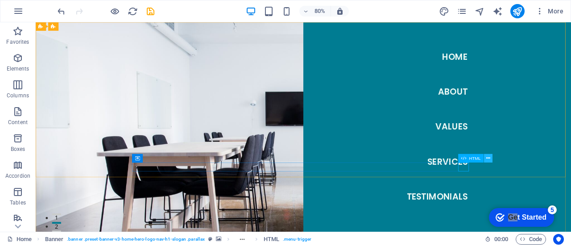
click at [488, 158] on icon at bounding box center [489, 158] width 4 height 8
click at [62, 28] on span "Menu Bar" at bounding box center [67, 27] width 19 height 4
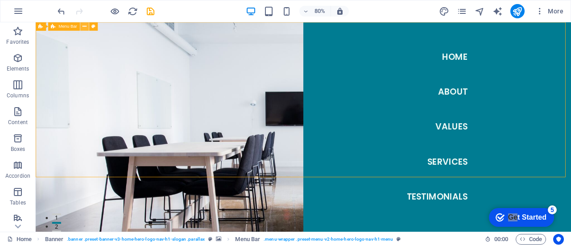
click at [85, 28] on icon at bounding box center [85, 27] width 4 height 8
click at [94, 28] on icon at bounding box center [94, 27] width 4 height 8
select select "rem"
select select "preset-menu-v2-home-hero-logo-nav-h1-menu"
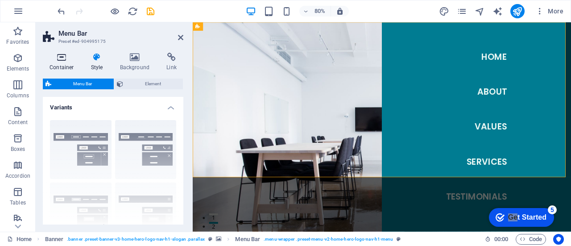
click at [60, 69] on h4 "Container" at bounding box center [64, 62] width 42 height 19
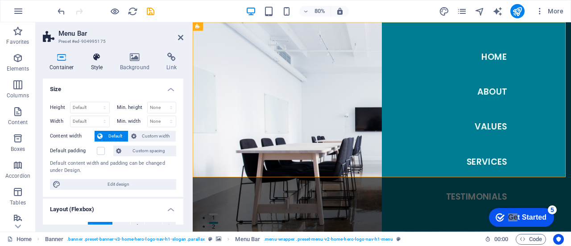
click at [95, 69] on h4 "Style" at bounding box center [98, 62] width 29 height 19
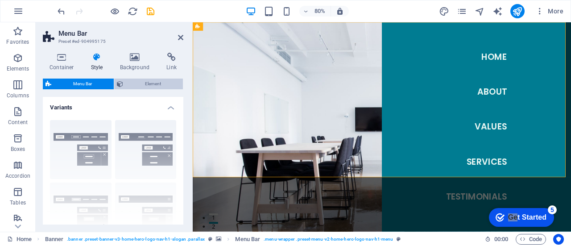
click at [158, 84] on span "Element" at bounding box center [153, 84] width 54 height 11
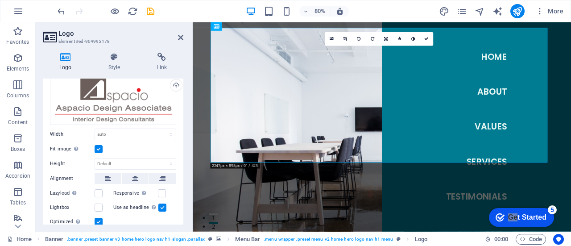
click at [100, 150] on label at bounding box center [99, 149] width 8 height 8
click at [0, 0] on input "Fit image Automatically fit image to a fixed width and height" at bounding box center [0, 0] width 0 height 0
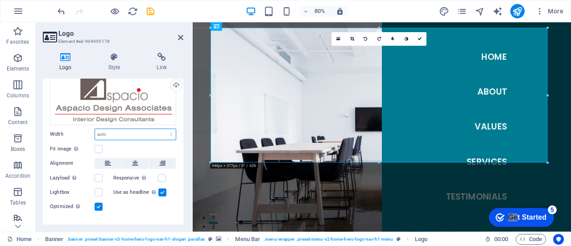
click at [108, 135] on select "Default auto px rem % em vh vw" at bounding box center [135, 134] width 81 height 11
select select "px"
click at [162, 129] on select "Default auto px rem % em vh vw" at bounding box center [135, 134] width 81 height 11
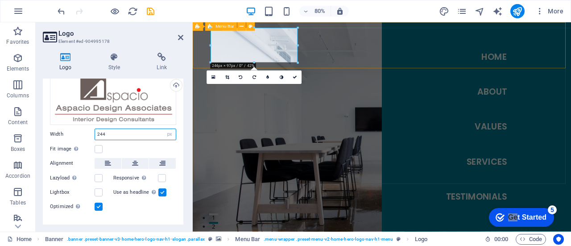
type input "244"
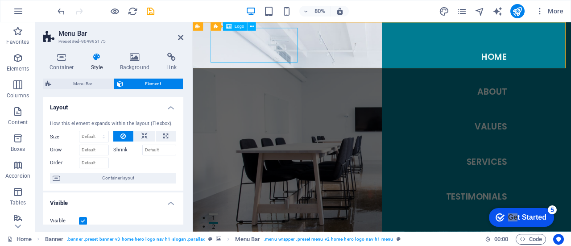
select select "px"
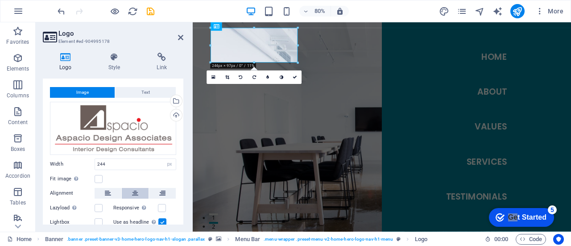
scroll to position [59, 0]
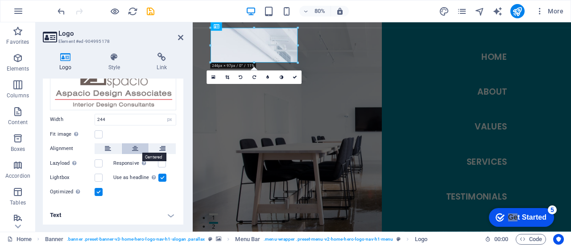
click at [137, 146] on icon at bounding box center [135, 148] width 6 height 11
click at [103, 146] on button at bounding box center [108, 148] width 27 height 11
click at [98, 177] on label at bounding box center [99, 178] width 8 height 8
click at [0, 0] on input "Lightbox" at bounding box center [0, 0] width 0 height 0
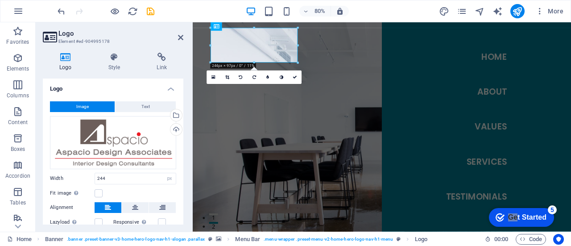
scroll to position [0, 0]
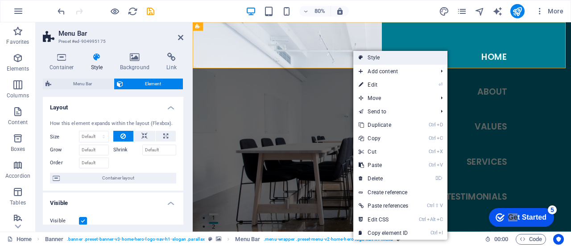
click at [367, 57] on link "Style" at bounding box center [401, 57] width 94 height 13
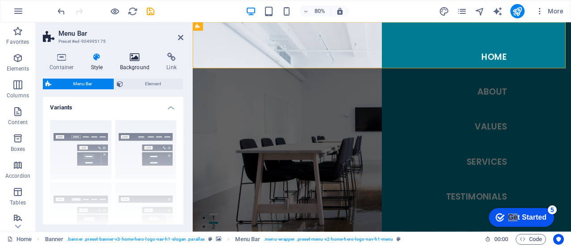
click at [147, 67] on h4 "Background" at bounding box center [136, 62] width 47 height 19
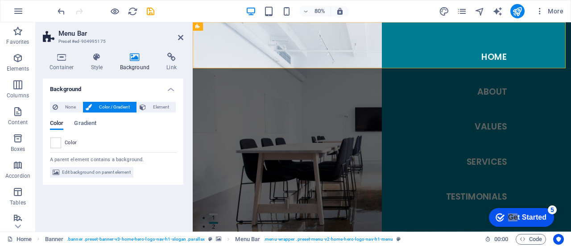
click at [124, 107] on span "Color / Gradient" at bounding box center [114, 107] width 39 height 11
click at [53, 145] on span at bounding box center [56, 143] width 10 height 10
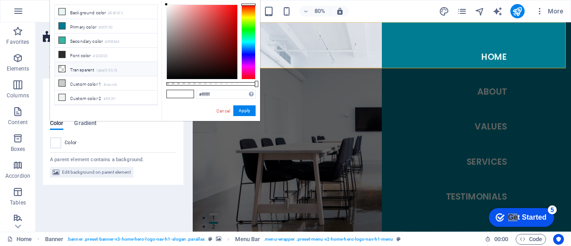
click at [97, 66] on li "Transparent rgba(0,0,0,.0)" at bounding box center [106, 69] width 103 height 14
type input "rgba(0, 0, 0, 0)"
click at [241, 110] on button "Apply" at bounding box center [245, 110] width 22 height 11
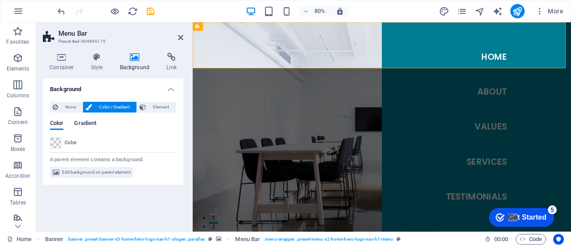
click at [89, 125] on span "Gradient" at bounding box center [85, 124] width 22 height 13
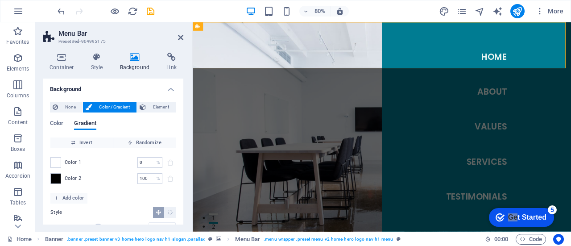
click at [462, 12] on icon "pages" at bounding box center [462, 11] width 10 height 10
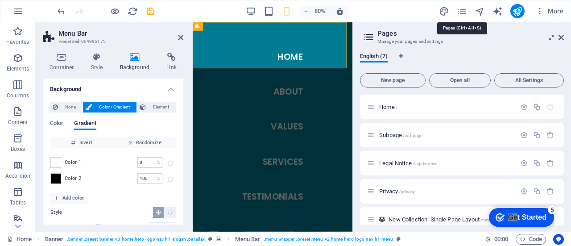
click at [462, 12] on icon "pages" at bounding box center [462, 11] width 10 height 10
click at [541, 6] on button "More" at bounding box center [549, 11] width 35 height 14
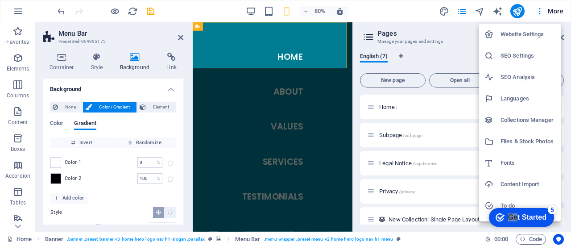
click at [374, 7] on div at bounding box center [285, 123] width 571 height 246
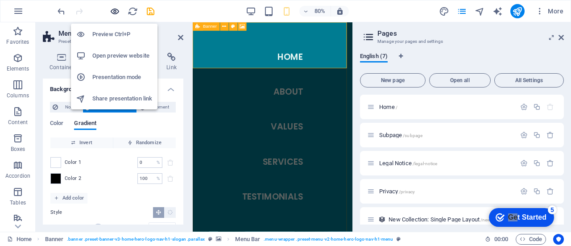
click at [116, 13] on icon "button" at bounding box center [115, 11] width 10 height 10
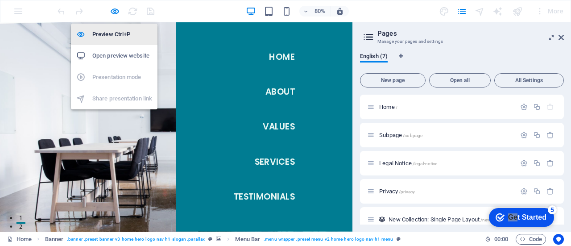
click at [117, 32] on h6 "Preview Ctrl+P" at bounding box center [122, 34] width 60 height 11
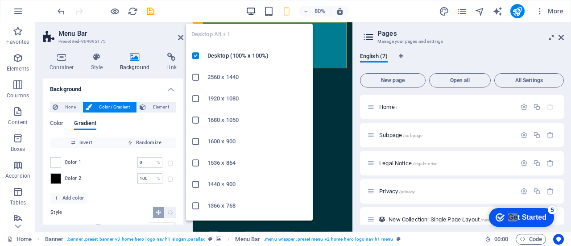
click at [250, 9] on icon "button" at bounding box center [251, 11] width 10 height 10
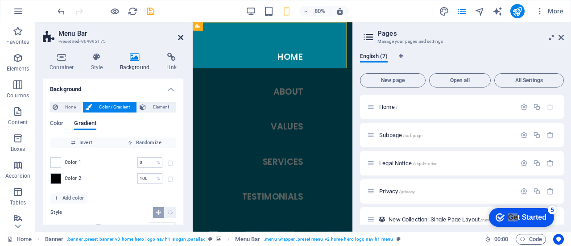
click at [179, 35] on icon at bounding box center [180, 37] width 5 height 7
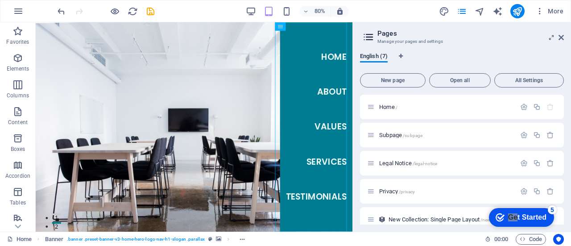
click at [519, 13] on icon "publish" at bounding box center [518, 11] width 10 height 10
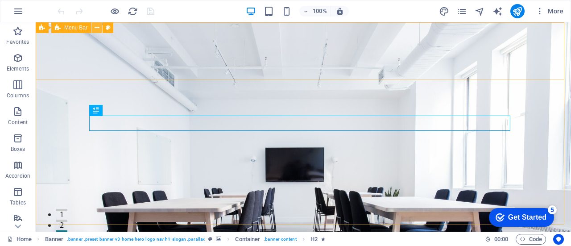
click at [0, 0] on button at bounding box center [0, 0] width 0 height 0
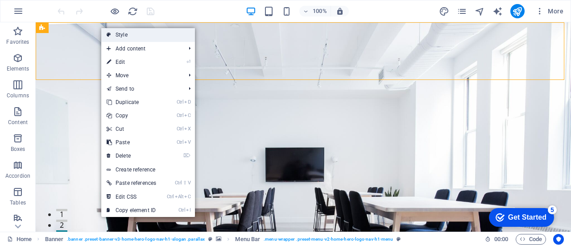
click at [119, 30] on link "Style" at bounding box center [148, 34] width 94 height 13
select select "rem"
select select "preset-menu-v2-home-hero-logo-nav-h1-menu"
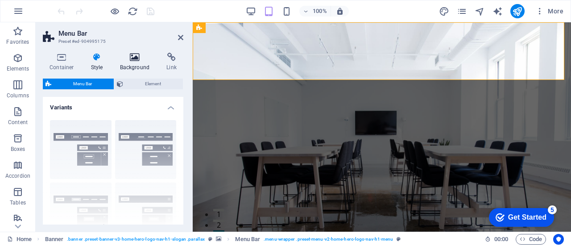
click at [142, 64] on h4 "Background" at bounding box center [136, 62] width 47 height 19
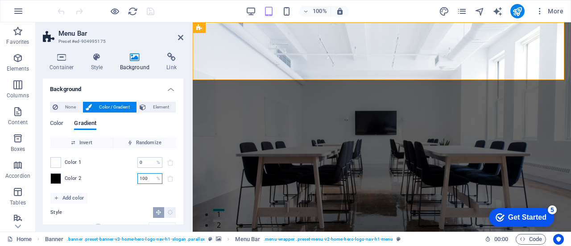
drag, startPoint x: 150, startPoint y: 177, endPoint x: 127, endPoint y: 177, distance: 23.2
click at [127, 177] on div "Color 2 100 % ​" at bounding box center [112, 178] width 125 height 11
drag, startPoint x: 147, startPoint y: 178, endPoint x: 114, endPoint y: 177, distance: 33.1
click at [114, 177] on div "Color 2 50 % ​" at bounding box center [112, 178] width 125 height 11
type input "100"
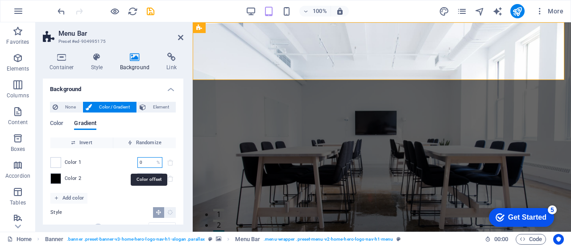
drag, startPoint x: 149, startPoint y: 158, endPoint x: 127, endPoint y: 159, distance: 22.4
click at [128, 159] on div "Color 1 0 % ​" at bounding box center [112, 162] width 125 height 11
type input "100"
drag, startPoint x: 146, startPoint y: 176, endPoint x: 128, endPoint y: 175, distance: 18.8
click at [128, 175] on div "Color 2 100 % ​" at bounding box center [112, 178] width 125 height 11
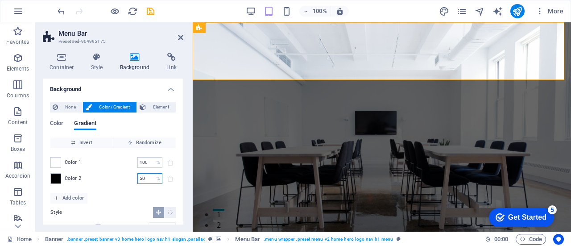
type input "50"
type input "100"
drag, startPoint x: 148, startPoint y: 163, endPoint x: 121, endPoint y: 162, distance: 27.3
click at [121, 162] on div "Color 1 50 % ​" at bounding box center [112, 162] width 125 height 11
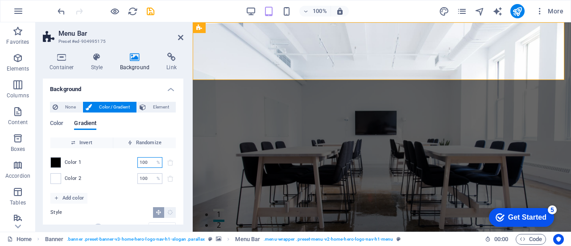
type input "100"
drag, startPoint x: 153, startPoint y: 179, endPoint x: 124, endPoint y: 178, distance: 28.6
click at [124, 178] on div "Color 2 100 % ​" at bounding box center [112, 178] width 125 height 11
click at [145, 177] on input "100" at bounding box center [146, 178] width 16 height 11
drag, startPoint x: 147, startPoint y: 177, endPoint x: 122, endPoint y: 176, distance: 25.0
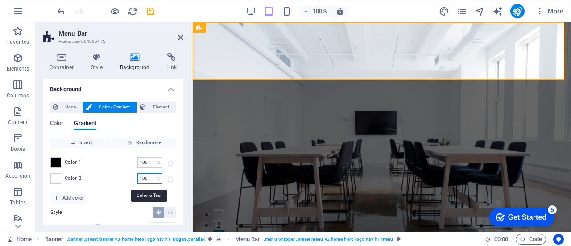
click at [122, 176] on div "Color 2 100 % ​" at bounding box center [112, 178] width 125 height 11
type input "0"
type input "100"
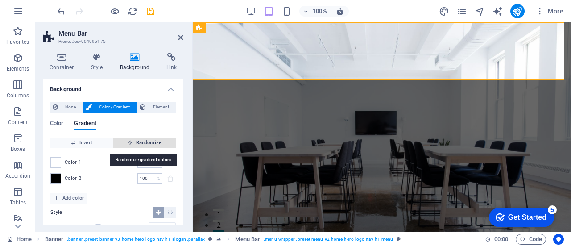
click at [138, 146] on span "Randomize" at bounding box center [144, 143] width 55 height 11
type input "230"
click at [138, 146] on span "Randomize" at bounding box center [144, 143] width 55 height 11
type input "12"
type input "122"
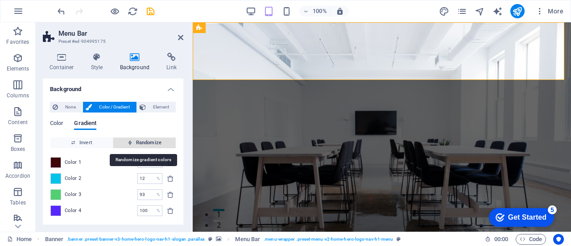
click at [138, 146] on span "Randomize" at bounding box center [144, 143] width 55 height 11
type input "39"
type input "236"
type input "100"
click at [138, 146] on span "Randomize" at bounding box center [144, 143] width 55 height 11
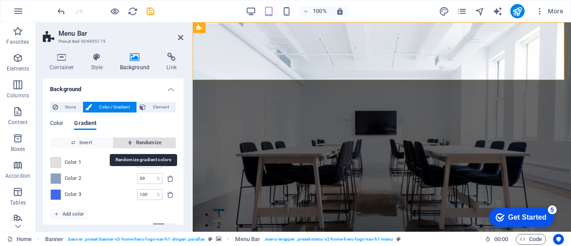
type input "100"
click at [138, 146] on span "Randomize" at bounding box center [144, 143] width 55 height 11
type input "174"
click at [138, 146] on span "Randomize" at bounding box center [144, 143] width 55 height 11
type input "16"
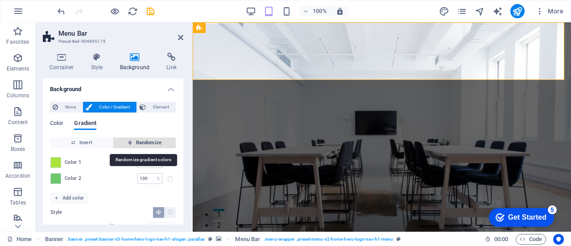
type input "302"
click at [138, 146] on span "Randomize" at bounding box center [144, 143] width 55 height 11
type input "100"
click at [138, 146] on span "Randomize" at bounding box center [144, 143] width 55 height 11
type input "331"
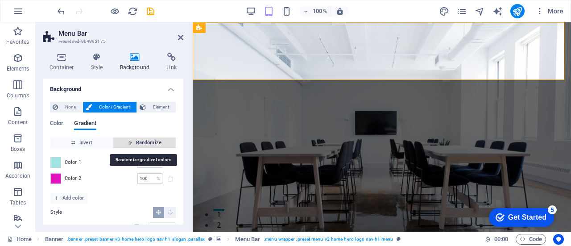
click at [138, 146] on span "Randomize" at bounding box center [144, 143] width 55 height 11
type input "6"
type input "172"
click at [138, 146] on span "Randomize" at bounding box center [144, 143] width 55 height 11
type input "28"
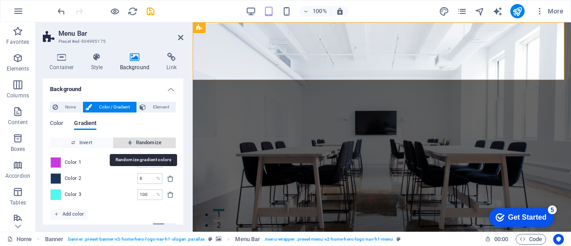
type input "202"
type input "89"
click at [138, 146] on span "Randomize" at bounding box center [144, 143] width 55 height 11
type input "100"
type input "108"
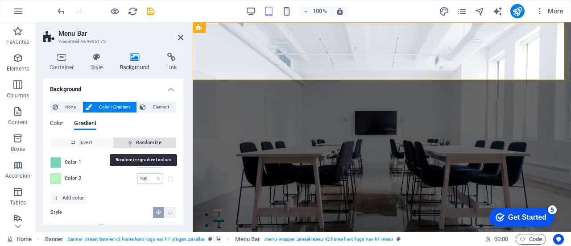
click at [138, 146] on span "Randomize" at bounding box center [144, 143] width 55 height 11
type input "28"
type input "290"
click at [138, 146] on span "Randomize" at bounding box center [144, 143] width 55 height 11
type input "100"
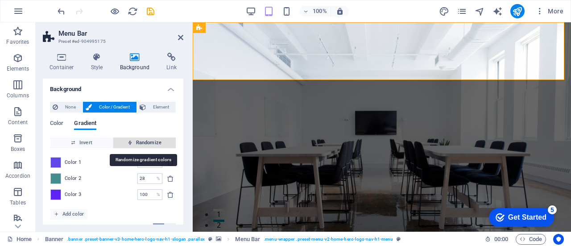
type input "141"
click at [138, 146] on span "Randomize" at bounding box center [144, 143] width 55 height 11
type input "33"
type input "59"
click at [138, 146] on span "Randomize" at bounding box center [144, 143] width 55 height 11
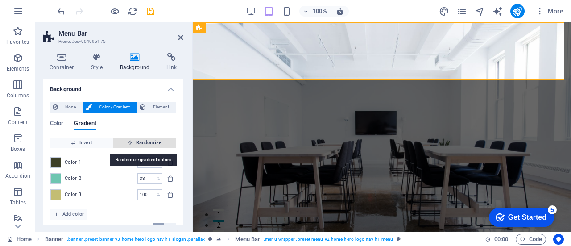
type input "83"
type input "205"
click at [138, 146] on span "Randomize" at bounding box center [144, 143] width 55 height 11
type input "40"
type input "0"
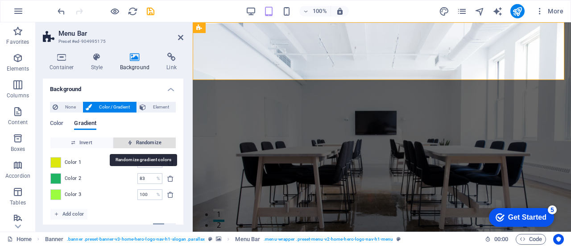
type input "98"
click at [138, 146] on span "Randomize" at bounding box center [144, 143] width 55 height 11
type input "100"
click at [138, 146] on span "Randomize" at bounding box center [144, 143] width 55 height 11
type input "276"
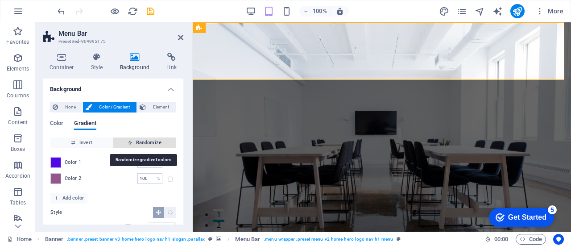
click at [138, 146] on span "Randomize" at bounding box center [144, 143] width 55 height 11
type input "46"
type input "98"
click at [138, 146] on span "Randomize" at bounding box center [144, 143] width 55 height 11
type input "100"
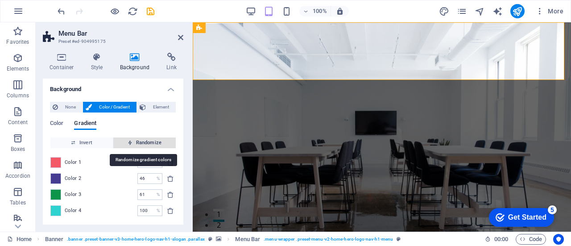
type input "303"
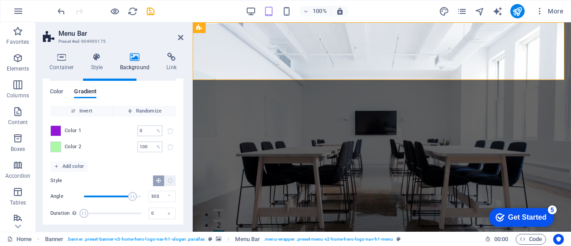
scroll to position [45, 0]
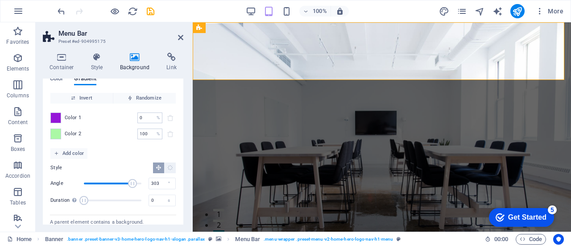
click at [50, 117] on div "None Color / Gradient Element Stretch background to full-width Color overlay Pl…" at bounding box center [113, 149] width 141 height 198
click at [57, 117] on span at bounding box center [56, 118] width 10 height 10
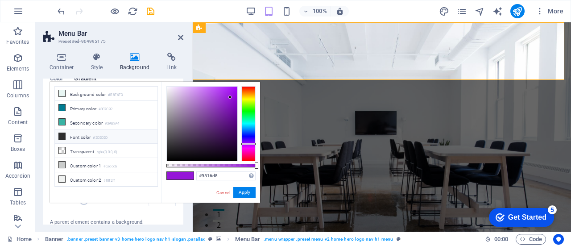
click at [61, 136] on icon at bounding box center [62, 136] width 6 height 6
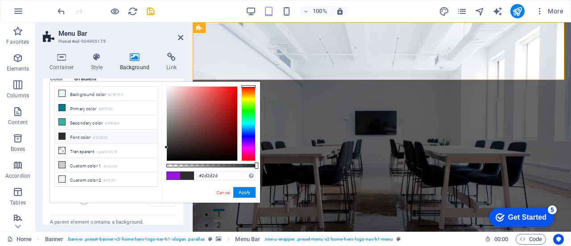
click at [61, 133] on icon at bounding box center [62, 136] width 6 height 6
drag, startPoint x: 226, startPoint y: 192, endPoint x: 33, endPoint y: 169, distance: 193.8
click at [226, 192] on link "Cancel" at bounding box center [224, 192] width 16 height 7
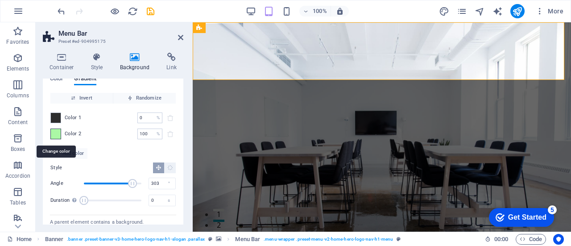
click at [56, 134] on span at bounding box center [56, 134] width 10 height 10
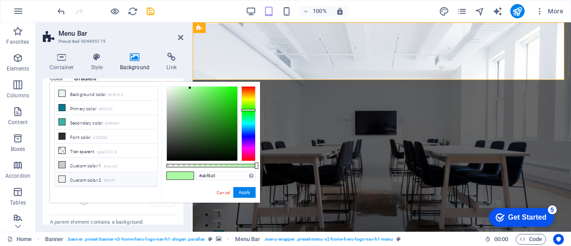
click at [61, 176] on icon at bounding box center [62, 179] width 6 height 6
type input "#f0f2f1"
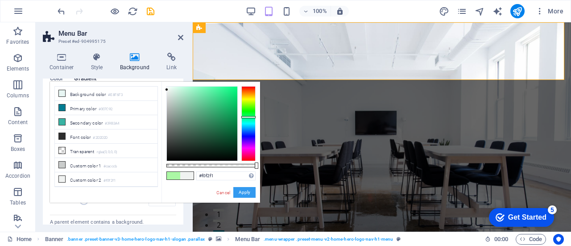
drag, startPoint x: 241, startPoint y: 191, endPoint x: 40, endPoint y: 167, distance: 202.7
click at [241, 191] on button "Apply" at bounding box center [245, 192] width 22 height 11
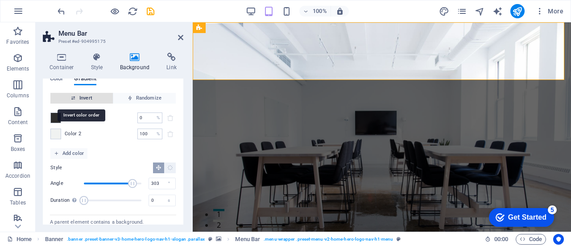
click at [88, 95] on span "Invert" at bounding box center [81, 98] width 55 height 11
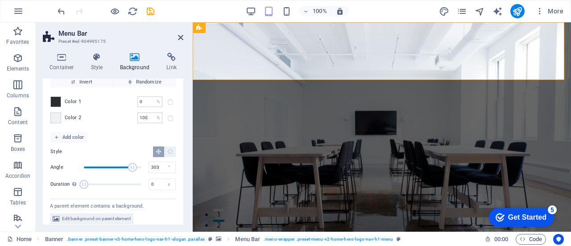
scroll to position [67, 0]
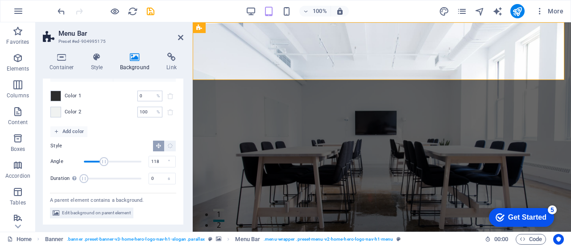
drag, startPoint x: 132, startPoint y: 161, endPoint x: 102, endPoint y: 162, distance: 29.9
click at [102, 162] on span "Angle" at bounding box center [104, 161] width 9 height 9
drag, startPoint x: 104, startPoint y: 162, endPoint x: 135, endPoint y: 162, distance: 30.4
click at [135, 162] on span "Angle" at bounding box center [136, 161] width 9 height 9
click at [138, 162] on span "Angle" at bounding box center [138, 161] width 9 height 9
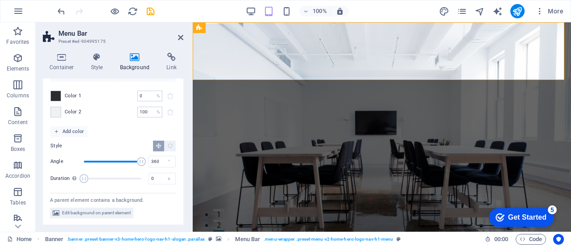
click at [142, 162] on span "Angle" at bounding box center [141, 161] width 9 height 9
drag, startPoint x: 142, startPoint y: 162, endPoint x: 121, endPoint y: 163, distance: 20.5
click at [121, 163] on span "Angle" at bounding box center [124, 161] width 9 height 9
click at [125, 163] on span "Angle" at bounding box center [124, 161] width 9 height 9
click at [126, 164] on span "Angle" at bounding box center [127, 161] width 9 height 9
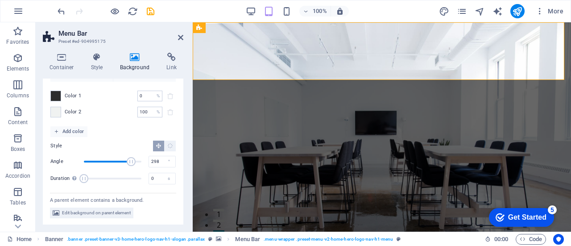
click at [130, 164] on span "Angle" at bounding box center [131, 161] width 9 height 9
click at [126, 164] on span "Angle" at bounding box center [127, 161] width 9 height 9
type input "241"
click at [121, 164] on span "Angle" at bounding box center [122, 161] width 9 height 9
drag, startPoint x: 85, startPoint y: 178, endPoint x: 111, endPoint y: 179, distance: 25.5
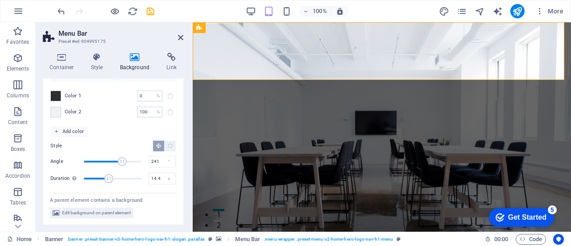
click at [111, 179] on span "Duration" at bounding box center [108, 178] width 9 height 9
drag, startPoint x: 111, startPoint y: 178, endPoint x: 116, endPoint y: 179, distance: 5.5
click at [116, 179] on span "Duration" at bounding box center [116, 178] width 9 height 9
drag, startPoint x: 113, startPoint y: 178, endPoint x: 93, endPoint y: 177, distance: 19.2
click at [97, 177] on span "Duration" at bounding box center [97, 178] width 9 height 9
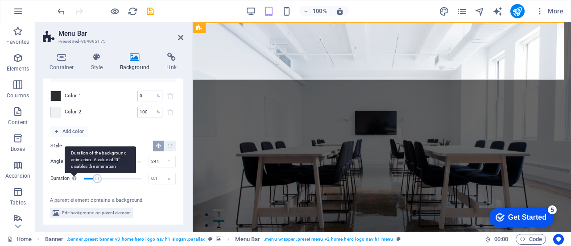
type input "0"
drag, startPoint x: 97, startPoint y: 178, endPoint x: 70, endPoint y: 178, distance: 27.7
click at [70, 178] on div "Duration Duration of the background animation. A value of "0" disables the anim…" at bounding box center [112, 178] width 125 height 13
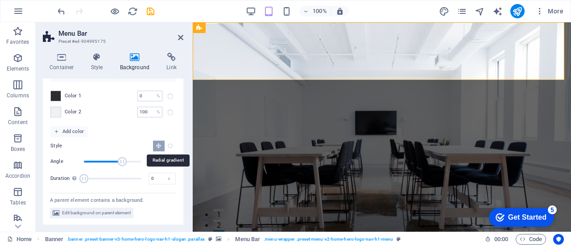
click at [168, 143] on icon "Radial gradient" at bounding box center [170, 146] width 6 height 6
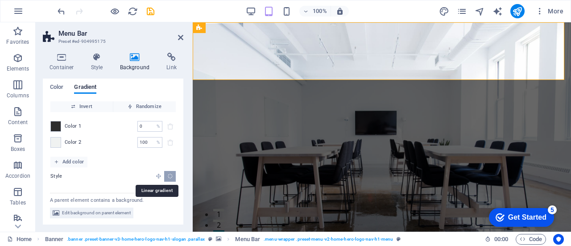
click at [156, 174] on icon "Linear gradient" at bounding box center [159, 176] width 6 height 6
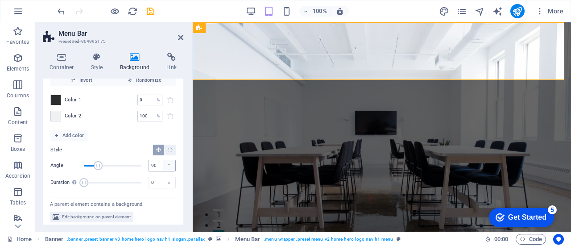
scroll to position [67, 0]
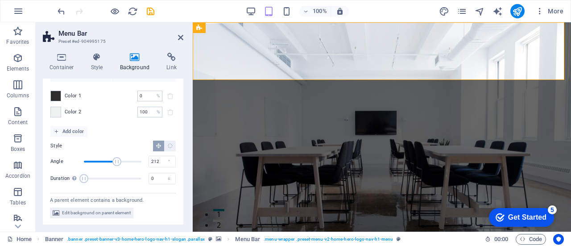
drag, startPoint x: 98, startPoint y: 161, endPoint x: 117, endPoint y: 162, distance: 19.2
click at [117, 162] on span "Angle" at bounding box center [117, 161] width 9 height 9
click at [121, 162] on span "Angle" at bounding box center [121, 161] width 9 height 9
click at [124, 163] on span "Angle" at bounding box center [124, 161] width 9 height 9
click at [126, 165] on span "Angle" at bounding box center [127, 161] width 9 height 9
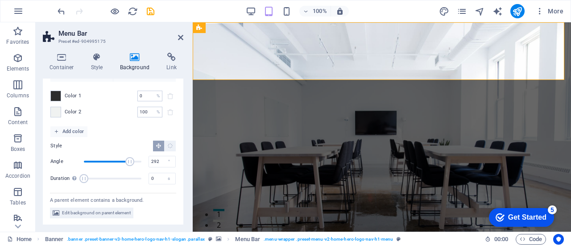
click at [129, 165] on span "Angle" at bounding box center [129, 161] width 9 height 9
type input "298"
click at [130, 163] on span "Angle" at bounding box center [131, 161] width 9 height 9
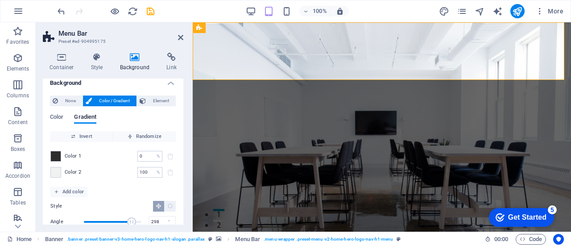
scroll to position [0, 0]
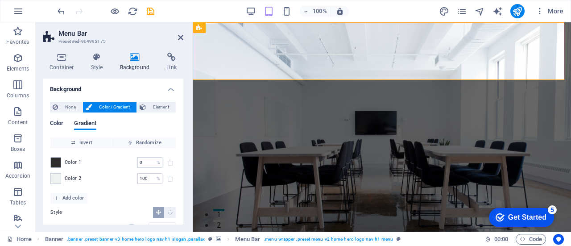
click at [63, 123] on span "Color" at bounding box center [56, 124] width 13 height 13
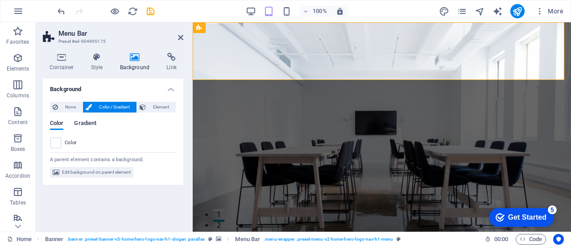
click at [89, 123] on span "Gradient" at bounding box center [85, 124] width 22 height 13
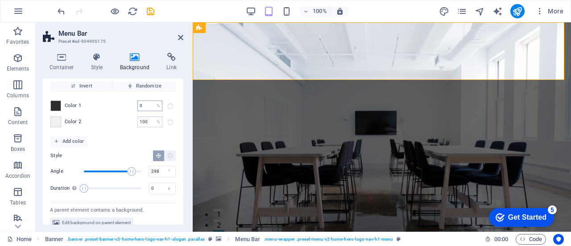
scroll to position [67, 0]
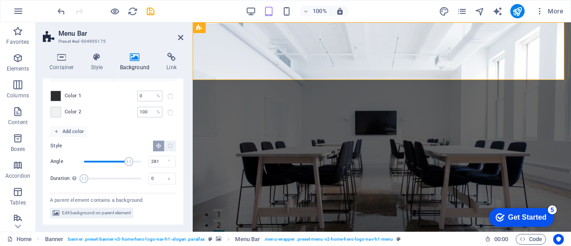
click at [128, 160] on span "Angle" at bounding box center [129, 161] width 9 height 9
drag, startPoint x: 128, startPoint y: 160, endPoint x: 123, endPoint y: 160, distance: 4.9
click at [123, 160] on span "Angle" at bounding box center [124, 161] width 9 height 9
drag, startPoint x: 122, startPoint y: 160, endPoint x: 116, endPoint y: 159, distance: 6.3
click at [116, 159] on span "Angle" at bounding box center [120, 161] width 9 height 9
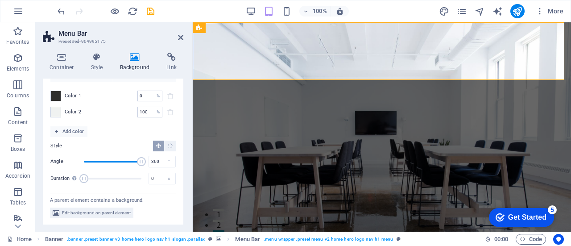
drag, startPoint x: 121, startPoint y: 160, endPoint x: 143, endPoint y: 162, distance: 22.4
click at [142, 162] on span "Angle" at bounding box center [141, 161] width 9 height 9
drag, startPoint x: 140, startPoint y: 162, endPoint x: 128, endPoint y: 161, distance: 12.5
click at [128, 161] on span "Angle" at bounding box center [129, 161] width 9 height 9
click at [133, 161] on span "Angle" at bounding box center [134, 161] width 9 height 9
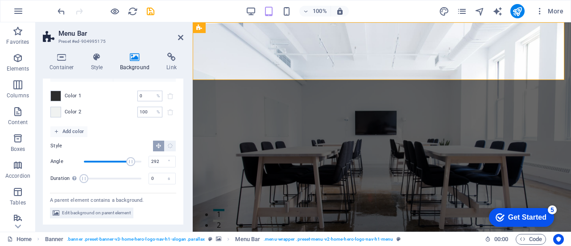
click at [129, 161] on span "Angle" at bounding box center [130, 161] width 9 height 9
type input "272"
click at [126, 161] on span "Angle" at bounding box center [128, 161] width 9 height 9
click at [100, 66] on h4 "Style" at bounding box center [98, 62] width 29 height 19
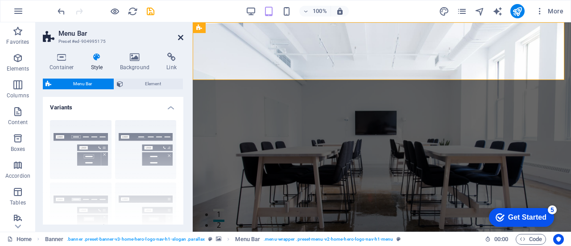
click at [181, 36] on icon at bounding box center [180, 37] width 5 height 7
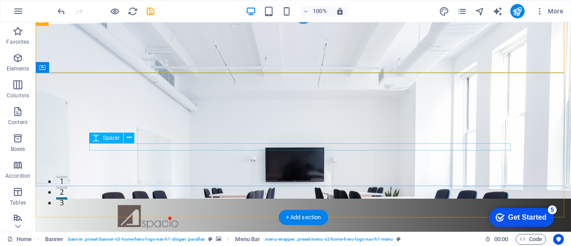
scroll to position [45, 0]
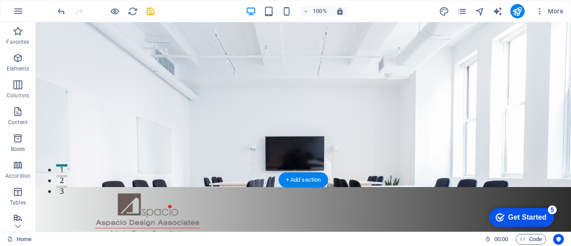
click at [220, 158] on figure at bounding box center [304, 82] width 536 height 209
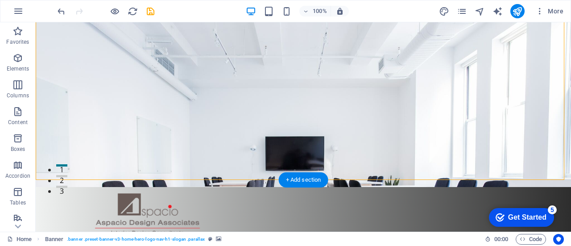
scroll to position [0, 0]
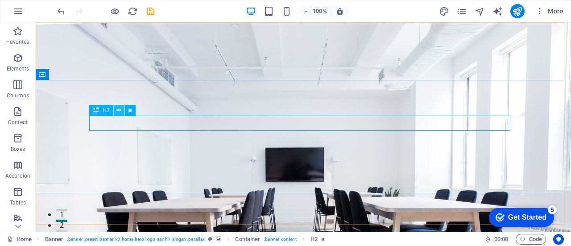
click at [121, 112] on button at bounding box center [119, 110] width 11 height 11
click at [104, 111] on span "H2" at bounding box center [106, 110] width 7 height 5
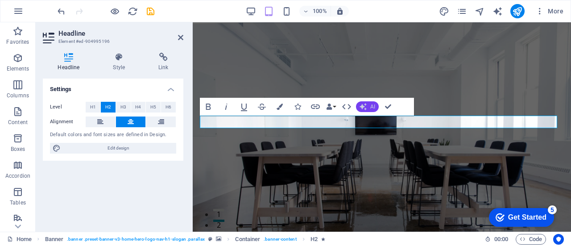
click at [366, 105] on icon "button" at bounding box center [363, 106] width 7 height 7
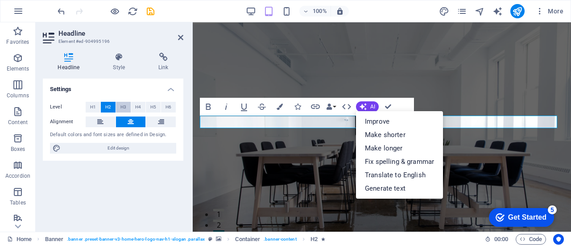
click at [125, 106] on span "H3" at bounding box center [124, 107] width 6 height 11
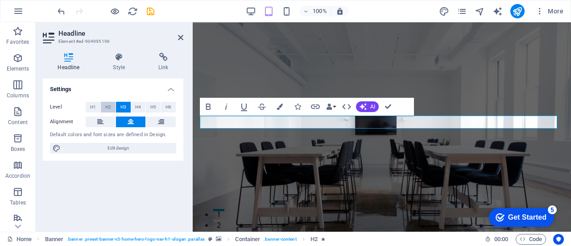
click at [107, 107] on span "H2" at bounding box center [108, 107] width 6 height 11
click at [126, 108] on button "H3" at bounding box center [123, 107] width 15 height 11
click at [141, 107] on button "H4" at bounding box center [138, 107] width 15 height 11
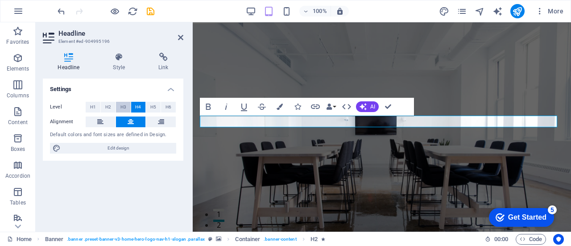
click at [123, 107] on span "H3" at bounding box center [124, 107] width 6 height 11
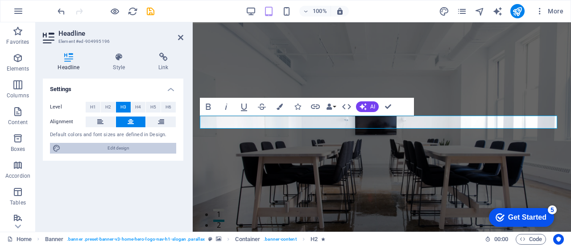
click at [121, 148] on span "Edit design" at bounding box center [118, 148] width 110 height 11
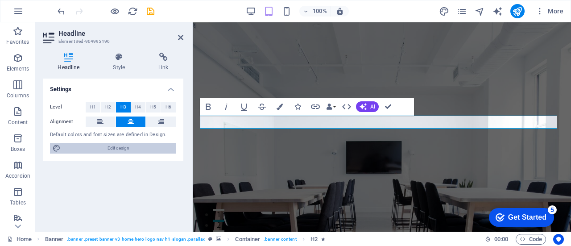
select select "px"
select select "200"
select select "px"
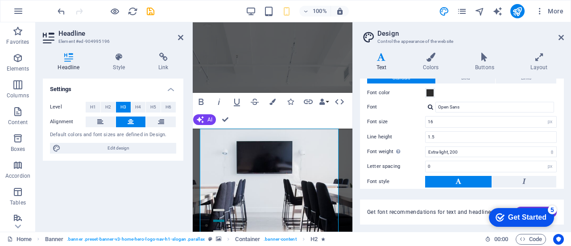
scroll to position [45, 0]
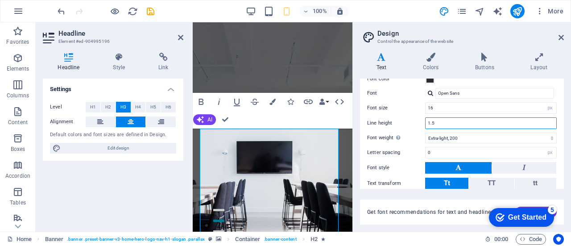
drag, startPoint x: 452, startPoint y: 122, endPoint x: 407, endPoint y: 122, distance: 44.6
click at [407, 122] on div "Line height 1.5" at bounding box center [462, 123] width 190 height 12
type input "2"
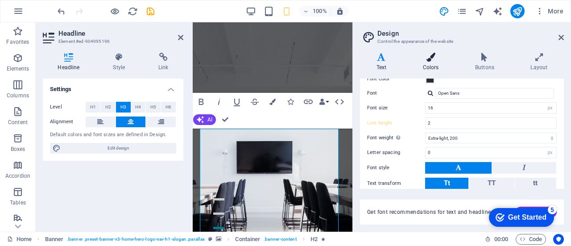
click at [434, 63] on h4 "Colors" at bounding box center [433, 62] width 52 height 19
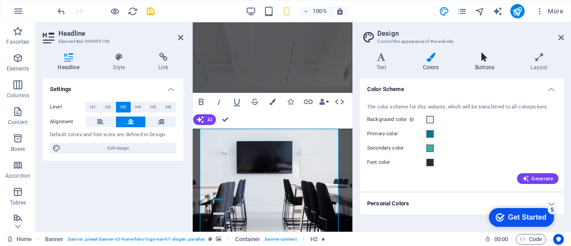
click at [465, 63] on h4 "Buttons" at bounding box center [486, 62] width 55 height 19
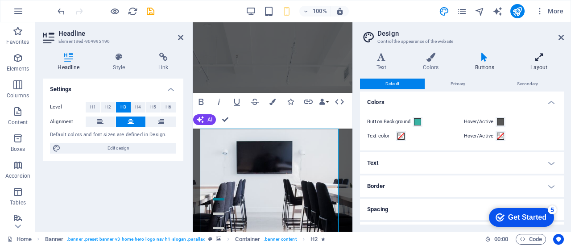
click at [543, 63] on h4 "Layout" at bounding box center [540, 62] width 50 height 19
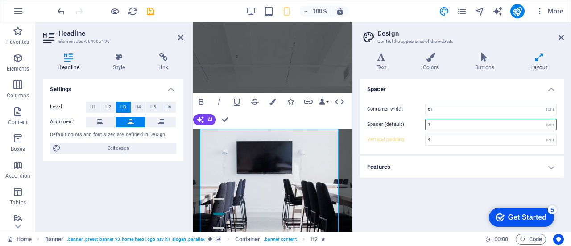
drag, startPoint x: 449, startPoint y: 119, endPoint x: 415, endPoint y: 119, distance: 34.4
click at [415, 119] on div "Spacer (default) 1 rem" at bounding box center [462, 125] width 190 height 12
type input "2"
click at [534, 166] on h4 "Features" at bounding box center [462, 166] width 204 height 21
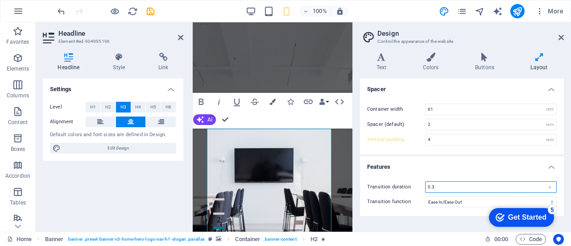
click at [492, 183] on input "0.3" at bounding box center [491, 187] width 131 height 11
drag, startPoint x: 492, startPoint y: 183, endPoint x: 418, endPoint y: 182, distance: 74.1
click at [418, 182] on div "Transition duration 0.3 s" at bounding box center [462, 187] width 190 height 12
type input "0.5"
click at [487, 162] on h4 "Features" at bounding box center [462, 164] width 204 height 16
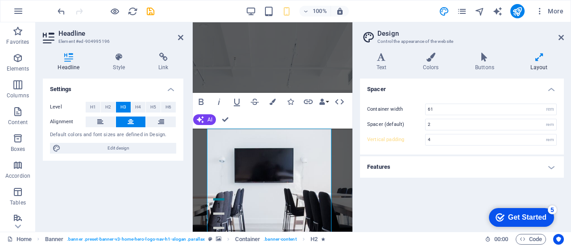
click at [484, 165] on h4 "Features" at bounding box center [462, 166] width 204 height 21
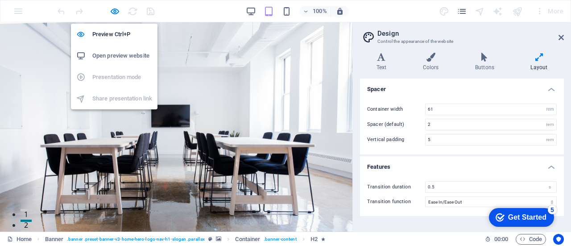
click at [122, 58] on h6 "Open preview website" at bounding box center [122, 55] width 60 height 11
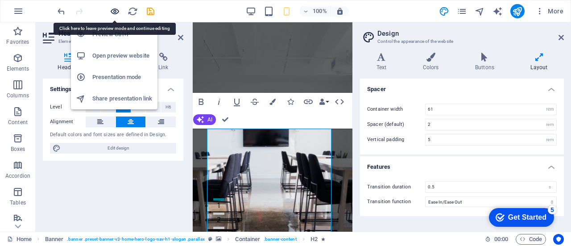
type input "4"
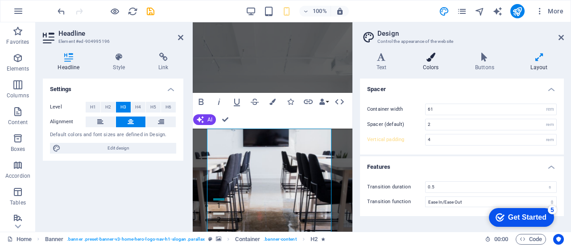
click at [441, 58] on icon at bounding box center [431, 57] width 49 height 9
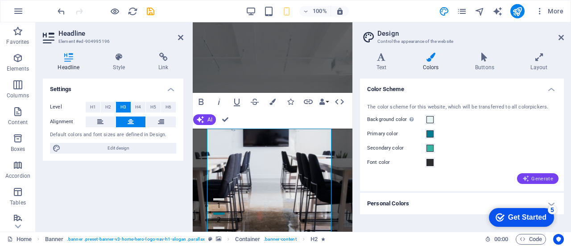
click at [546, 176] on span "Generate" at bounding box center [538, 178] width 31 height 7
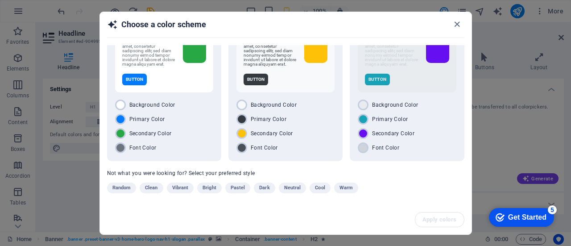
scroll to position [0, 0]
click at [267, 192] on span "Dark" at bounding box center [264, 188] width 10 height 11
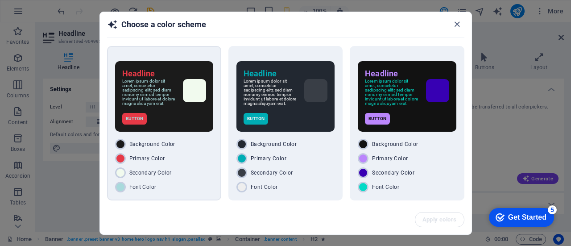
click at [191, 160] on div "Primary Color" at bounding box center [164, 158] width 98 height 11
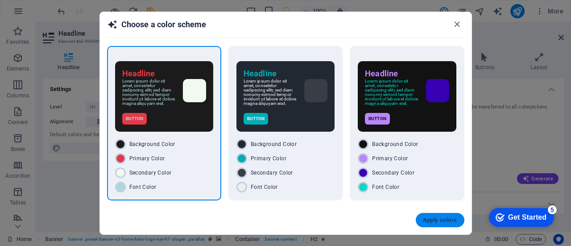
click at [435, 218] on span "Apply colors" at bounding box center [440, 220] width 34 height 7
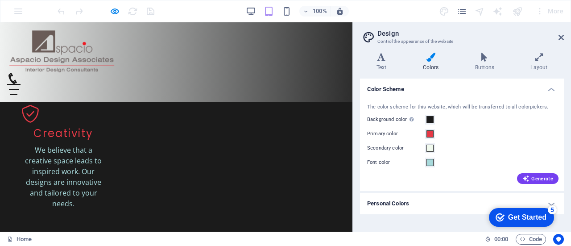
scroll to position [443, 0]
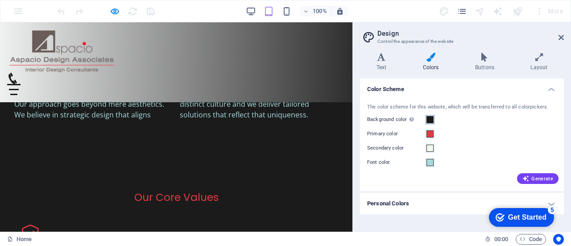
click at [434, 121] on button "Background color Only visible if it is not covered by other backgrounds." at bounding box center [430, 120] width 10 height 10
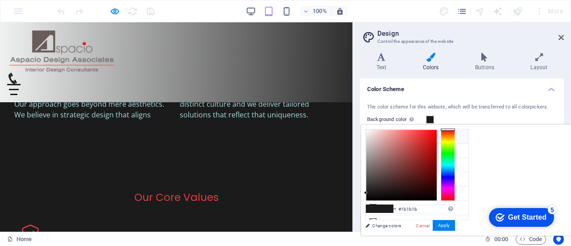
click at [370, 136] on icon at bounding box center [373, 136] width 6 height 6
click at [371, 135] on icon at bounding box center [373, 136] width 6 height 6
click at [525, 218] on div "Get Started" at bounding box center [528, 217] width 38 height 8
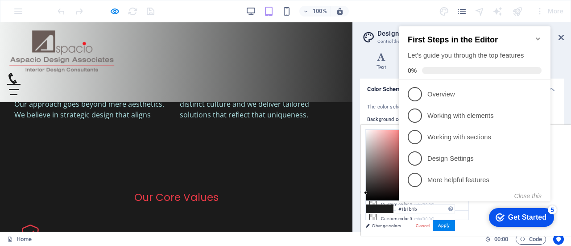
click at [532, 35] on h2 "First Steps in the Editor" at bounding box center [475, 39] width 134 height 9
click at [538, 35] on icon "Minimize checklist" at bounding box center [538, 38] width 7 height 7
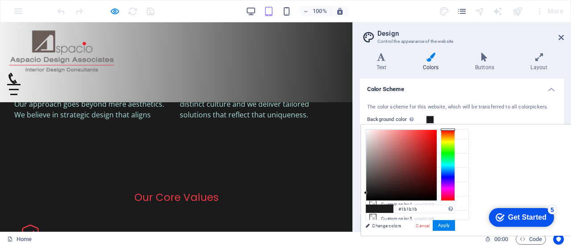
click at [380, 207] on span at bounding box center [373, 209] width 13 height 8
click at [520, 206] on div "checkmark Get Started 5 First Steps in the Editor Let's guide you through the t…" at bounding box center [520, 217] width 76 height 27
type input "#faf4f4"
click at [437, 130] on div at bounding box center [402, 165] width 71 height 71
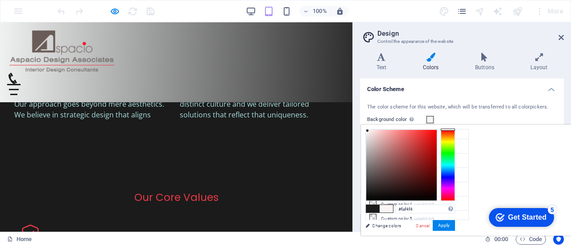
click at [556, 225] on div "checkmark Get Started 5 First Steps in the Editor Let's guide you through the t…" at bounding box center [520, 217] width 76 height 27
click at [436, 68] on h4 "Colors" at bounding box center [433, 62] width 52 height 19
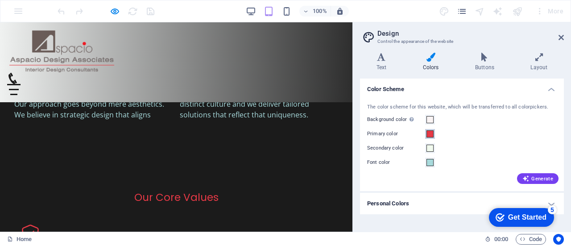
click at [429, 135] on span at bounding box center [430, 133] width 7 height 7
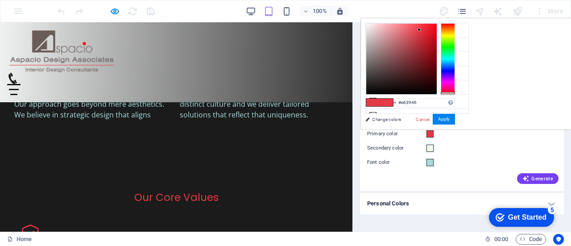
click at [429, 135] on span at bounding box center [430, 133] width 7 height 7
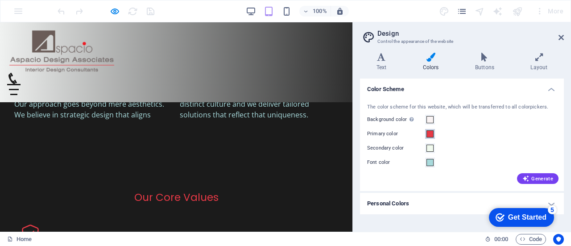
click at [429, 135] on span at bounding box center [430, 133] width 7 height 7
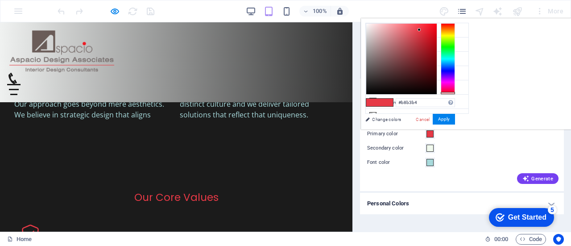
click at [437, 42] on div at bounding box center [402, 59] width 71 height 71
drag, startPoint x: 480, startPoint y: 40, endPoint x: 484, endPoint y: 44, distance: 5.7
click at [437, 44] on div at bounding box center [402, 59] width 71 height 71
click at [437, 67] on div at bounding box center [402, 59] width 71 height 71
drag, startPoint x: 491, startPoint y: 66, endPoint x: 502, endPoint y: 57, distance: 14.2
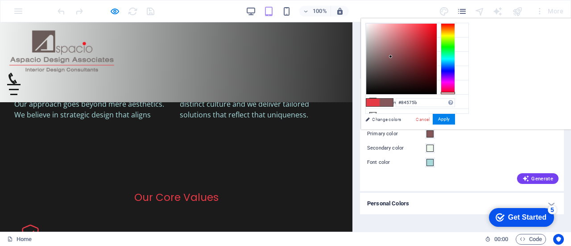
click at [392, 57] on div at bounding box center [390, 56] width 3 height 3
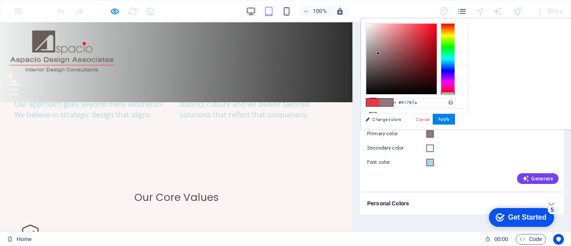
drag, startPoint x: 501, startPoint y: 56, endPoint x: 490, endPoint y: 53, distance: 11.5
click at [380, 53] on div at bounding box center [378, 53] width 3 height 3
click at [376, 55] on div at bounding box center [374, 55] width 3 height 3
type input "#808080"
drag, startPoint x: 486, startPoint y: 50, endPoint x: 470, endPoint y: 58, distance: 18.0
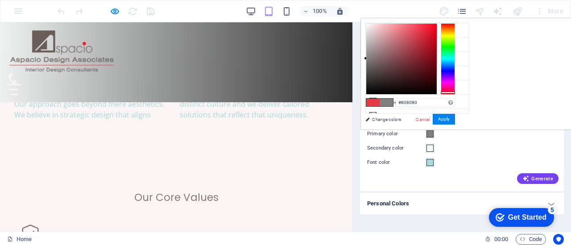
click at [470, 58] on div "less Background color #faf4f4 Primary color #8b797b Secondary color #F1FAEE Fon…" at bounding box center [466, 73] width 210 height 111
click at [455, 117] on button "Apply" at bounding box center [444, 119] width 22 height 11
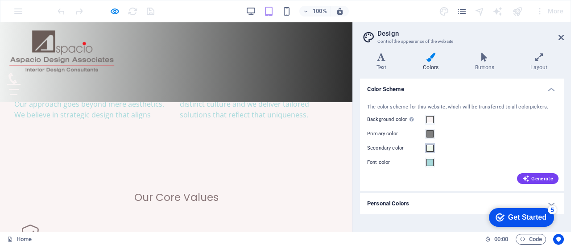
click at [430, 148] on span at bounding box center [430, 148] width 7 height 7
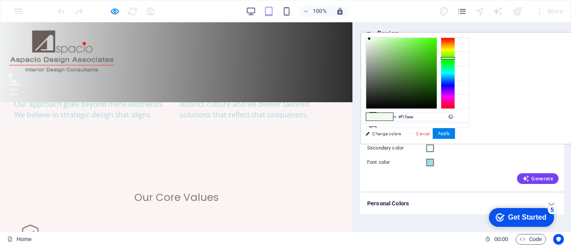
click at [430, 148] on span at bounding box center [430, 148] width 7 height 7
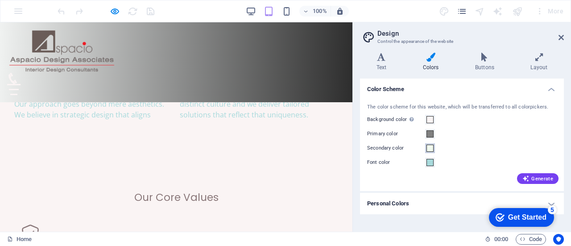
click at [431, 147] on span at bounding box center [430, 148] width 7 height 7
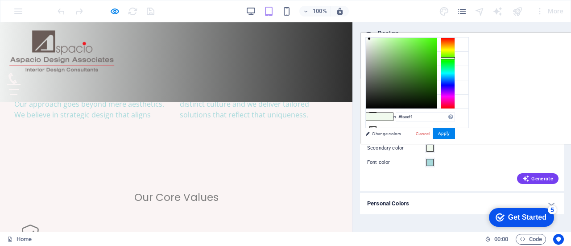
click at [455, 105] on div at bounding box center [448, 73] width 14 height 71
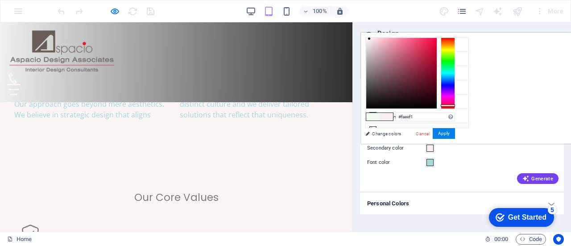
type input "#d81948"
click at [437, 48] on div at bounding box center [402, 73] width 71 height 71
click at [428, 149] on span at bounding box center [430, 148] width 7 height 7
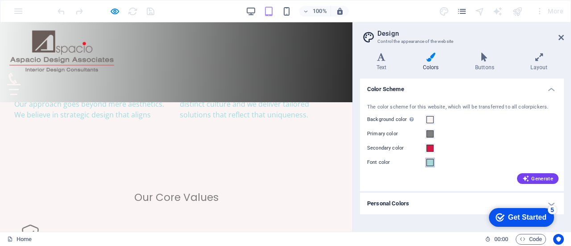
click at [432, 164] on span at bounding box center [430, 162] width 7 height 7
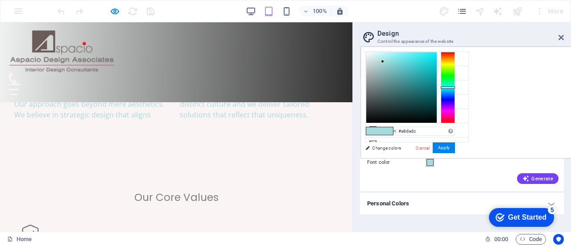
click at [432, 164] on span at bounding box center [430, 162] width 7 height 7
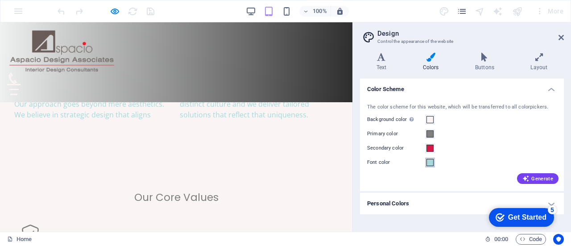
click at [432, 164] on span at bounding box center [430, 162] width 7 height 7
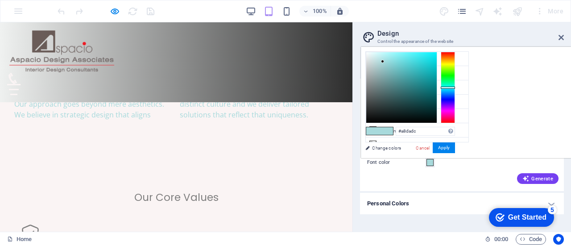
type input "#101111"
click at [437, 117] on div at bounding box center [402, 87] width 71 height 71
click at [455, 148] on button "Apply" at bounding box center [444, 147] width 22 height 11
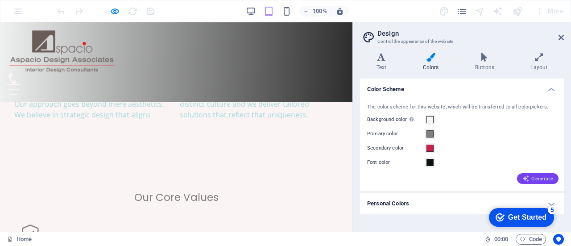
click at [539, 175] on button "Generate" at bounding box center [538, 178] width 42 height 11
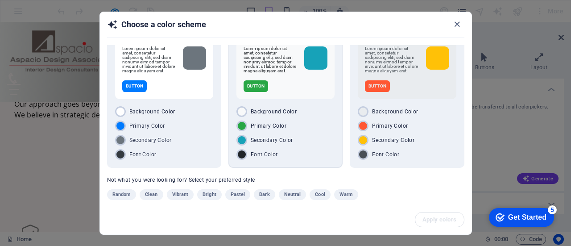
scroll to position [43, 0]
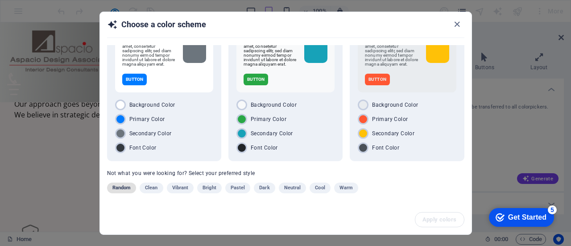
click at [129, 190] on span "Random" at bounding box center [122, 188] width 19 height 11
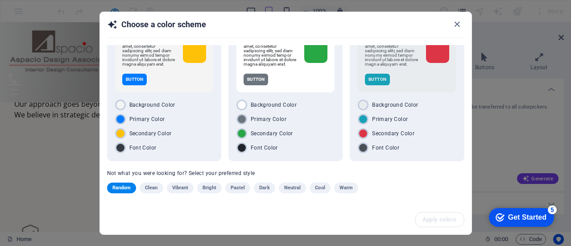
scroll to position [0, 0]
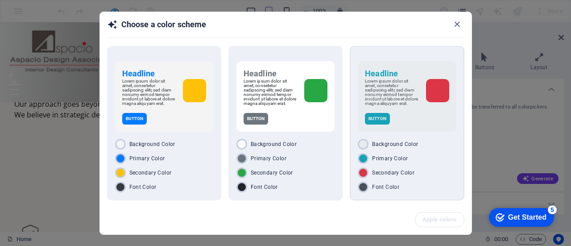
click at [429, 183] on div "Background Color Primary Color Secondary Color Font Color" at bounding box center [407, 166] width 98 height 54
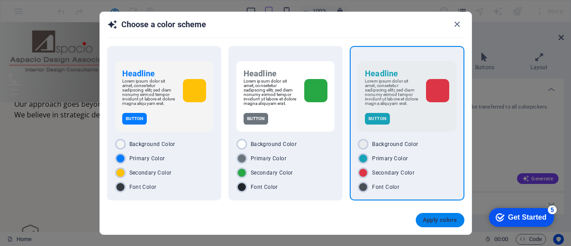
click at [445, 219] on span "Apply colors" at bounding box center [440, 220] width 34 height 7
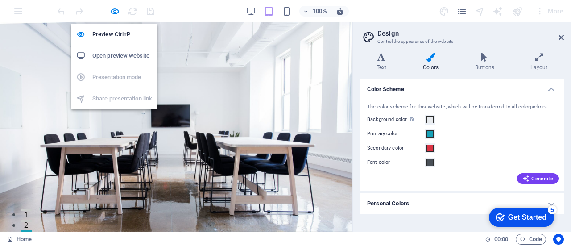
click at [118, 58] on h6 "Open preview website" at bounding box center [122, 55] width 60 height 11
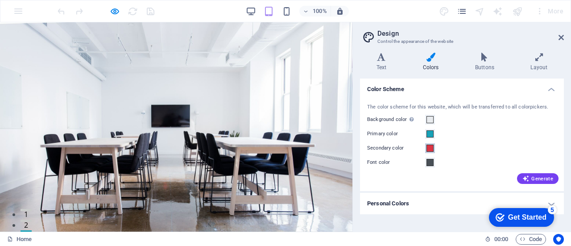
click at [433, 147] on span at bounding box center [430, 148] width 7 height 7
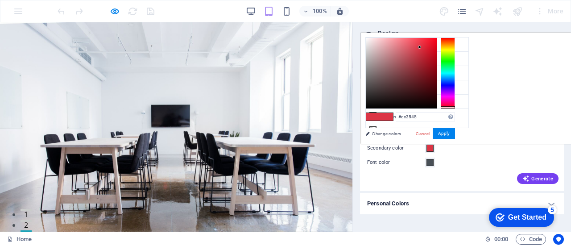
click at [380, 115] on span at bounding box center [373, 117] width 13 height 8
click at [455, 63] on div at bounding box center [448, 73] width 14 height 71
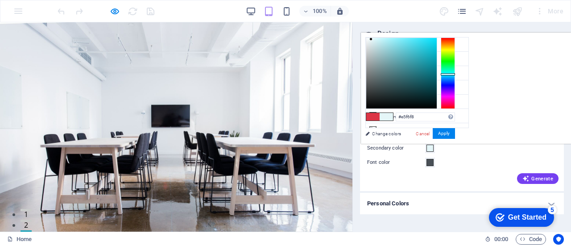
click at [455, 74] on div at bounding box center [448, 73] width 14 height 71
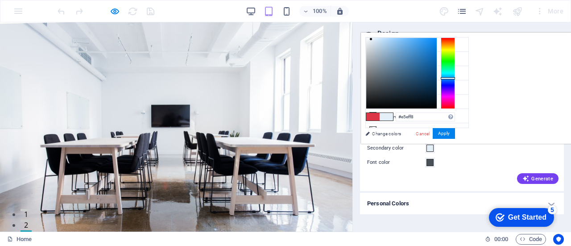
click at [455, 78] on div at bounding box center [448, 73] width 14 height 71
click at [455, 79] on div at bounding box center [448, 73] width 14 height 71
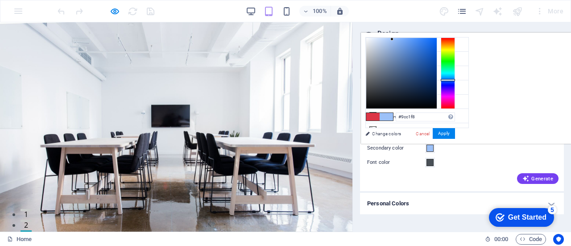
click at [437, 39] on div at bounding box center [402, 73] width 71 height 71
click at [437, 43] on div at bounding box center [402, 73] width 71 height 71
click at [437, 48] on div at bounding box center [402, 73] width 71 height 71
click at [437, 45] on div at bounding box center [402, 73] width 71 height 71
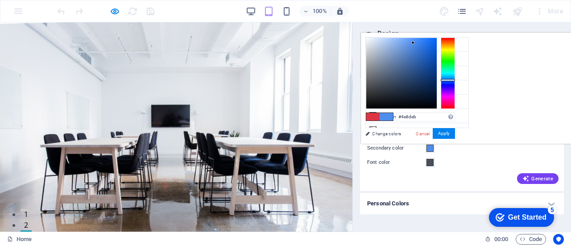
click at [437, 42] on div at bounding box center [402, 73] width 71 height 71
click at [437, 51] on div at bounding box center [402, 73] width 71 height 71
click at [437, 45] on div at bounding box center [402, 73] width 71 height 71
drag, startPoint x: 529, startPoint y: 44, endPoint x: 530, endPoint y: 35, distance: 9.0
click at [437, 38] on div at bounding box center [402, 73] width 71 height 71
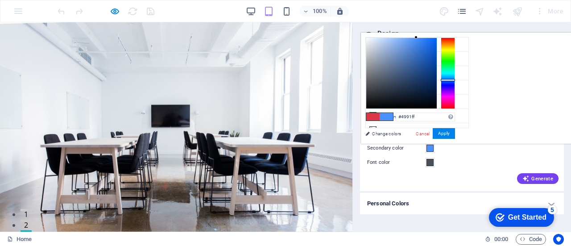
type input "#4a91fd"
click at [418, 38] on div at bounding box center [416, 37] width 3 height 3
click at [455, 133] on button "Apply" at bounding box center [444, 133] width 22 height 11
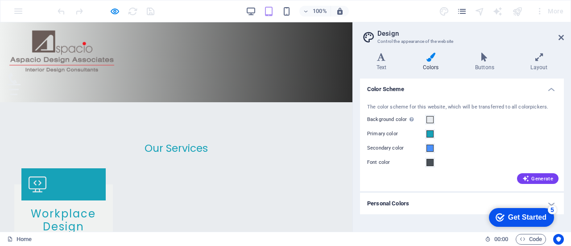
scroll to position [938, 0]
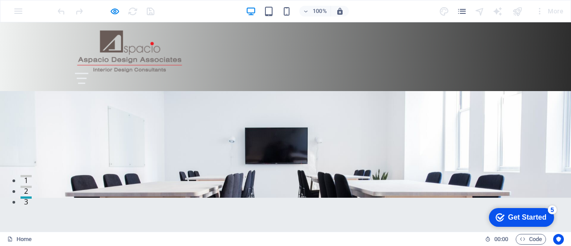
scroll to position [0, 0]
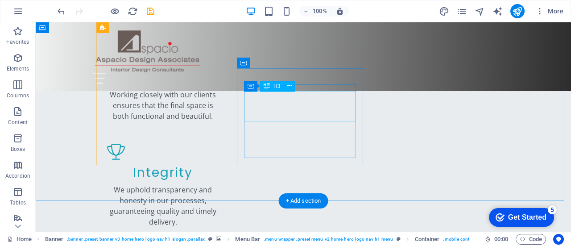
scroll to position [759, 0]
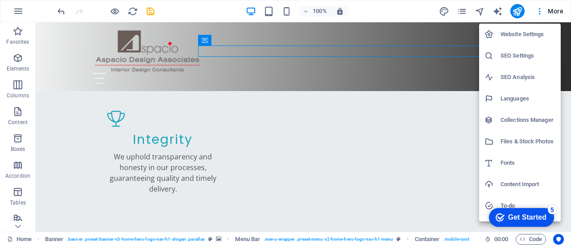
click at [154, 10] on div at bounding box center [285, 123] width 571 height 246
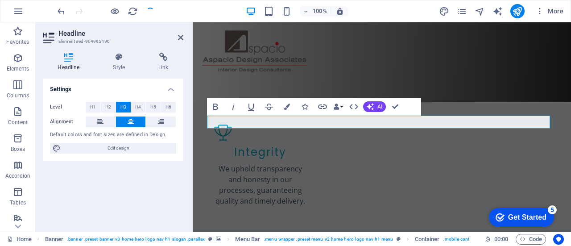
scroll to position [0, 0]
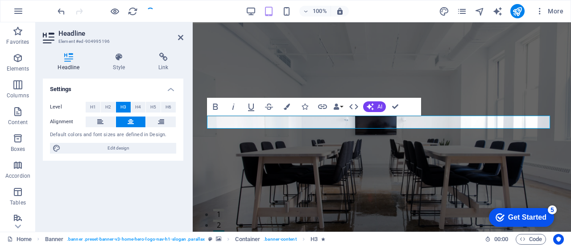
click at [153, 166] on div "Settings Level H1 H2 H3 H4 H5 H6 Alignment Default colors and font sizes are de…" at bounding box center [113, 152] width 141 height 146
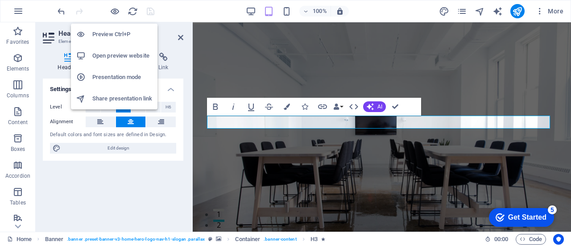
click at [125, 76] on h6 "Presentation mode" at bounding box center [122, 77] width 60 height 11
